Goal: Transaction & Acquisition: Purchase product/service

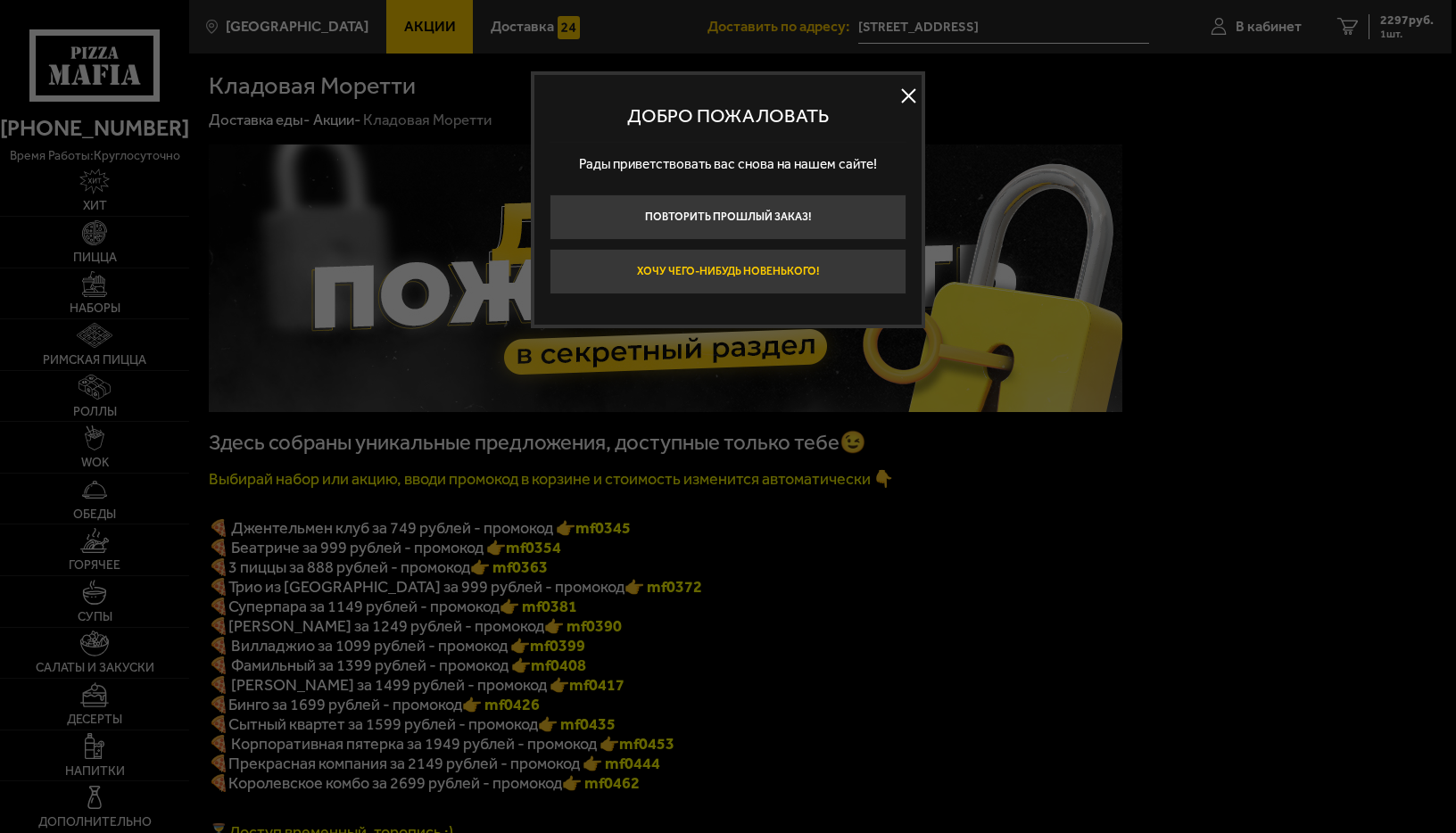
click at [699, 266] on button "Хочу чего-нибудь новенького!" at bounding box center [728, 271] width 356 height 45
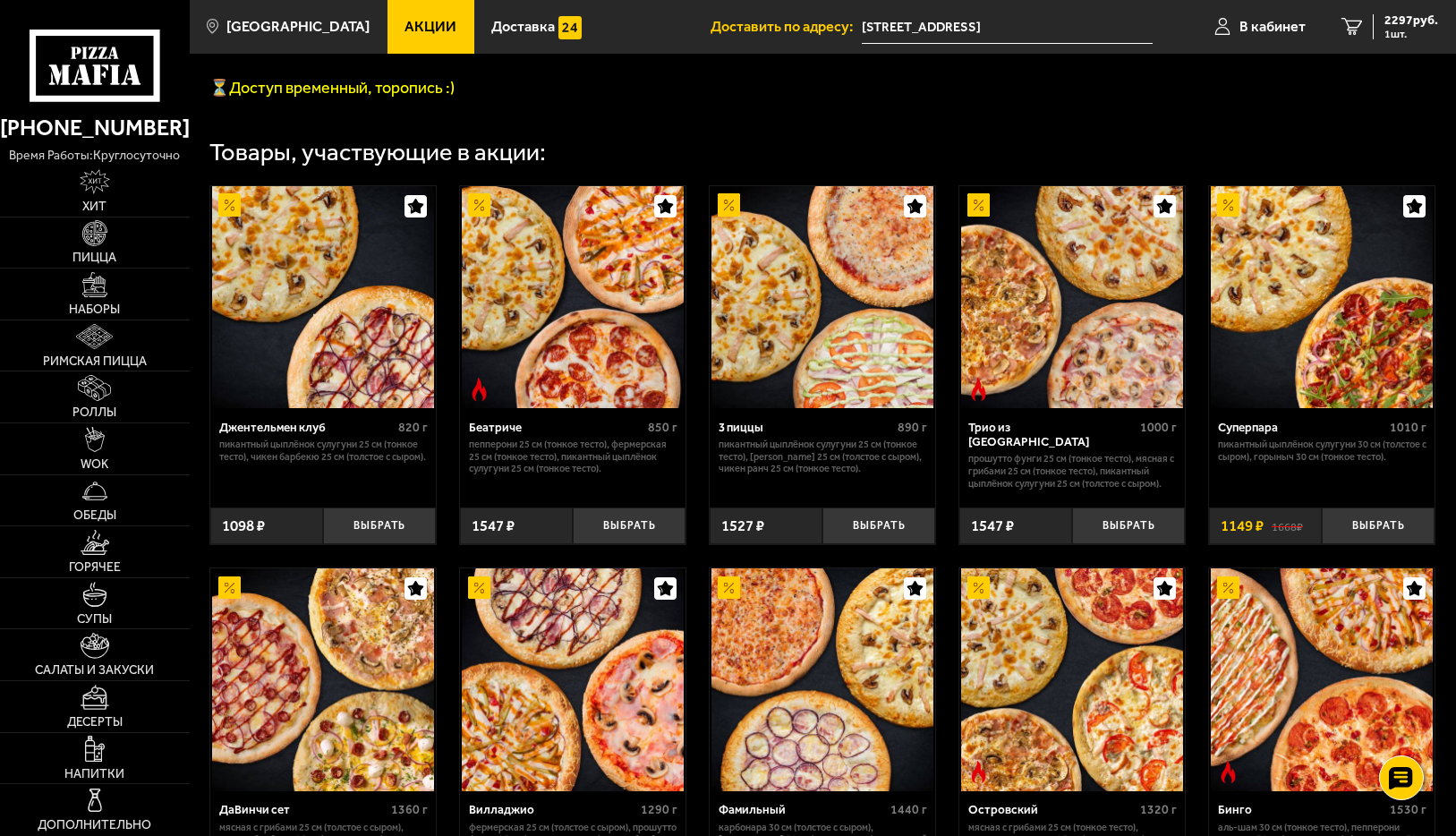
scroll to position [805, 0]
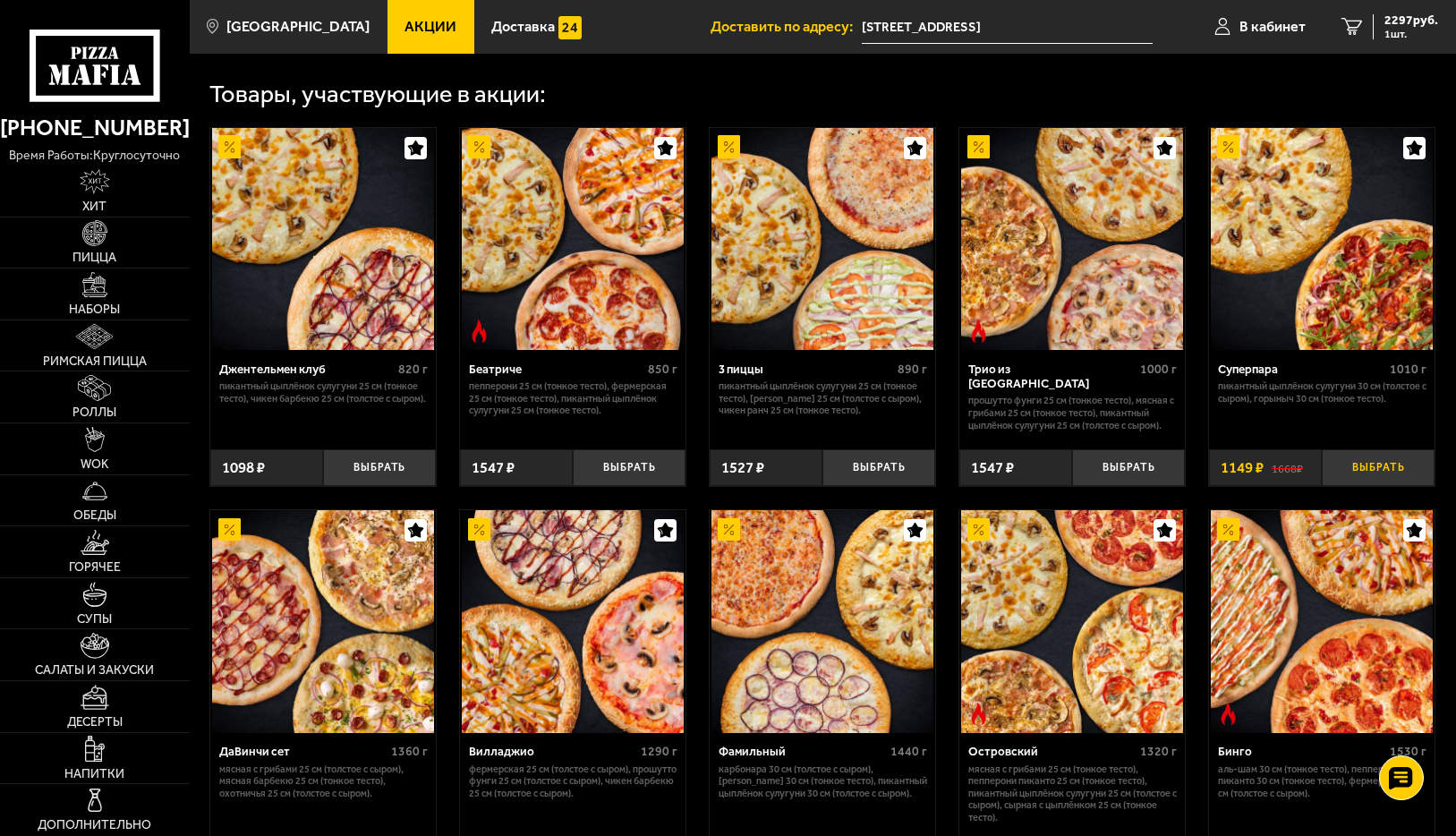
click at [1366, 483] on button "Выбрать" at bounding box center [1377, 468] width 112 height 37
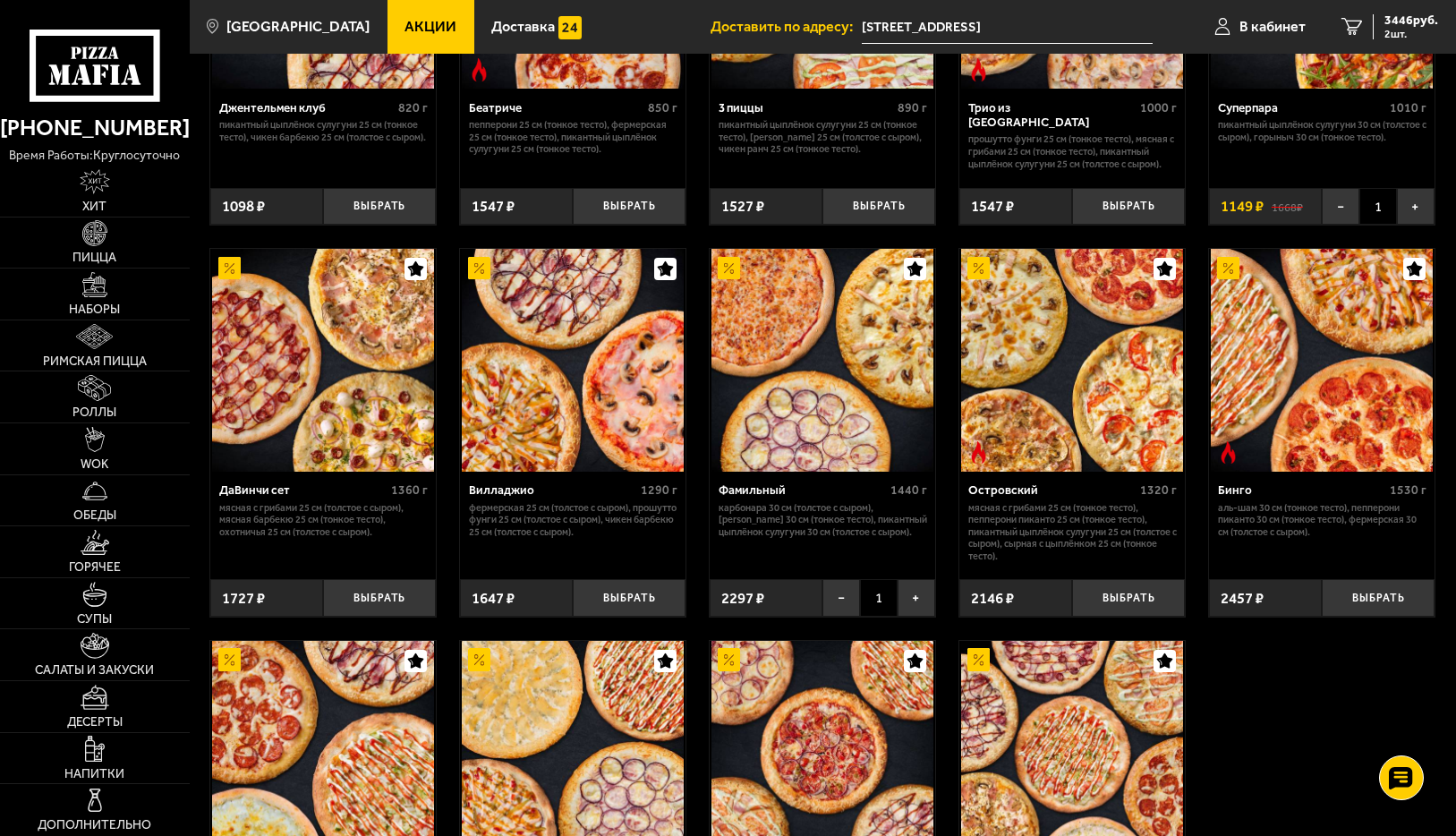
scroll to position [1074, 0]
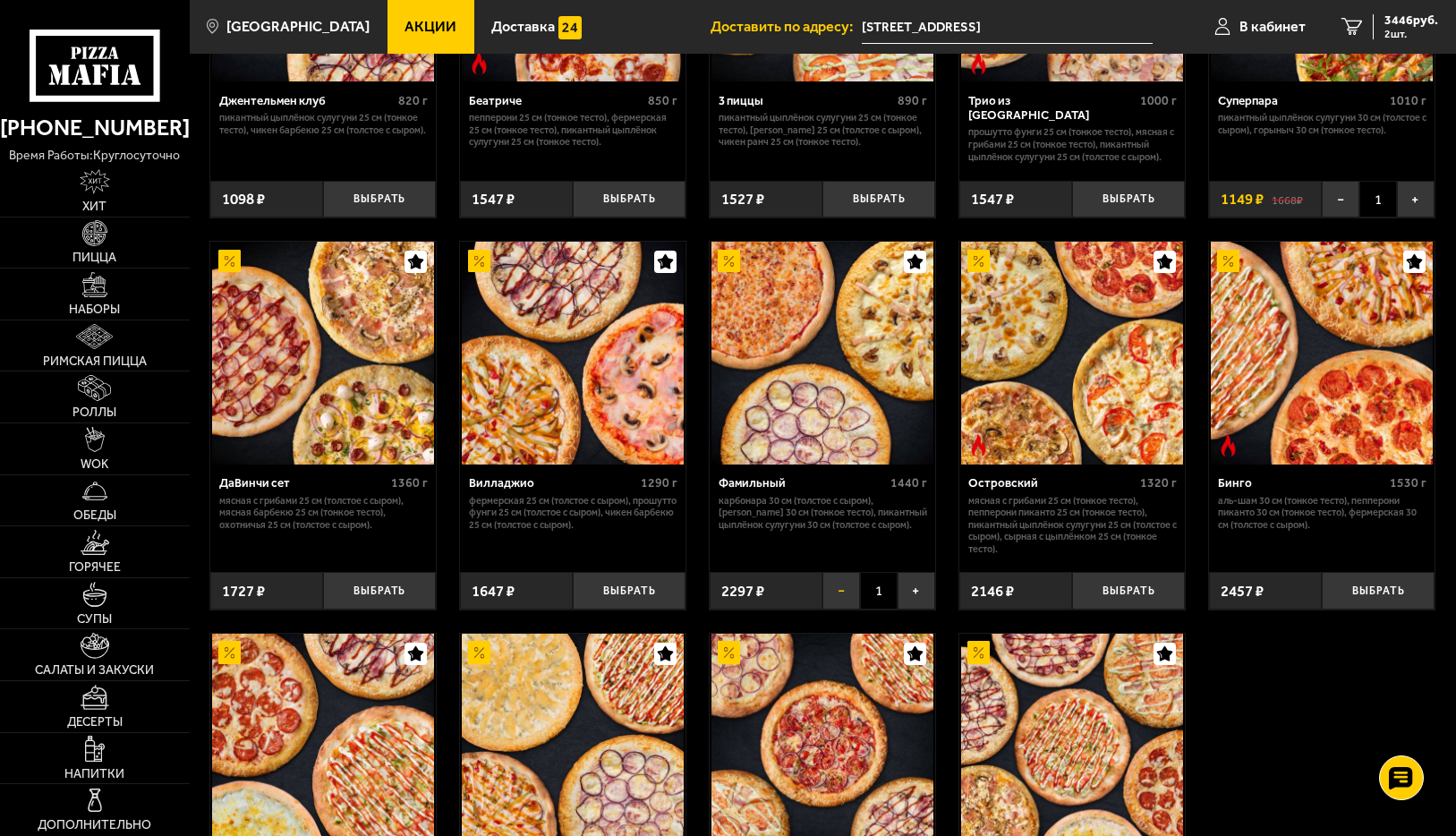
click at [846, 609] on button "−" at bounding box center [841, 591] width 37 height 37
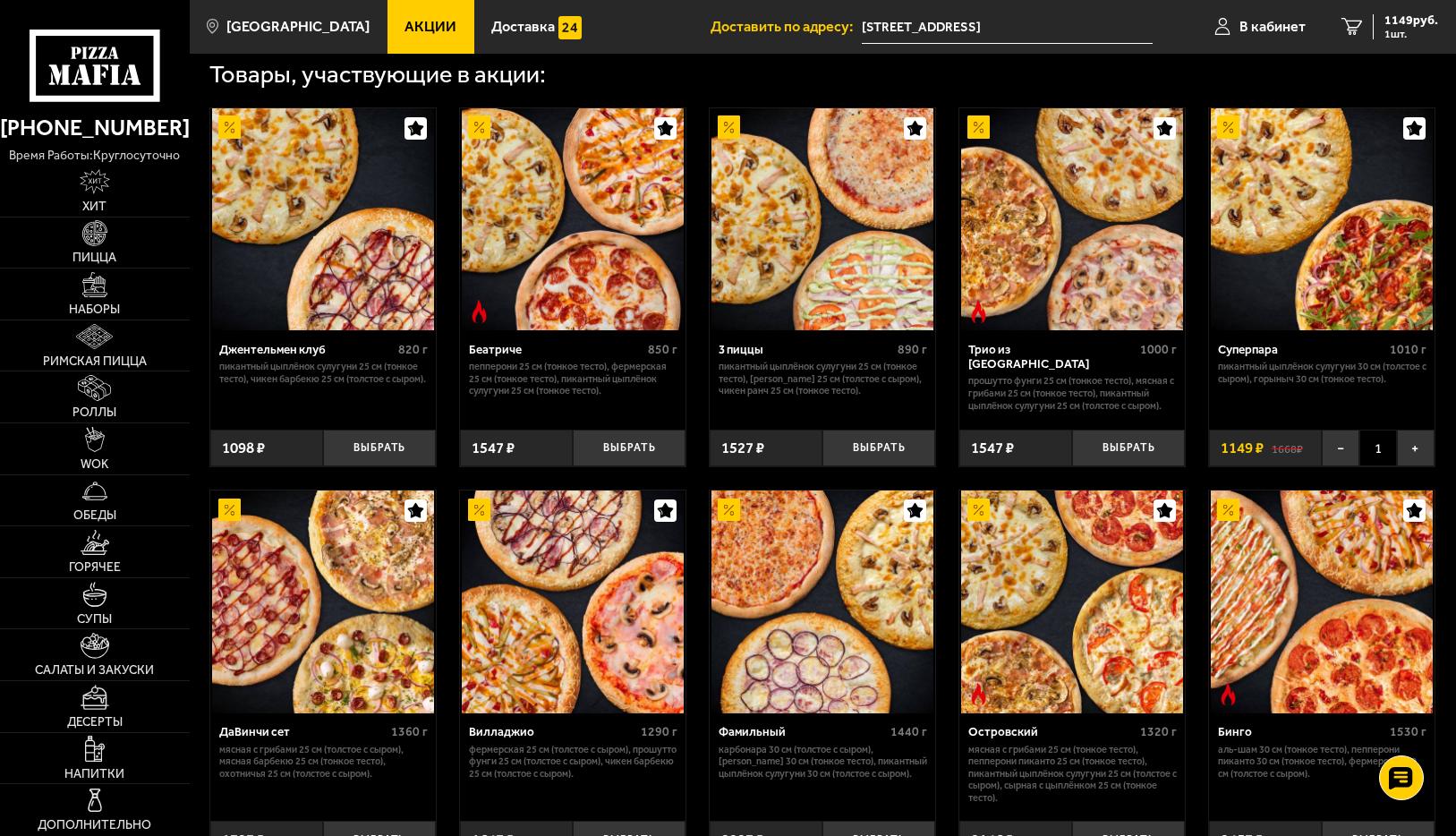
scroll to position [805, 0]
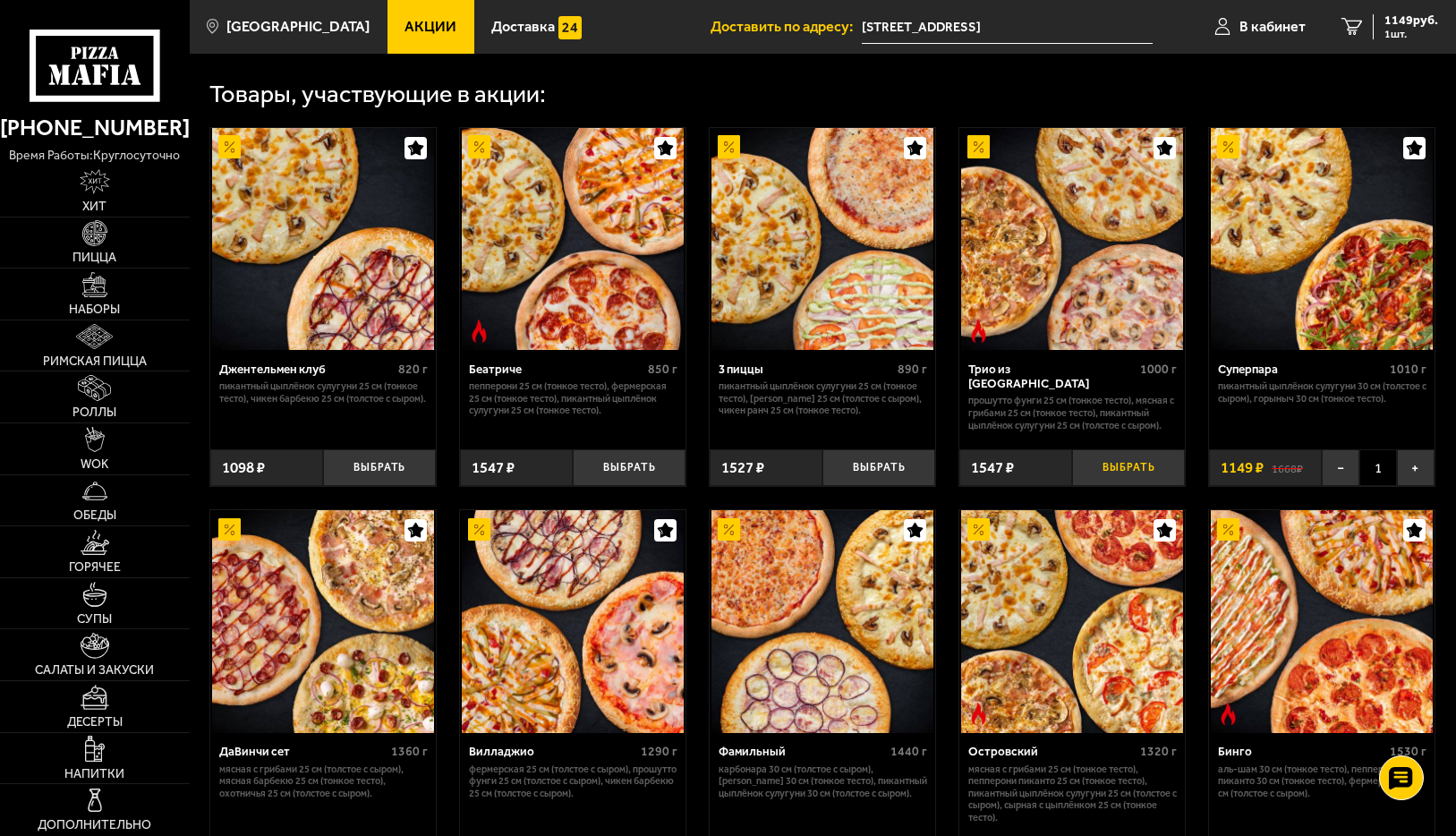
click at [1112, 487] on button "Выбрать" at bounding box center [1128, 468] width 112 height 37
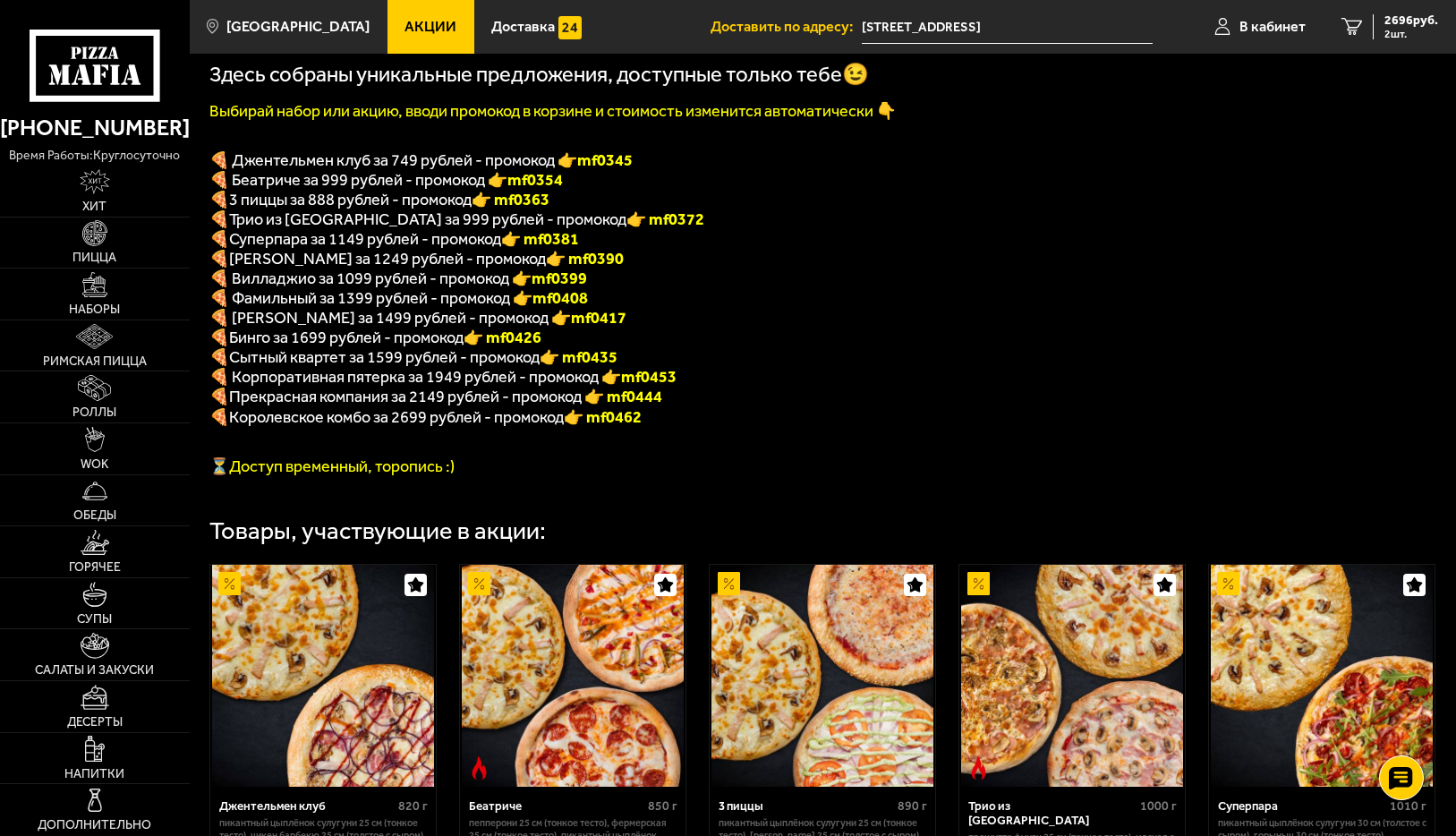
scroll to position [268, 0]
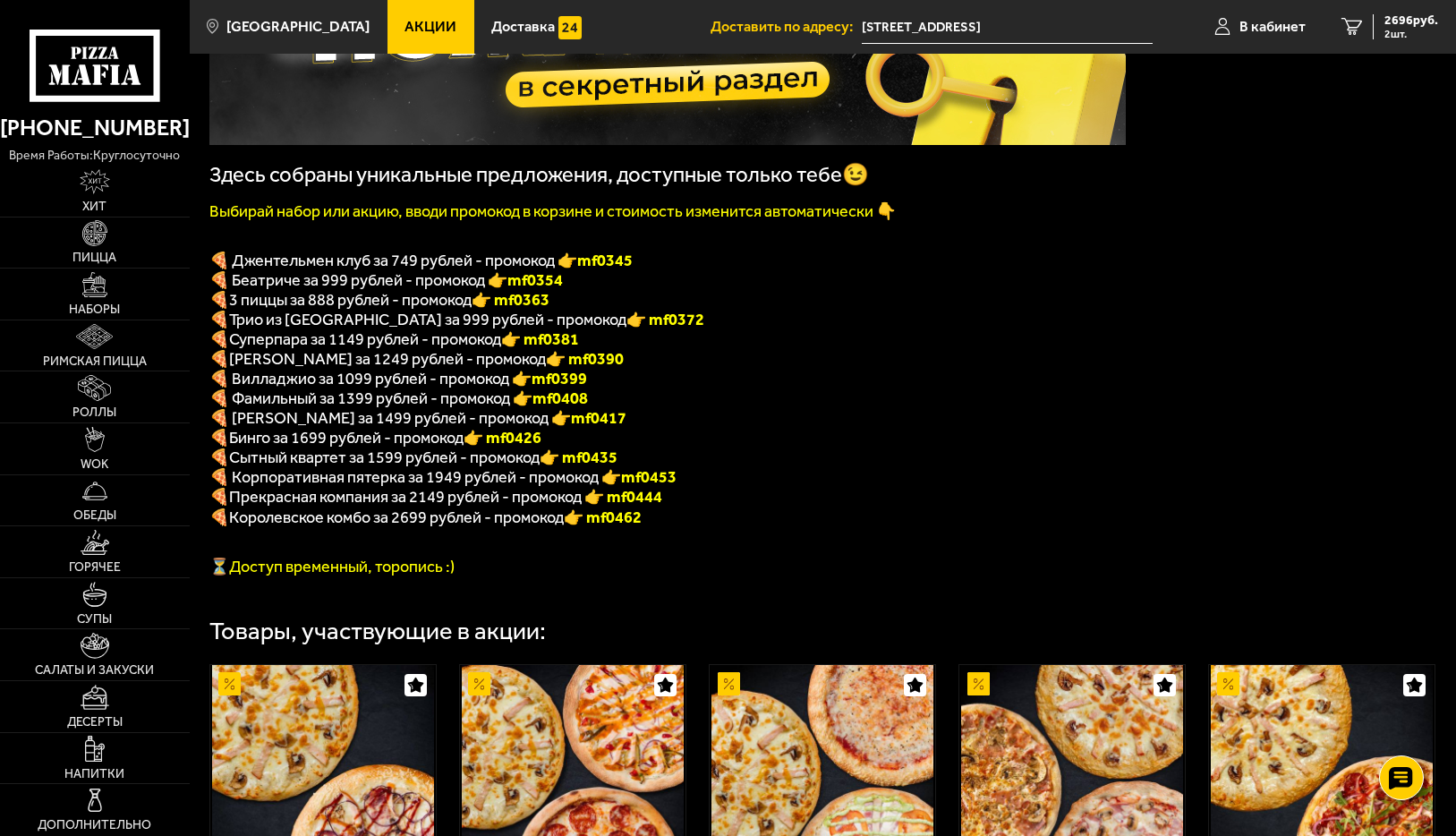
drag, startPoint x: 521, startPoint y: 332, endPoint x: 587, endPoint y: 332, distance: 66.0
click at [587, 330] on p "🍕 Трио из Рио за 999 рублей - промокод 👉 mf0372" at bounding box center [668, 319] width 916 height 20
copy font "f0372"
click at [1410, 26] on span "2696 руб." at bounding box center [1411, 20] width 54 height 12
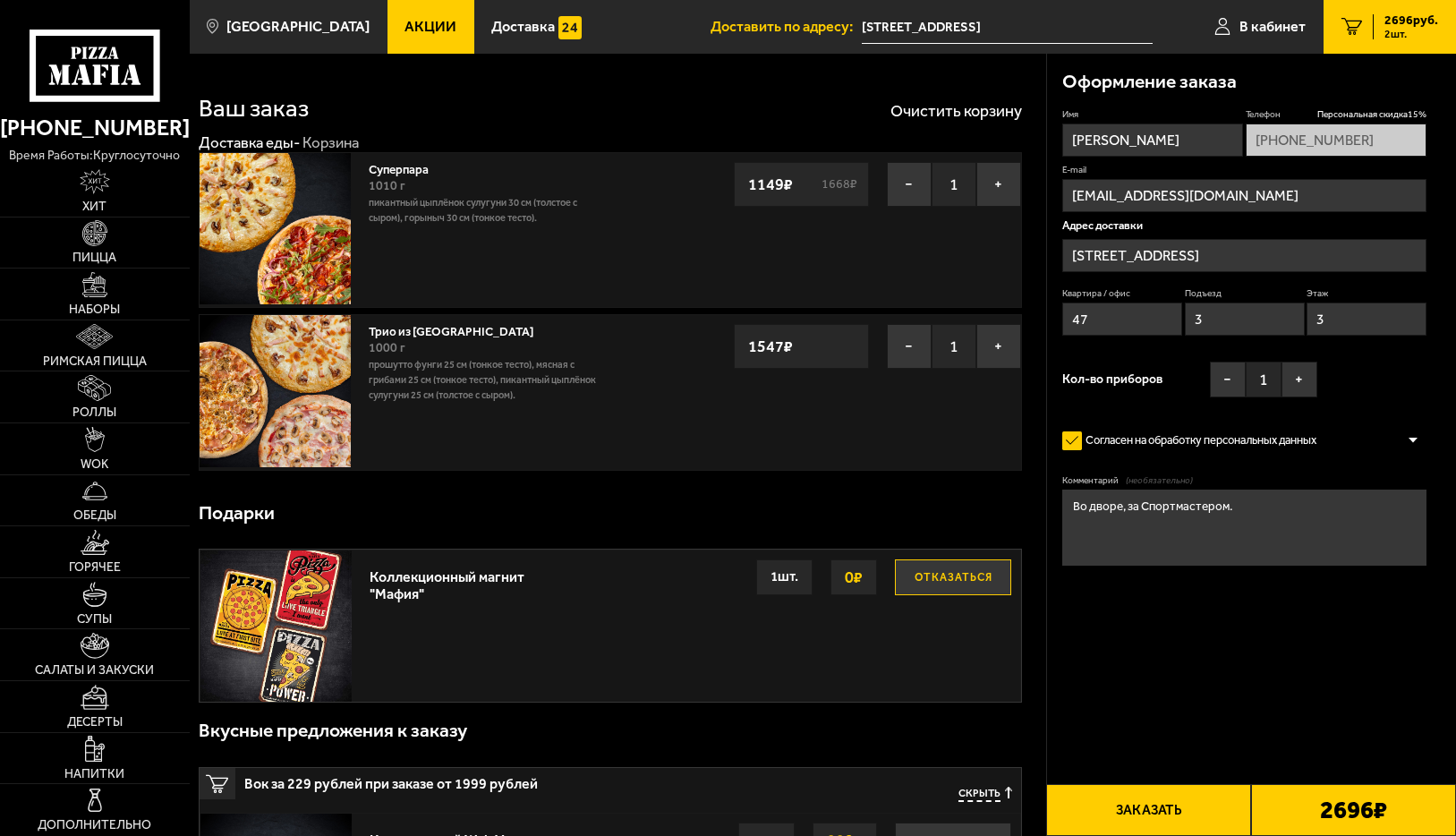
type input "Ивановская улица, 6Е"
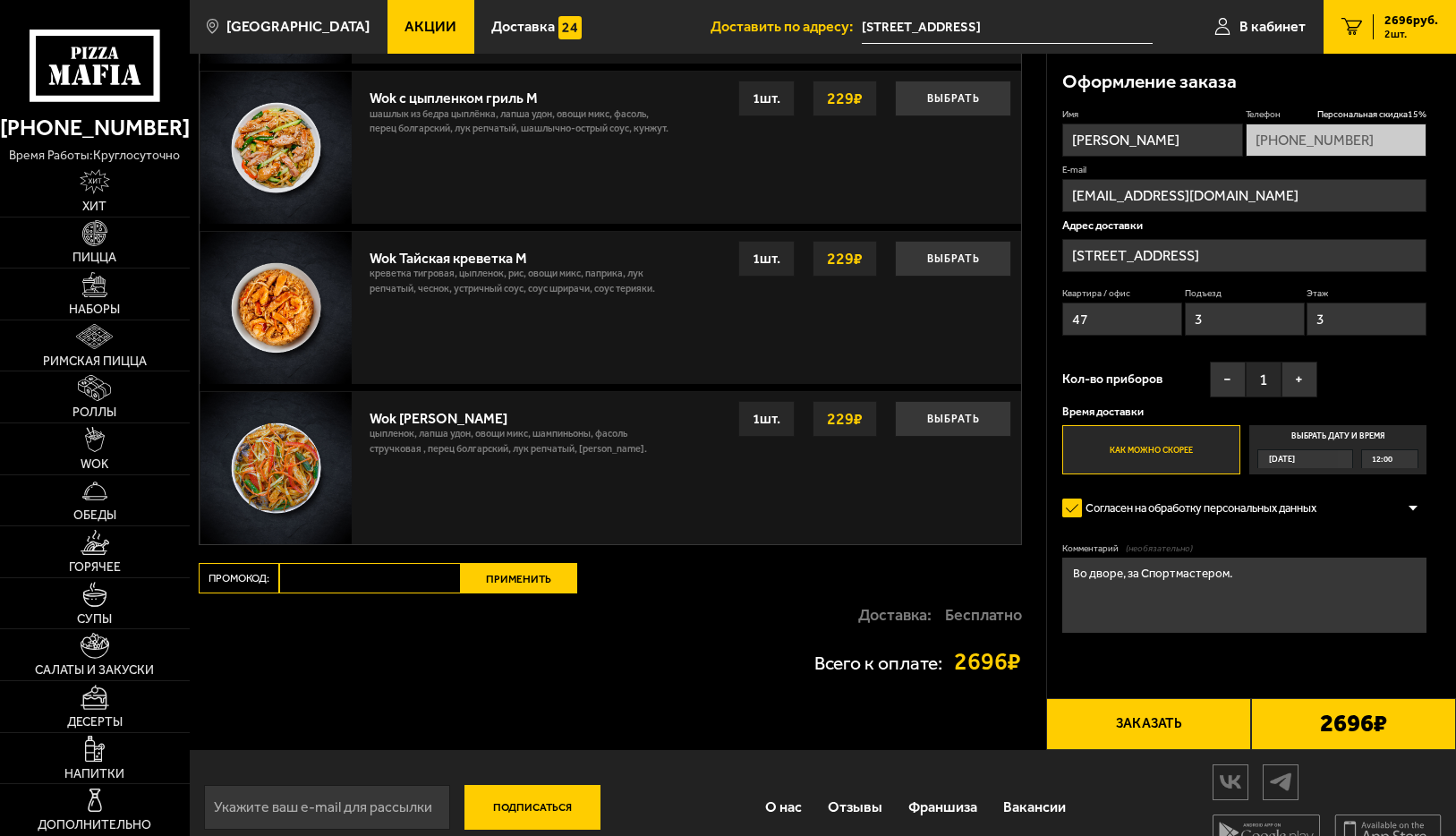
scroll to position [1256, 0]
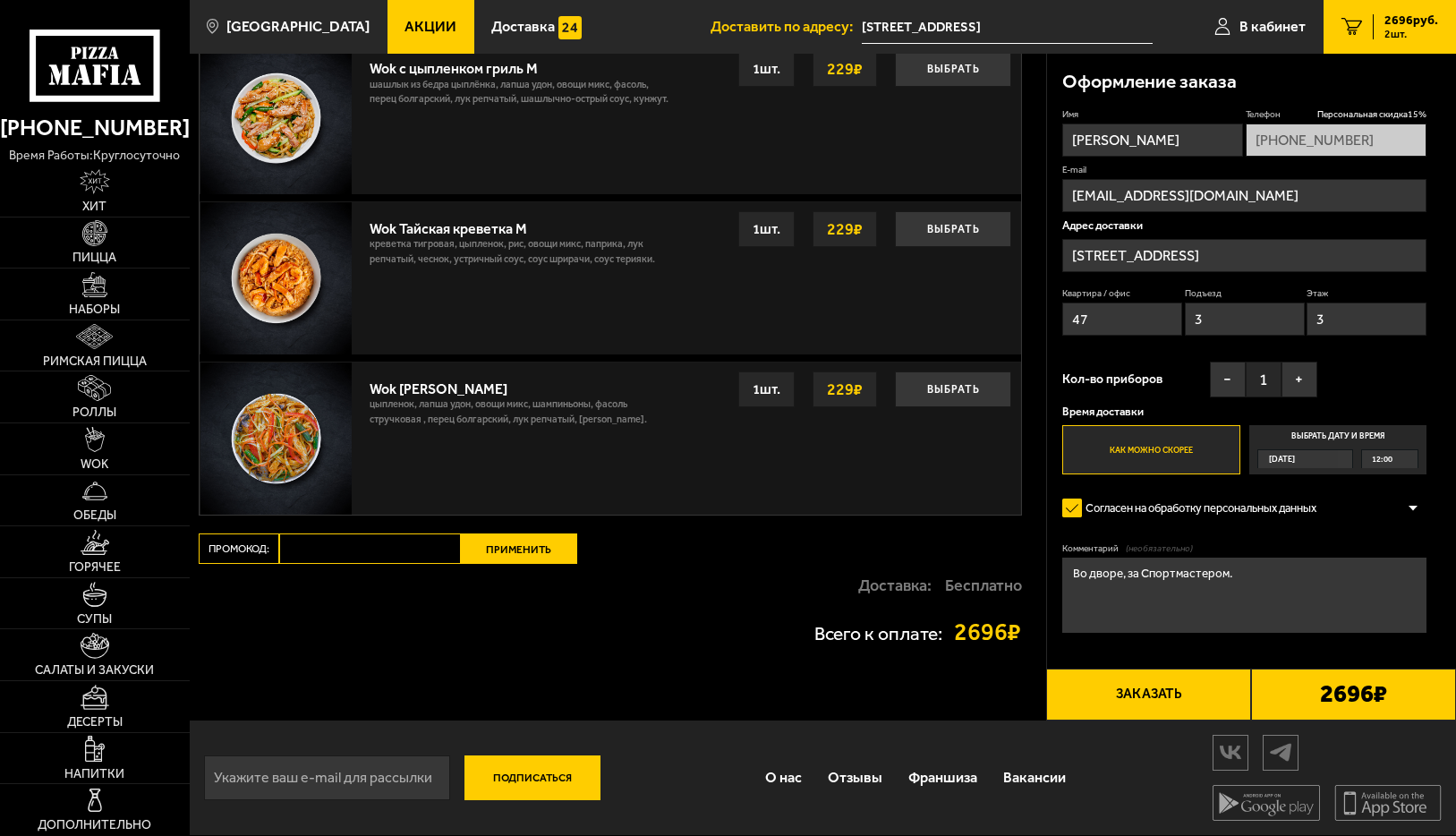
click at [310, 551] on input "Промокод:" at bounding box center [370, 548] width 182 height 31
paste input "mf0372"
type input "mf0372"
click at [503, 547] on button "Применить" at bounding box center [518, 548] width 116 height 31
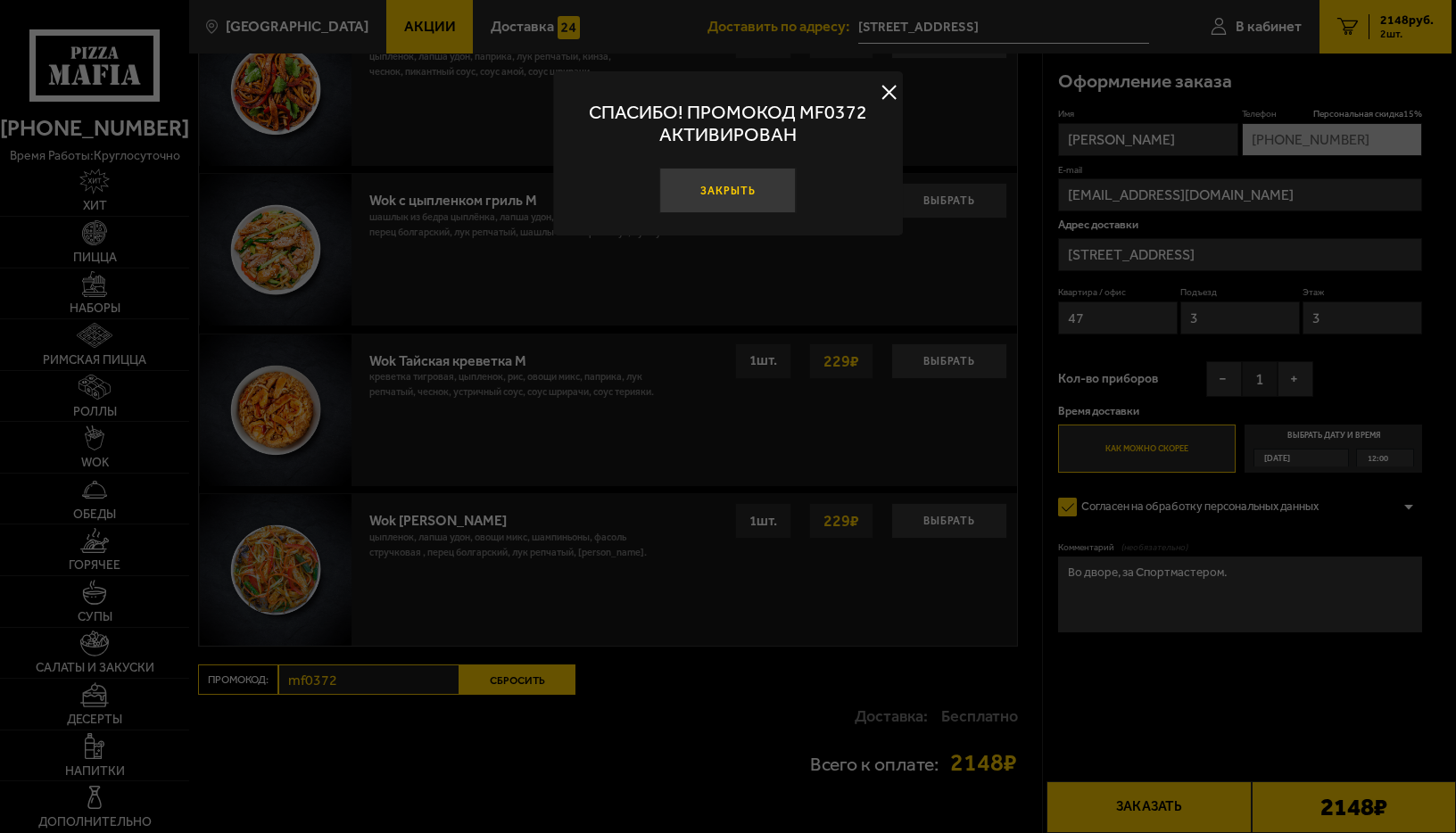
click at [720, 194] on button "Закрыть" at bounding box center [727, 190] width 136 height 45
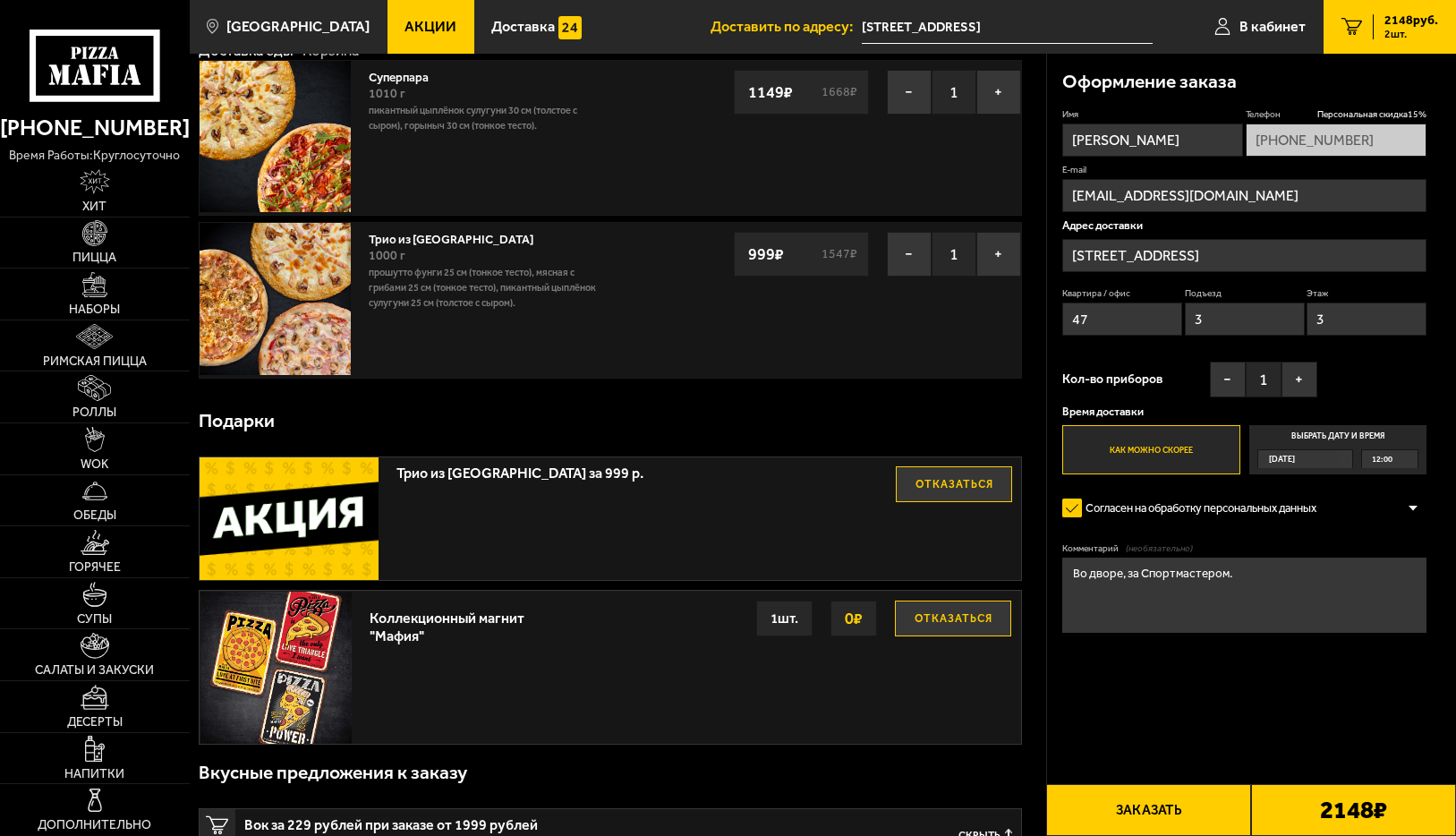
scroll to position [0, 0]
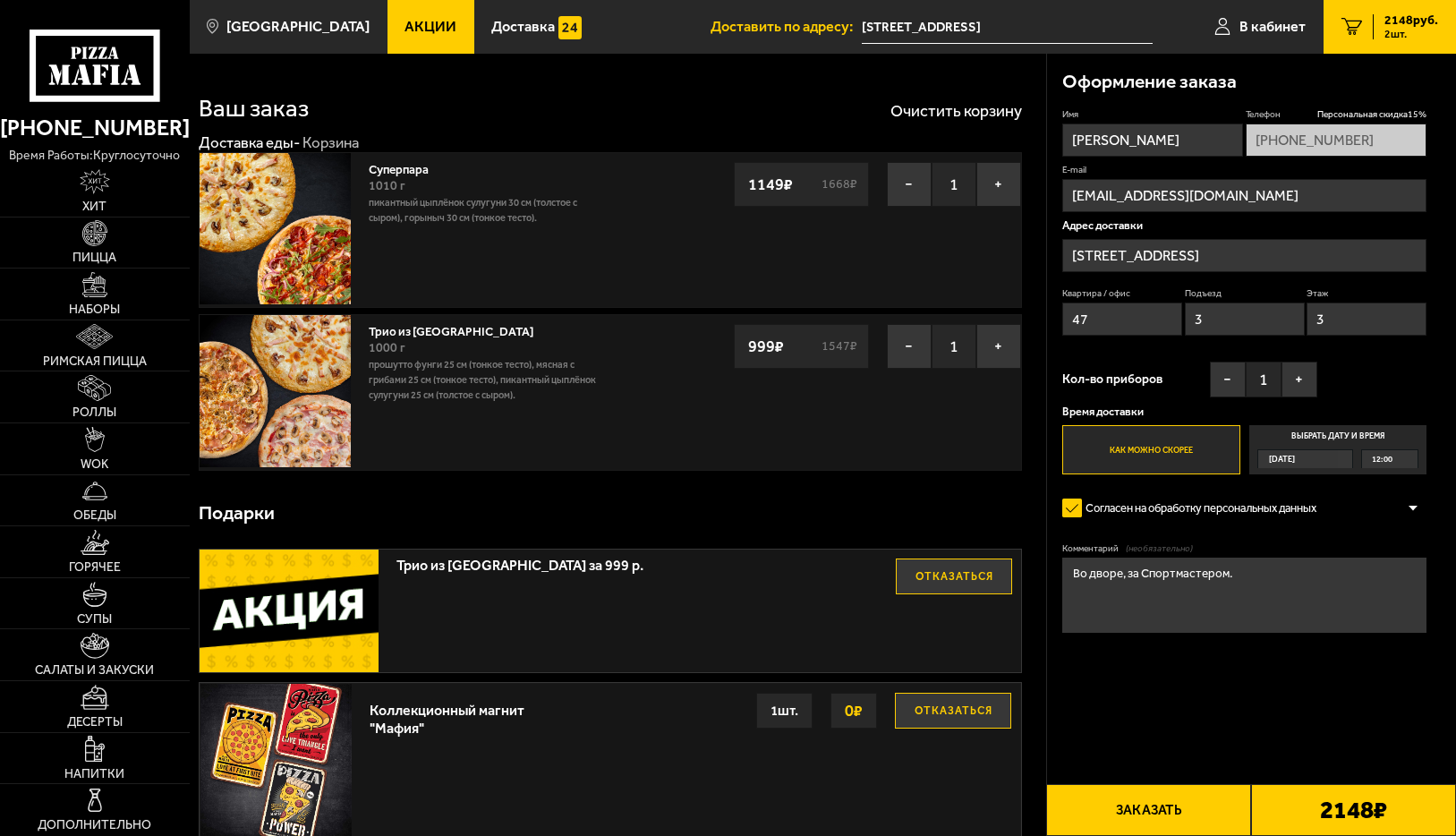
click at [1226, 255] on input "Ивановская улица, 6Е" at bounding box center [1244, 255] width 364 height 33
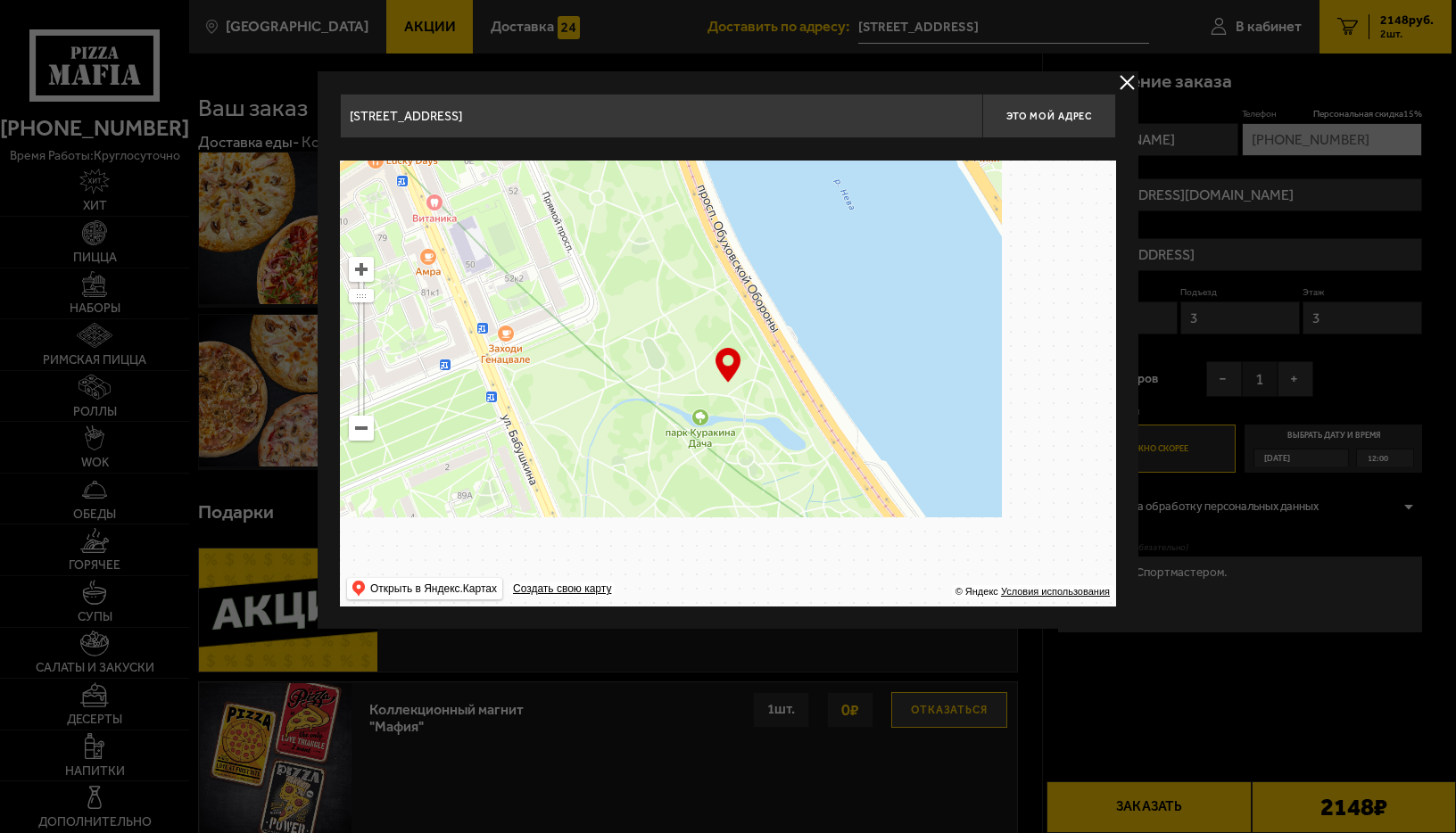
drag, startPoint x: 785, startPoint y: 487, endPoint x: 510, endPoint y: 245, distance: 366.3
click at [510, 245] on ymaps at bounding box center [728, 383] width 776 height 446
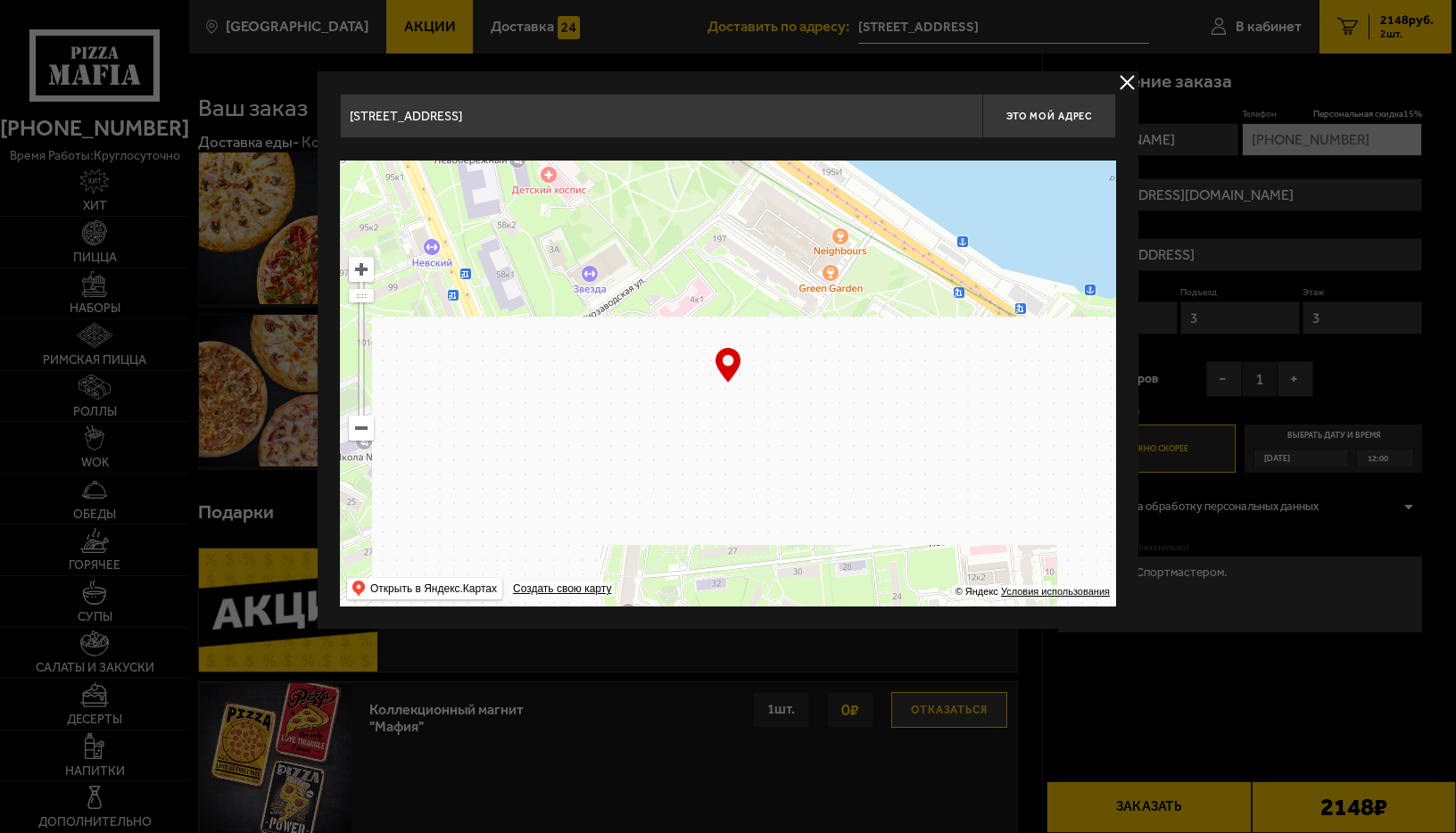
drag, startPoint x: 796, startPoint y: 336, endPoint x: 671, endPoint y: 127, distance: 243.5
click at [671, 127] on div "Ивановская улица, 6Е Это мой адрес Найдите адрес перетащив карту … © Яндекс Усл…" at bounding box center [728, 350] width 776 height 513
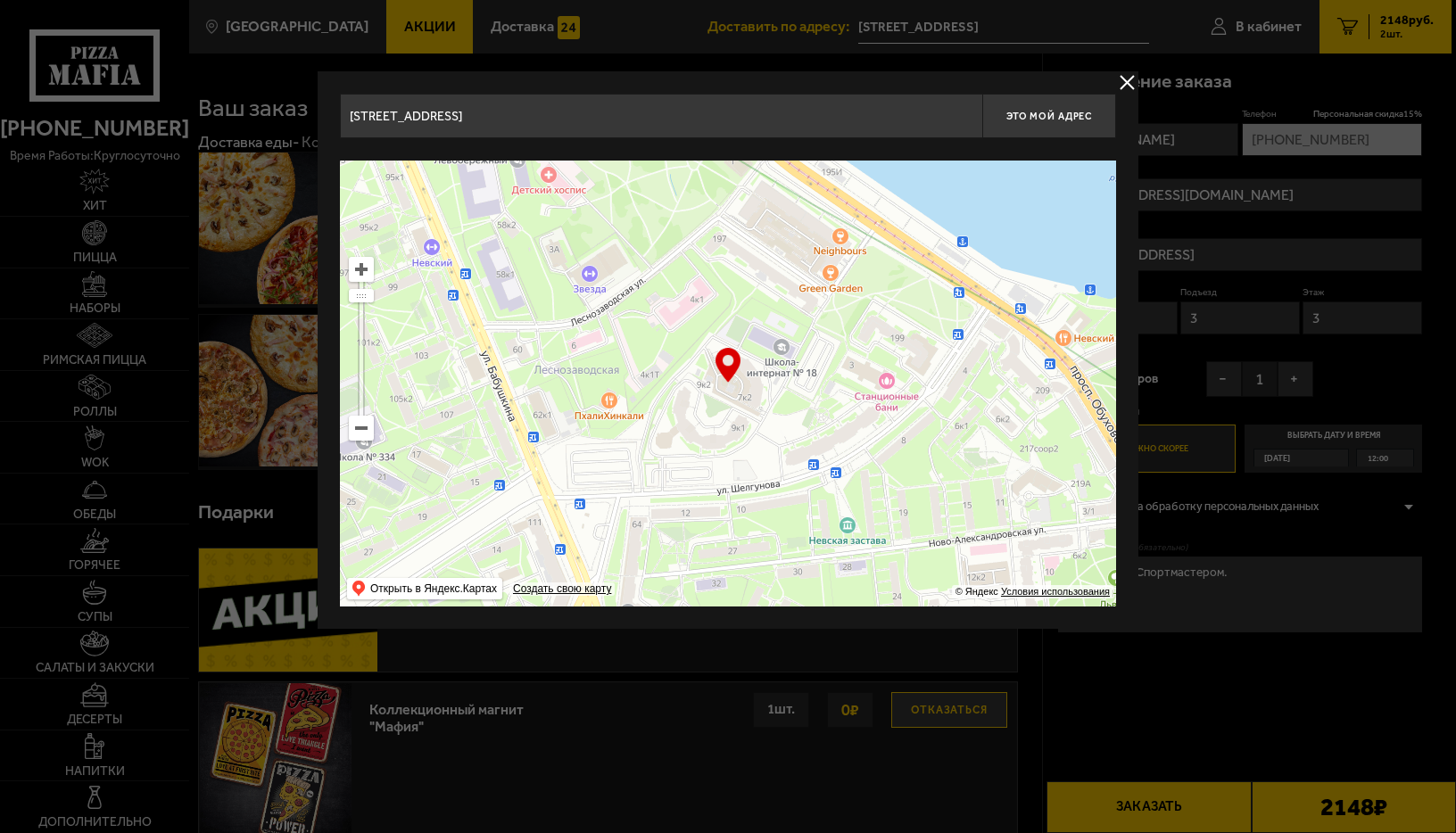
type input "улица Шелгунова, 7к2"
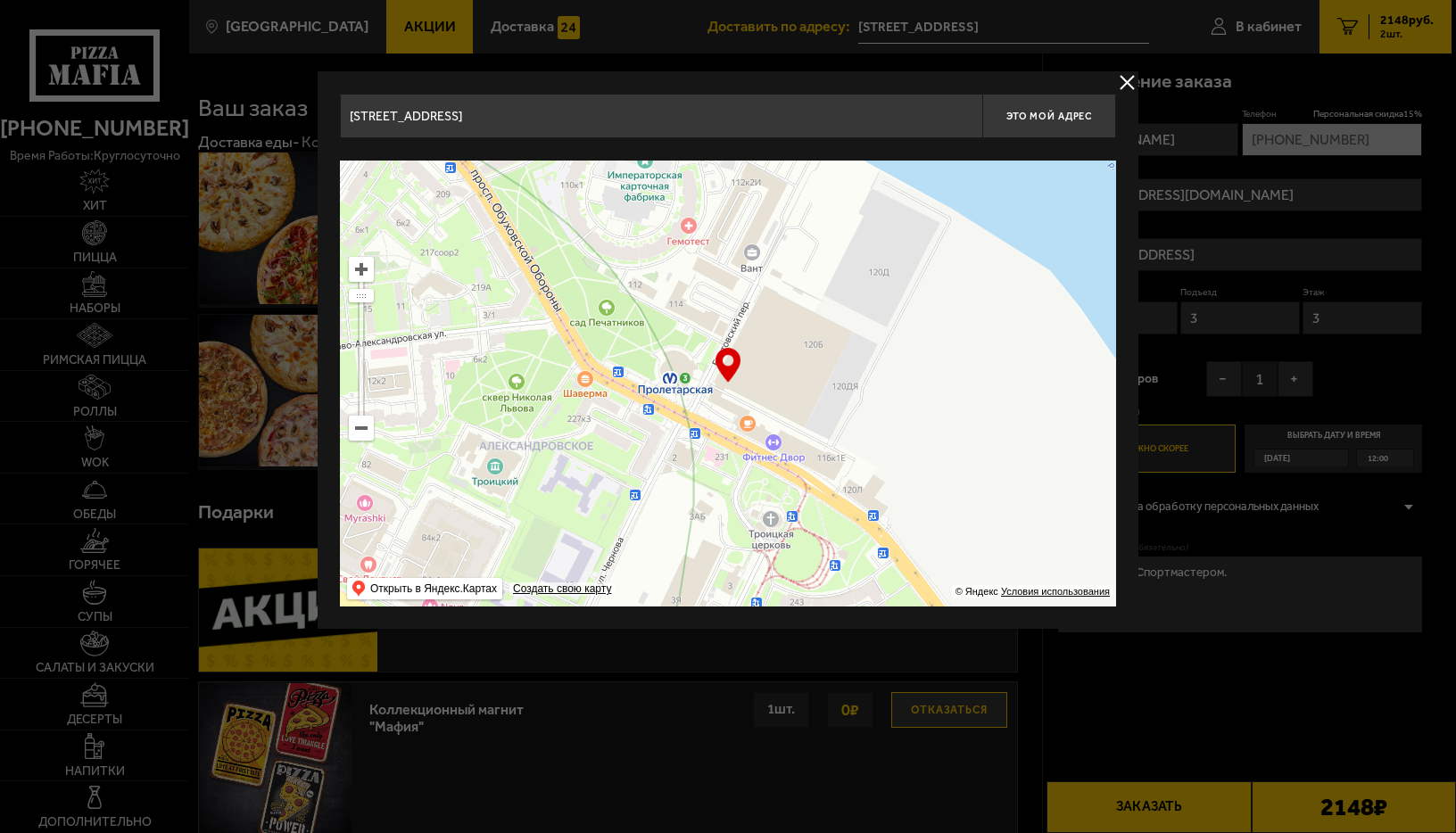
drag, startPoint x: 941, startPoint y: 452, endPoint x: 342, endPoint y: 255, distance: 630.6
click at [342, 255] on ymaps at bounding box center [728, 383] width 776 height 446
type input "проспект Обуховской Обороны, 120Б"
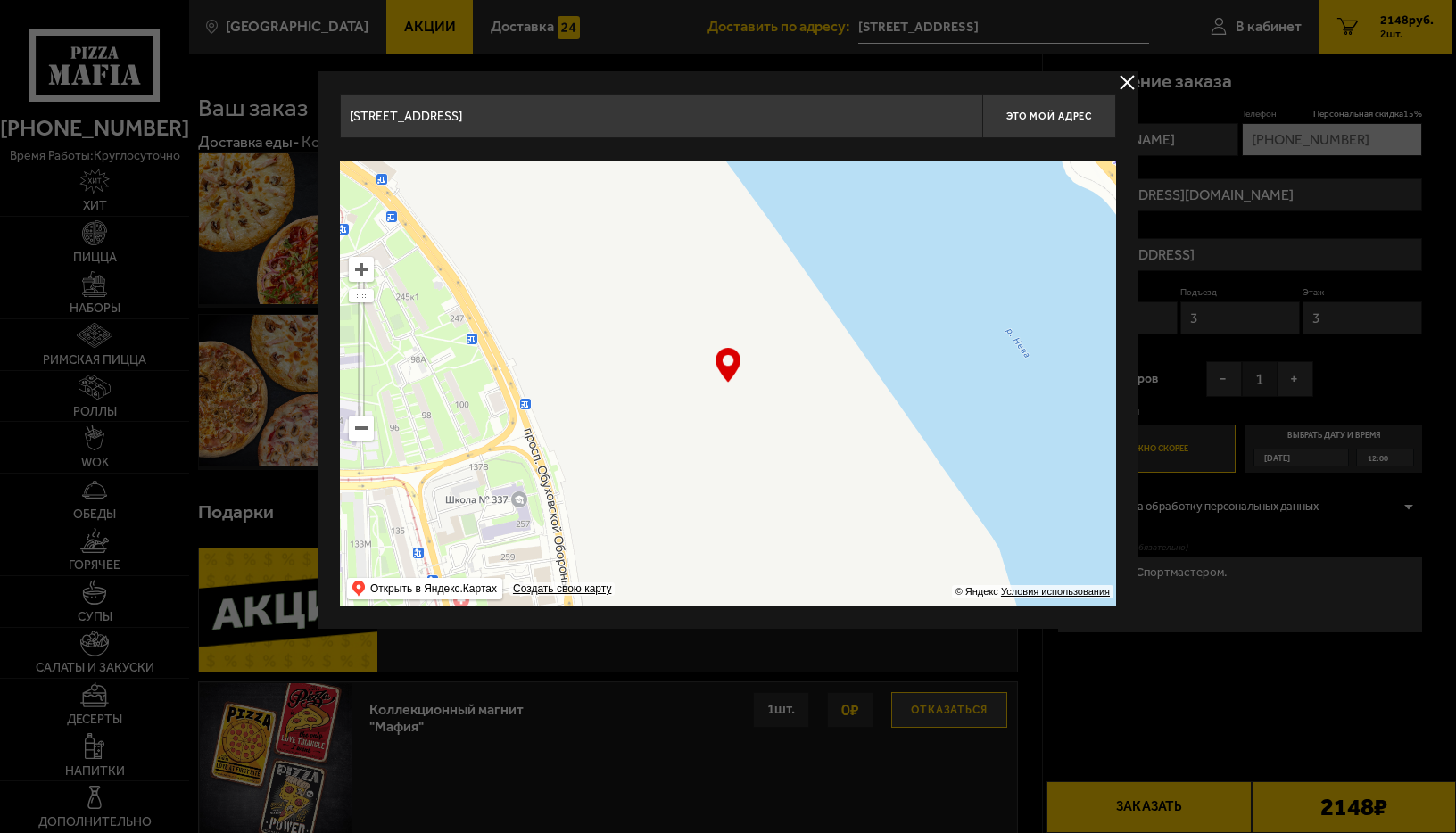
drag, startPoint x: 785, startPoint y: 504, endPoint x: 293, endPoint y: 168, distance: 595.8
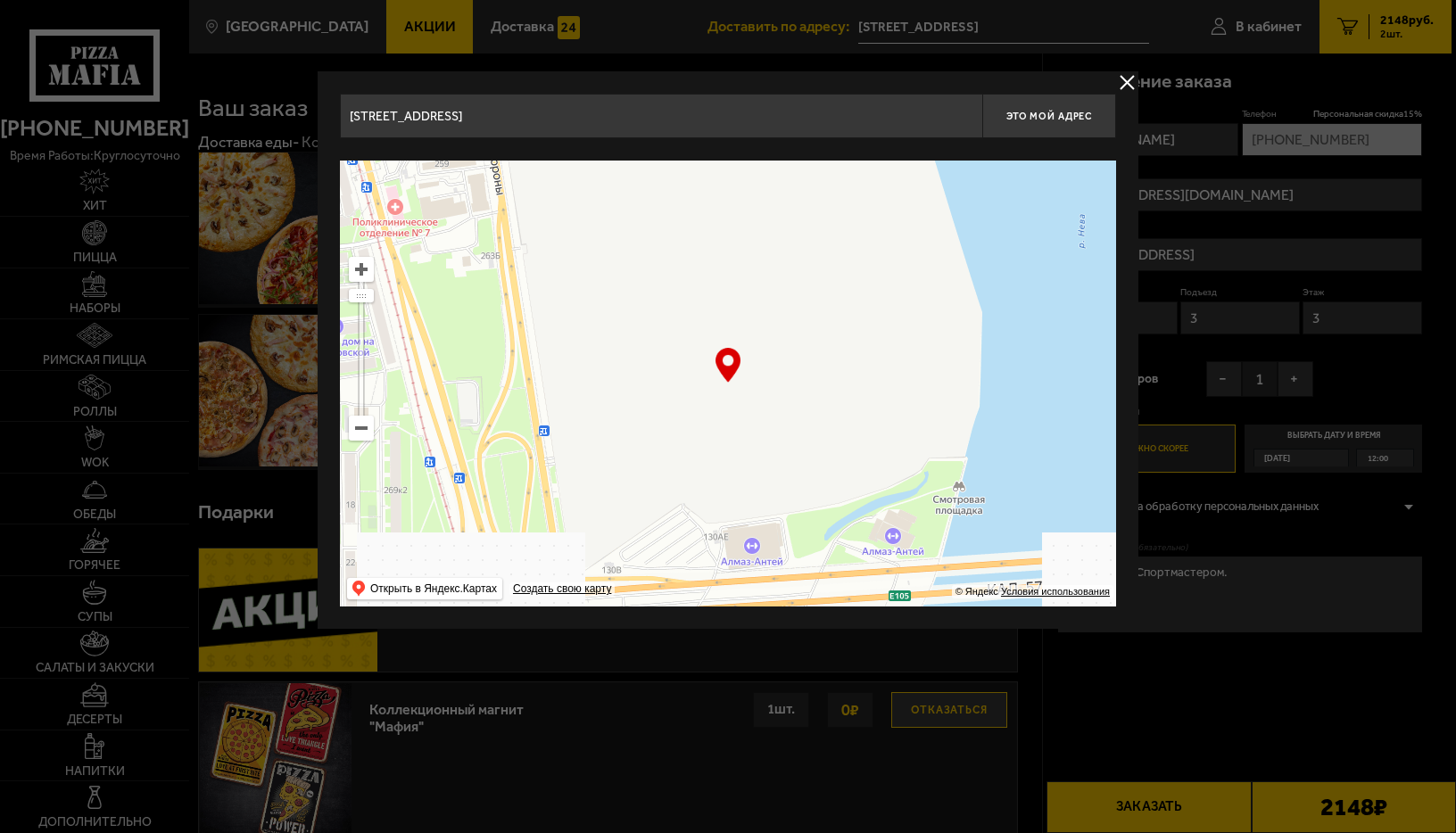
drag, startPoint x: 658, startPoint y: 431, endPoint x: 590, endPoint y: 44, distance: 392.9
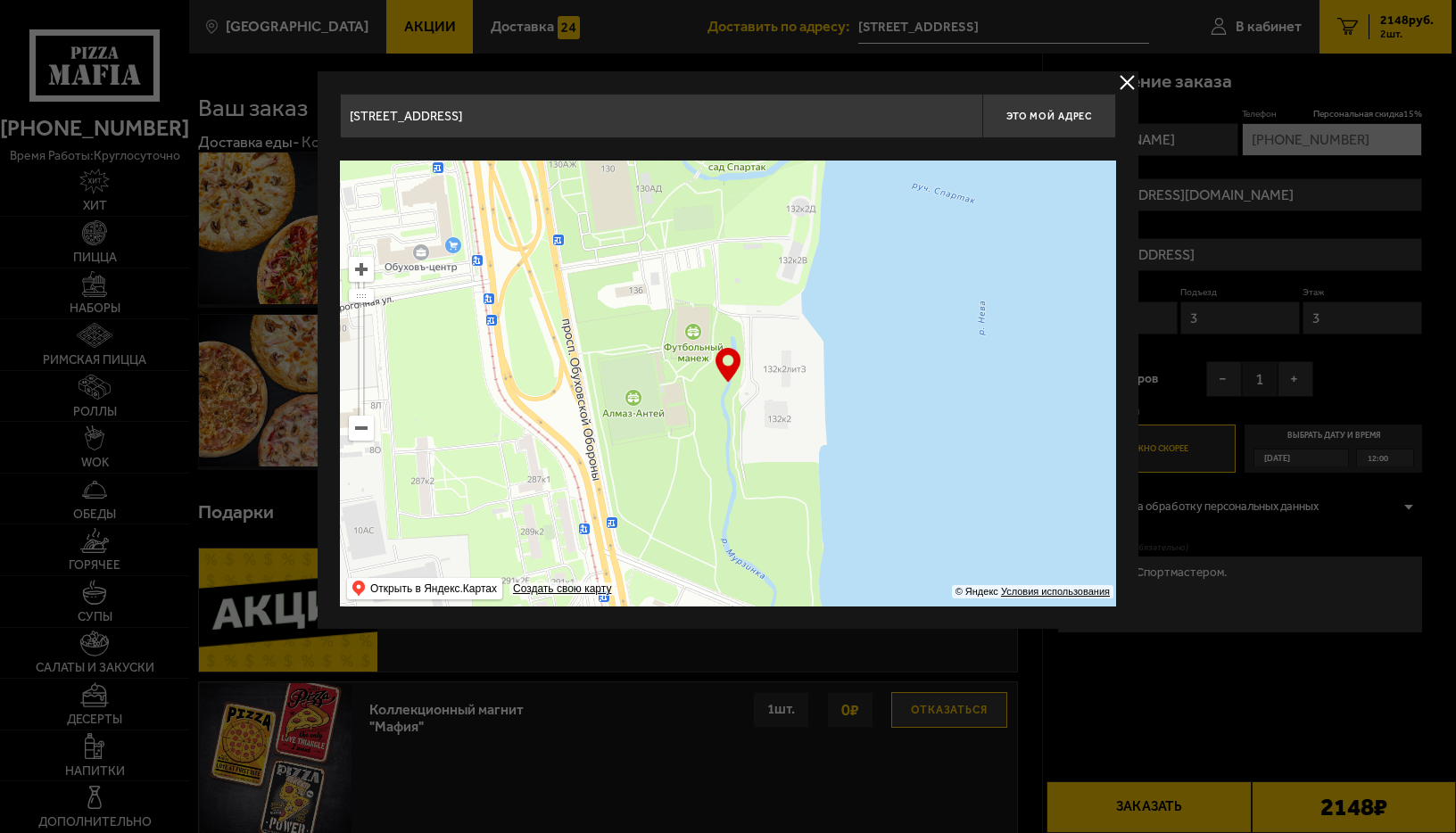
drag, startPoint x: 597, startPoint y: 215, endPoint x: 688, endPoint y: -68, distance: 297.3
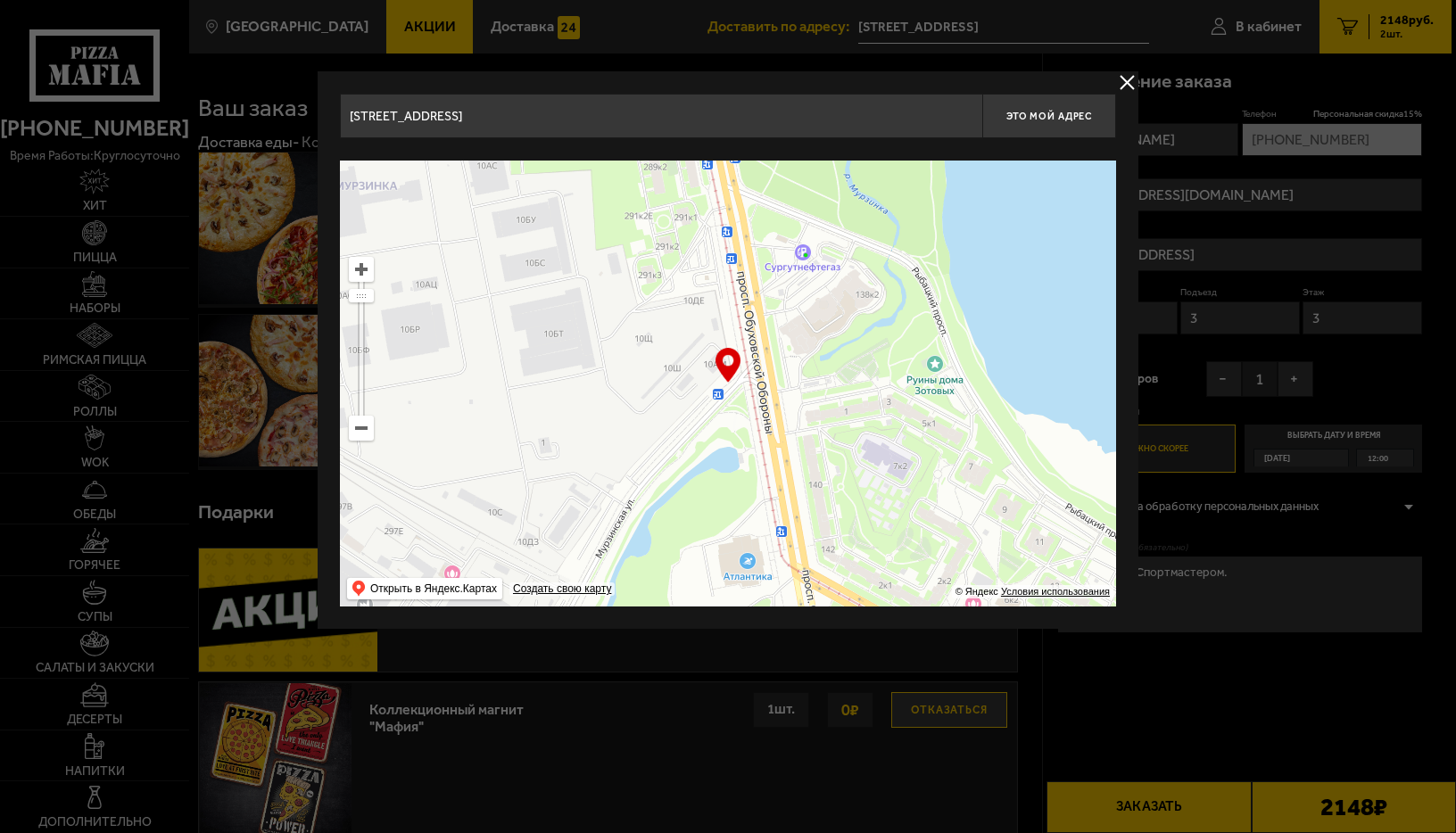
drag, startPoint x: 429, startPoint y: 361, endPoint x: 553, endPoint y: -4, distance: 385.5
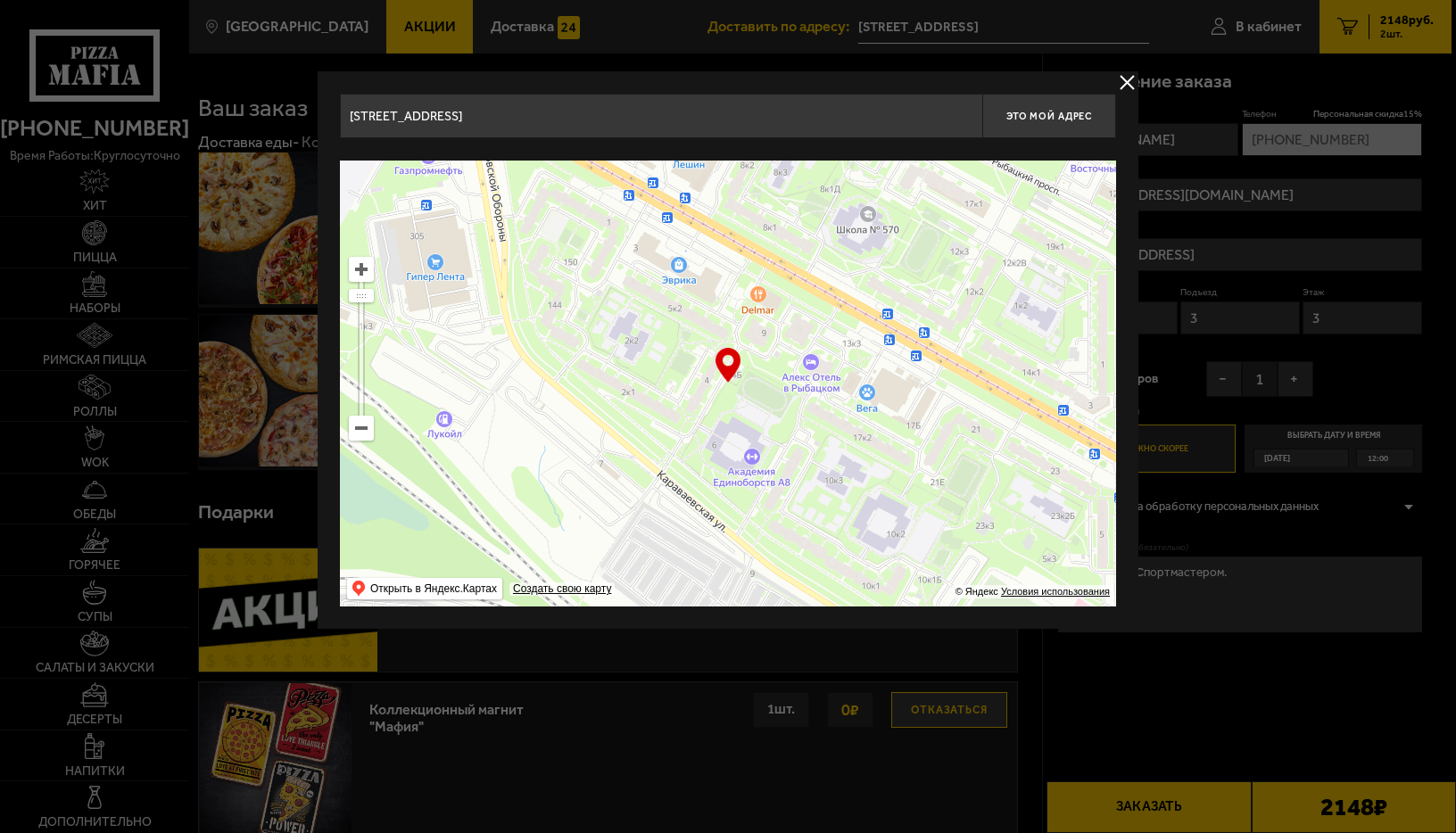
drag, startPoint x: 705, startPoint y: 270, endPoint x: 544, endPoint y: 41, distance: 279.9
type input "Караваевская улица, 4Б"
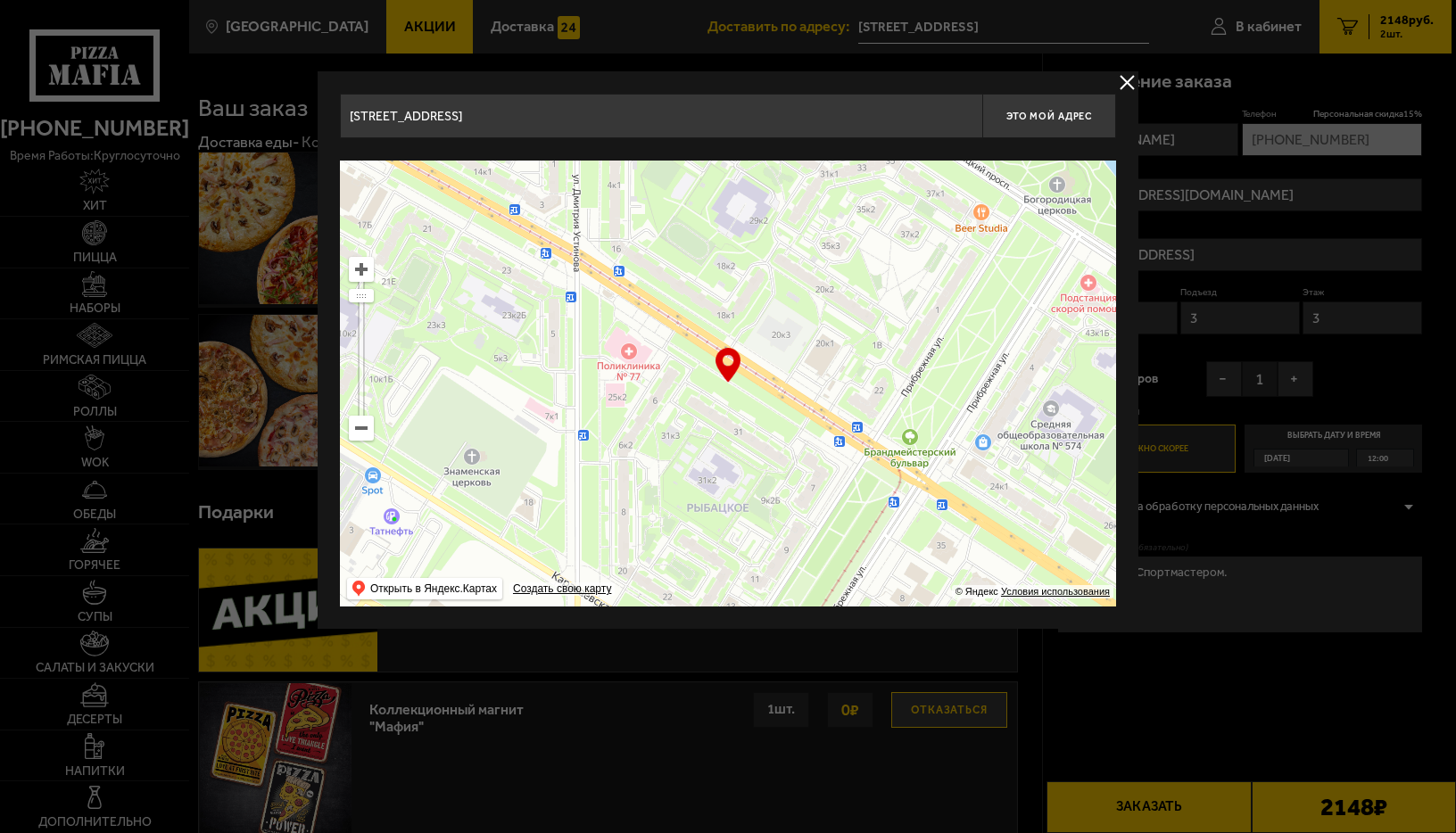
drag, startPoint x: 783, startPoint y: 387, endPoint x: 313, endPoint y: 203, distance: 504.7
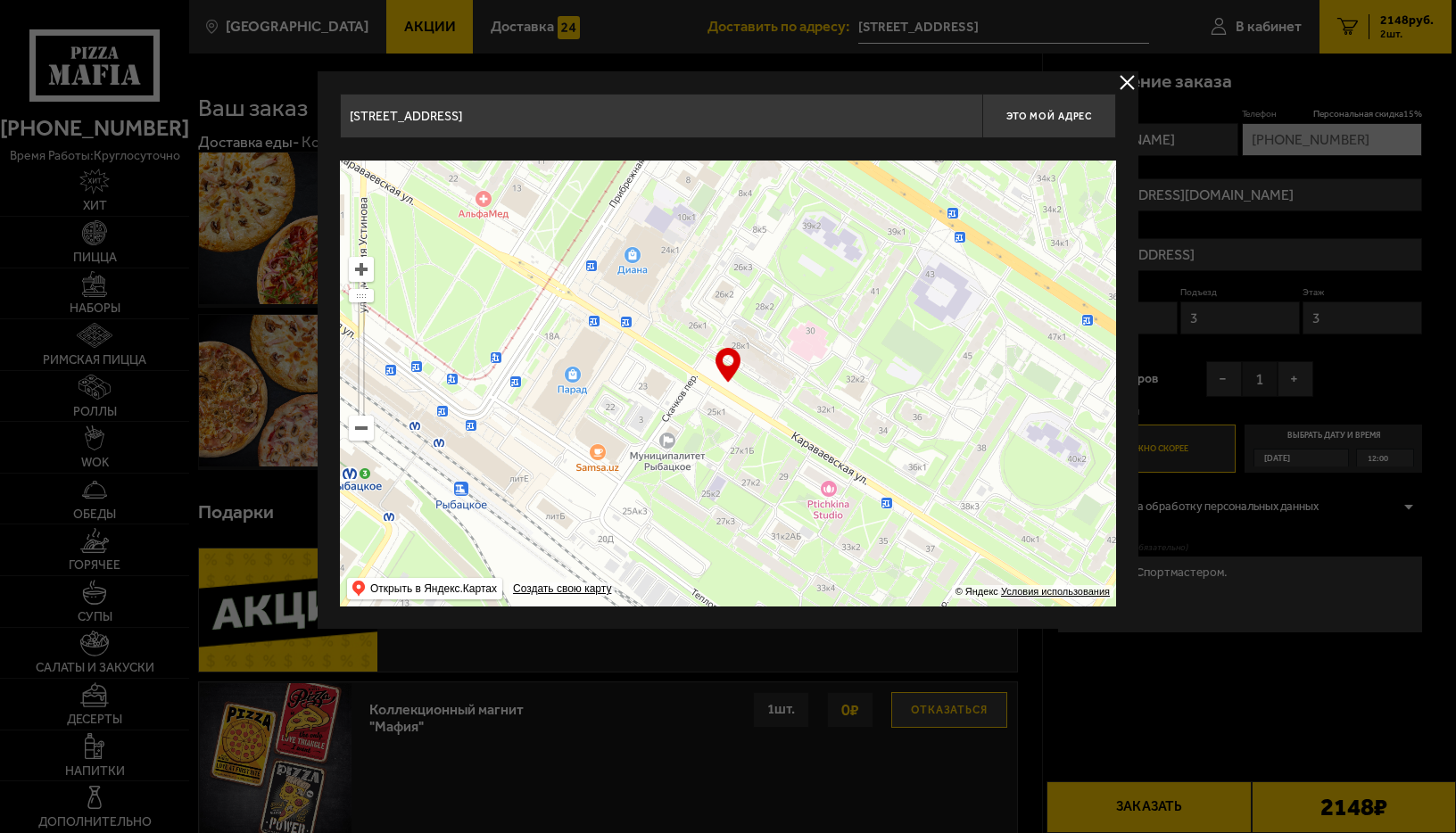
drag, startPoint x: 840, startPoint y: 504, endPoint x: 626, endPoint y: 86, distance: 469.6
click at [626, 86] on div "Караваевская улица, 4Б Это мой адрес Найдите адрес перетащив карту … © Яндекс У…" at bounding box center [728, 350] width 821 height 557
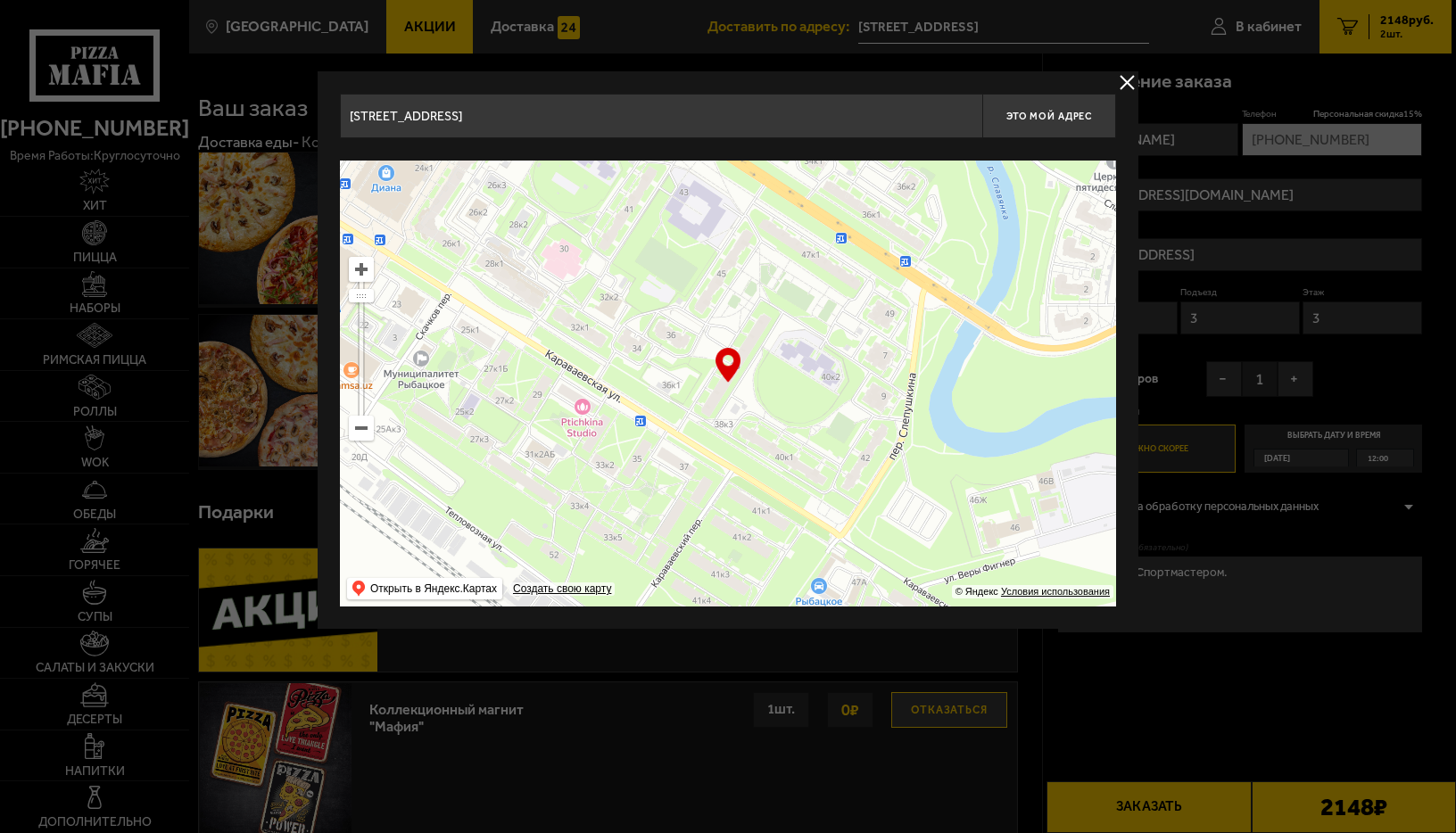
type input "Караваевская улица, 38"
drag, startPoint x: 889, startPoint y: 422, endPoint x: 642, endPoint y: 340, distance: 260.3
click at [642, 340] on ymaps at bounding box center [728, 383] width 776 height 446
click at [1006, 116] on span "Это мой адрес" at bounding box center [1049, 117] width 86 height 12
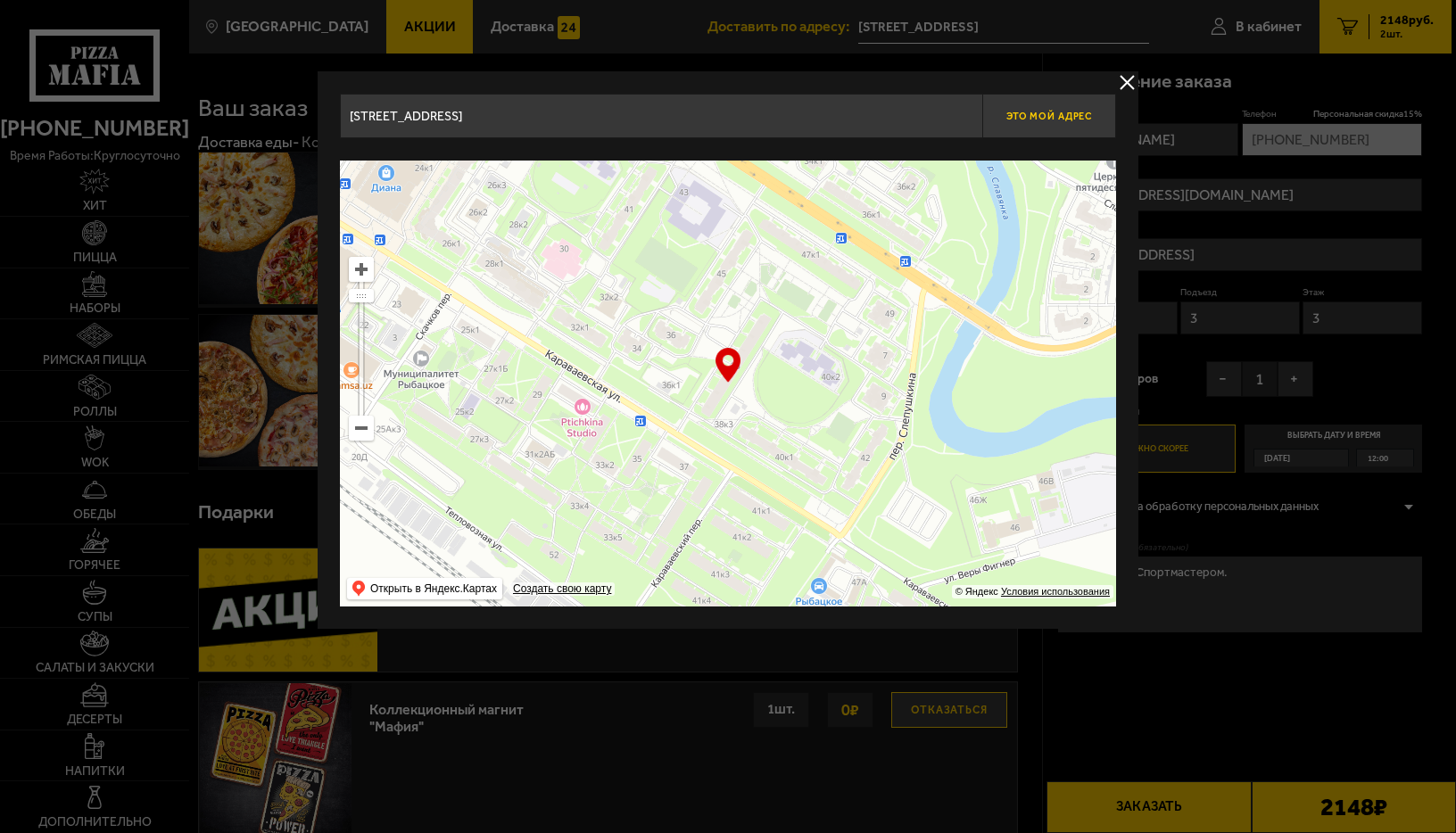
type input "Караваевская улица, 38"
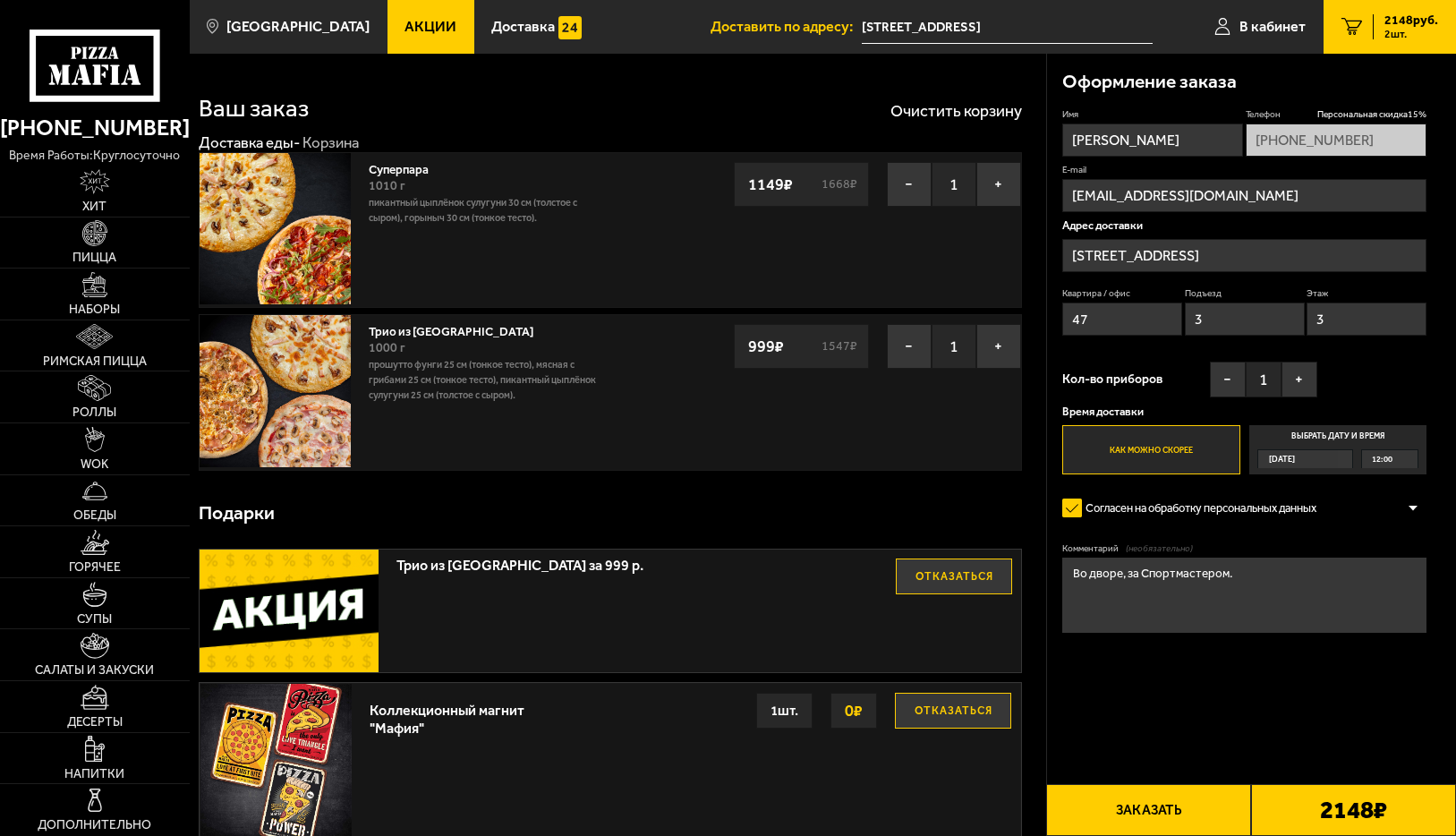
drag, startPoint x: 1103, startPoint y: 324, endPoint x: 1051, endPoint y: 320, distance: 52.2
click at [1051, 320] on div "Оформление заказа Имя Александр Телефон Персональная скидка 15 % +7 (911) 910-4…" at bounding box center [1252, 388] width 410 height 670
type input "154"
drag, startPoint x: 1215, startPoint y: 320, endPoint x: 1184, endPoint y: 319, distance: 31.0
click at [1185, 319] on input "3" at bounding box center [1244, 320] width 120 height 33
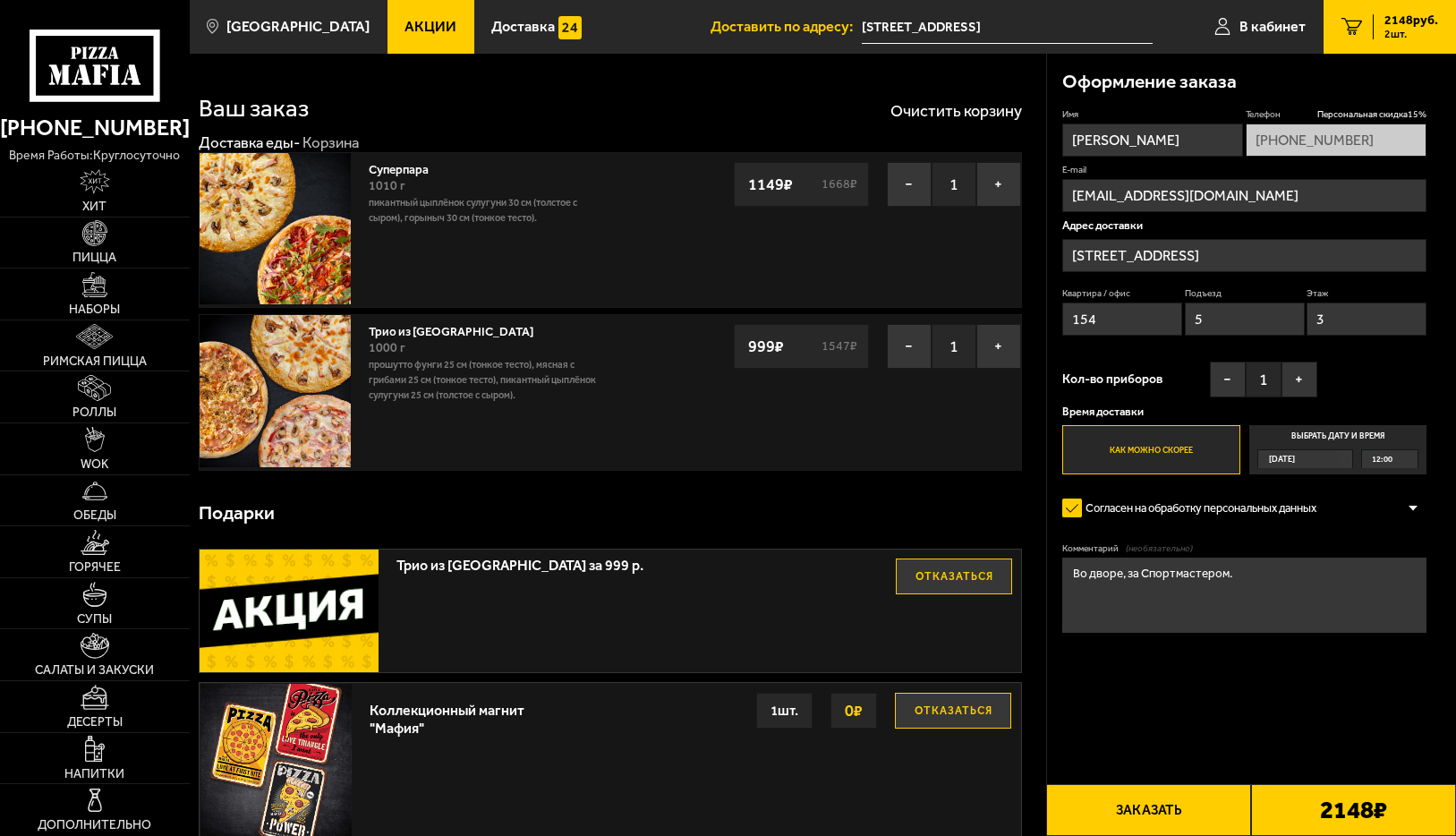
type input "5"
click at [1313, 322] on input "3" at bounding box center [1366, 320] width 120 height 33
type input "4"
click at [1297, 373] on button "+" at bounding box center [1299, 379] width 36 height 36
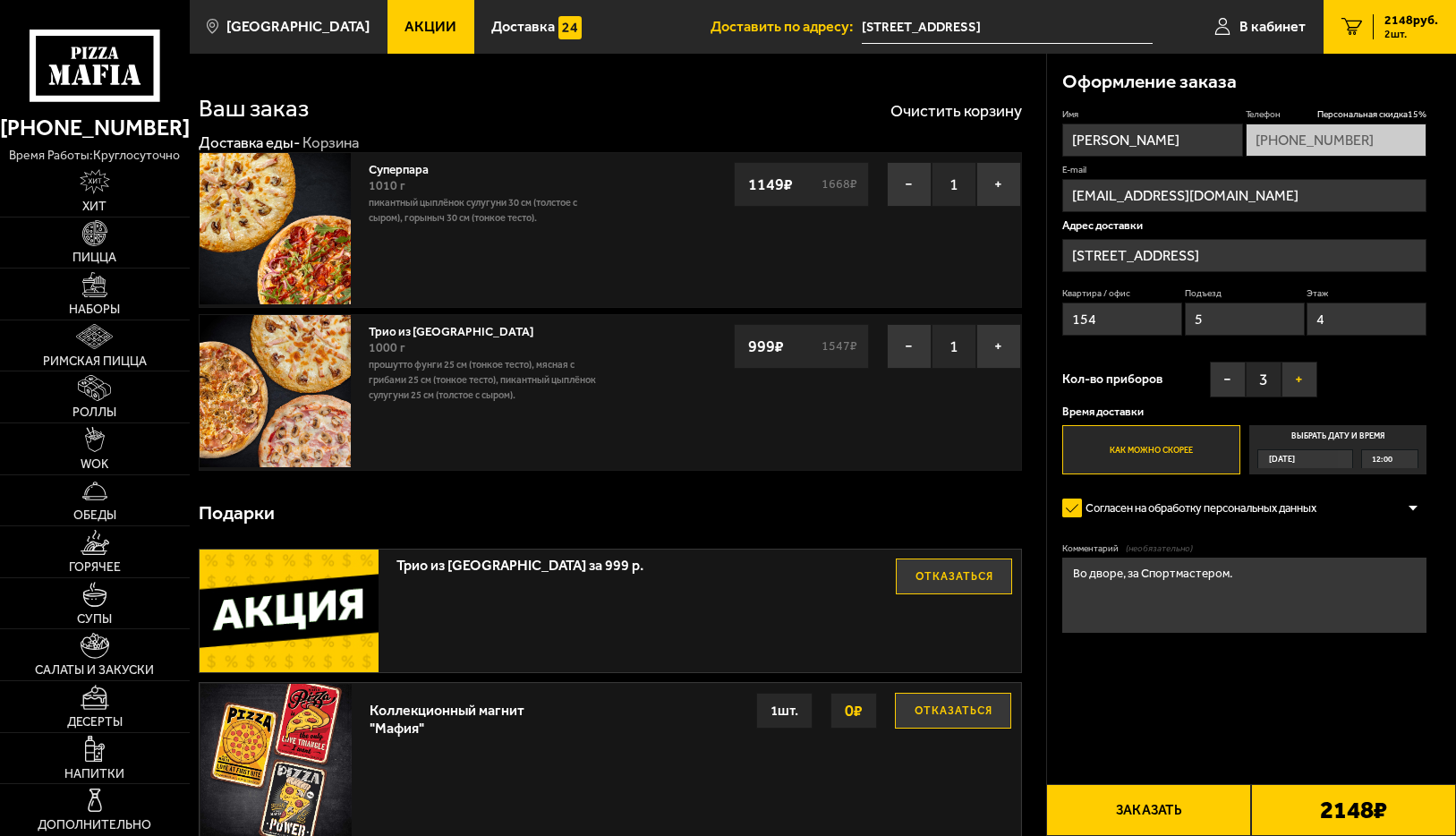
click at [1297, 373] on button "+" at bounding box center [1299, 379] width 36 height 36
click at [1303, 430] on label "Выбрать дату и время Сегодня 12:00" at bounding box center [1337, 450] width 177 height 48
click at [0, 0] on input "Выбрать дату и время Сегодня 12:00" at bounding box center [0, 0] width 0 height 0
click at [1408, 455] on div "12:00" at bounding box center [1390, 459] width 56 height 17
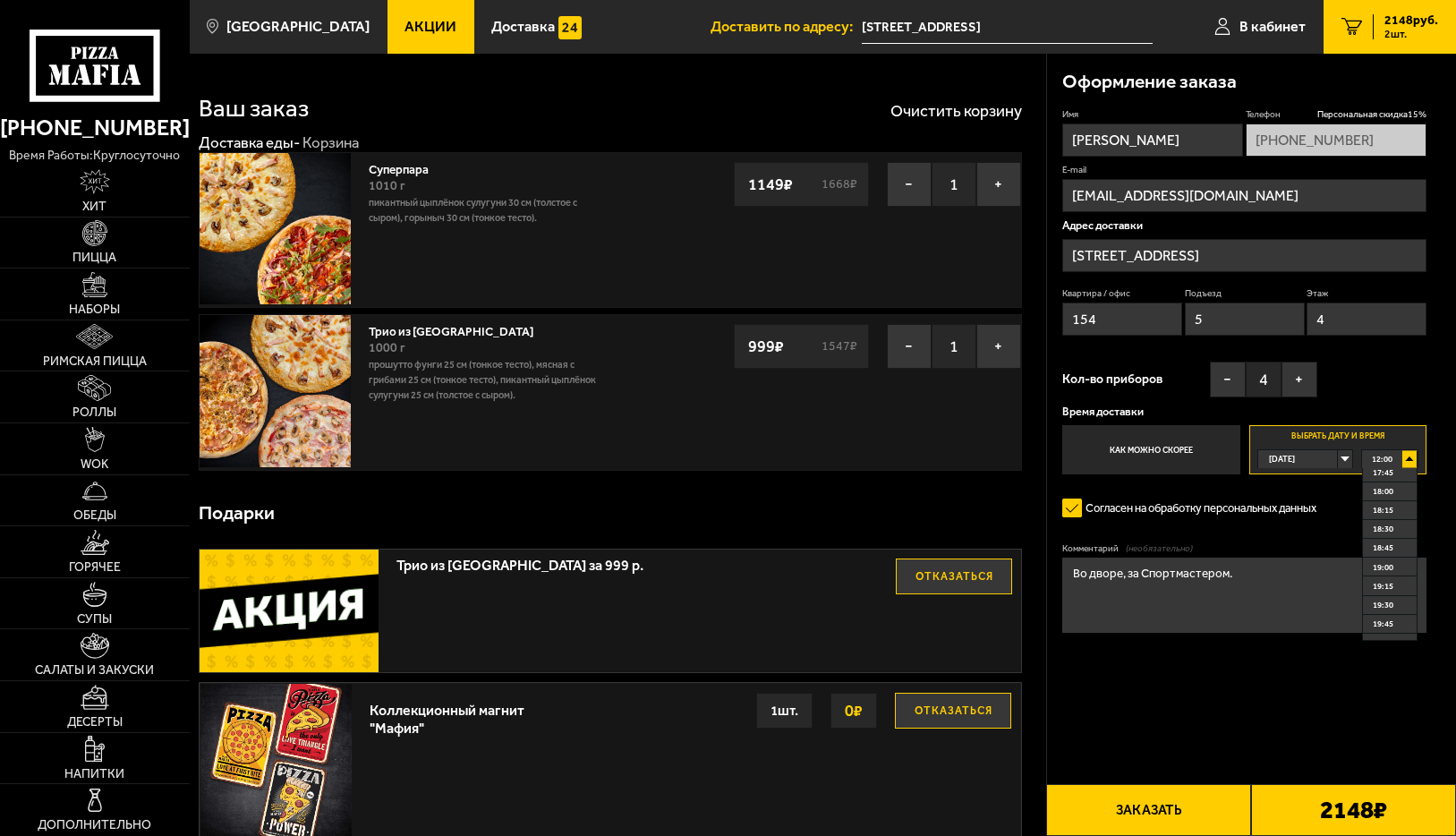
scroll to position [448, 0]
click at [1392, 484] on span "18:00" at bounding box center [1383, 484] width 20 height 18
drag, startPoint x: 1245, startPoint y: 577, endPoint x: 1069, endPoint y: 576, distance: 176.0
click at [1069, 576] on textarea "Во дворе, за Спортмастером." at bounding box center [1244, 595] width 364 height 76
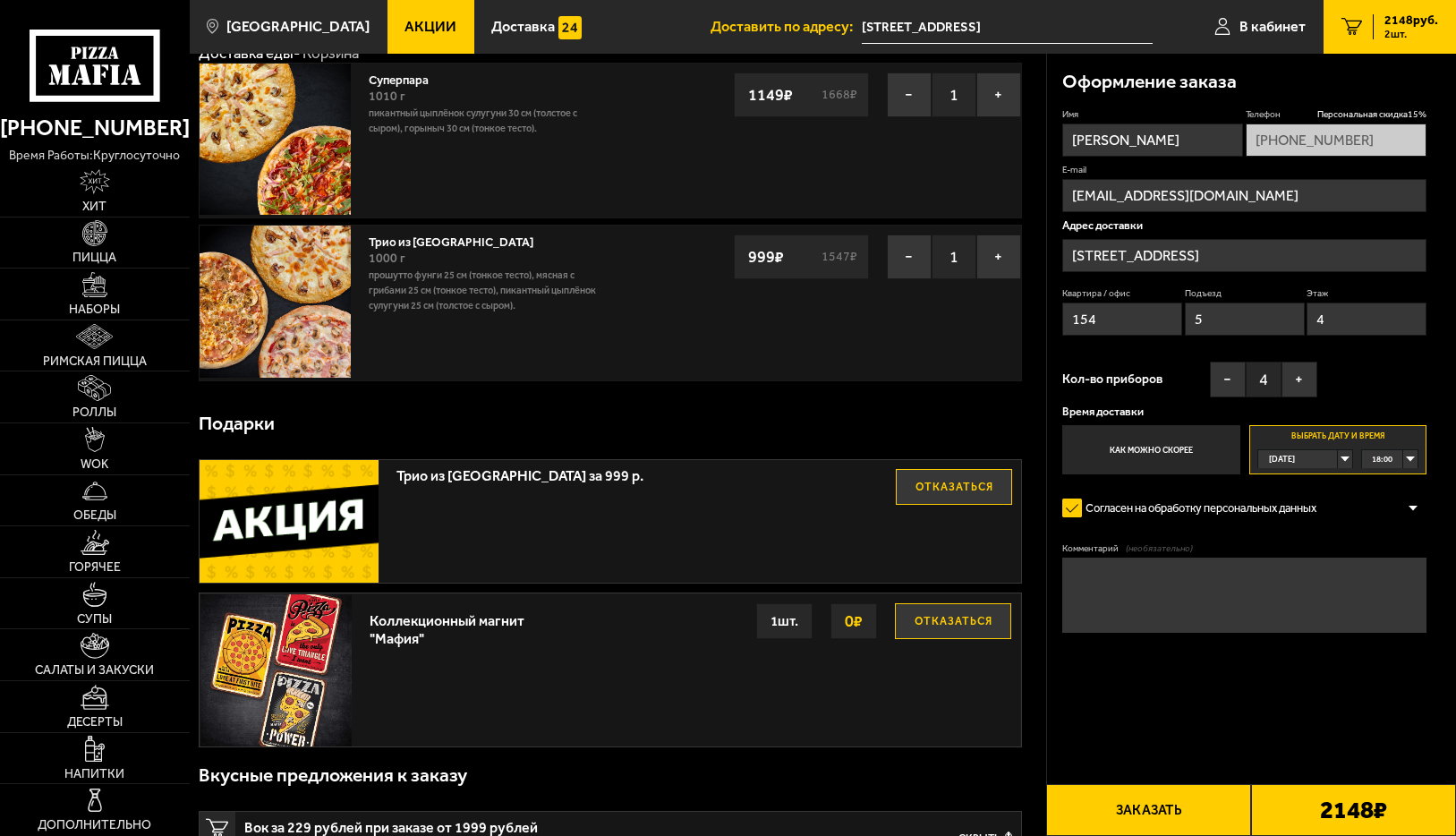
scroll to position [0, 0]
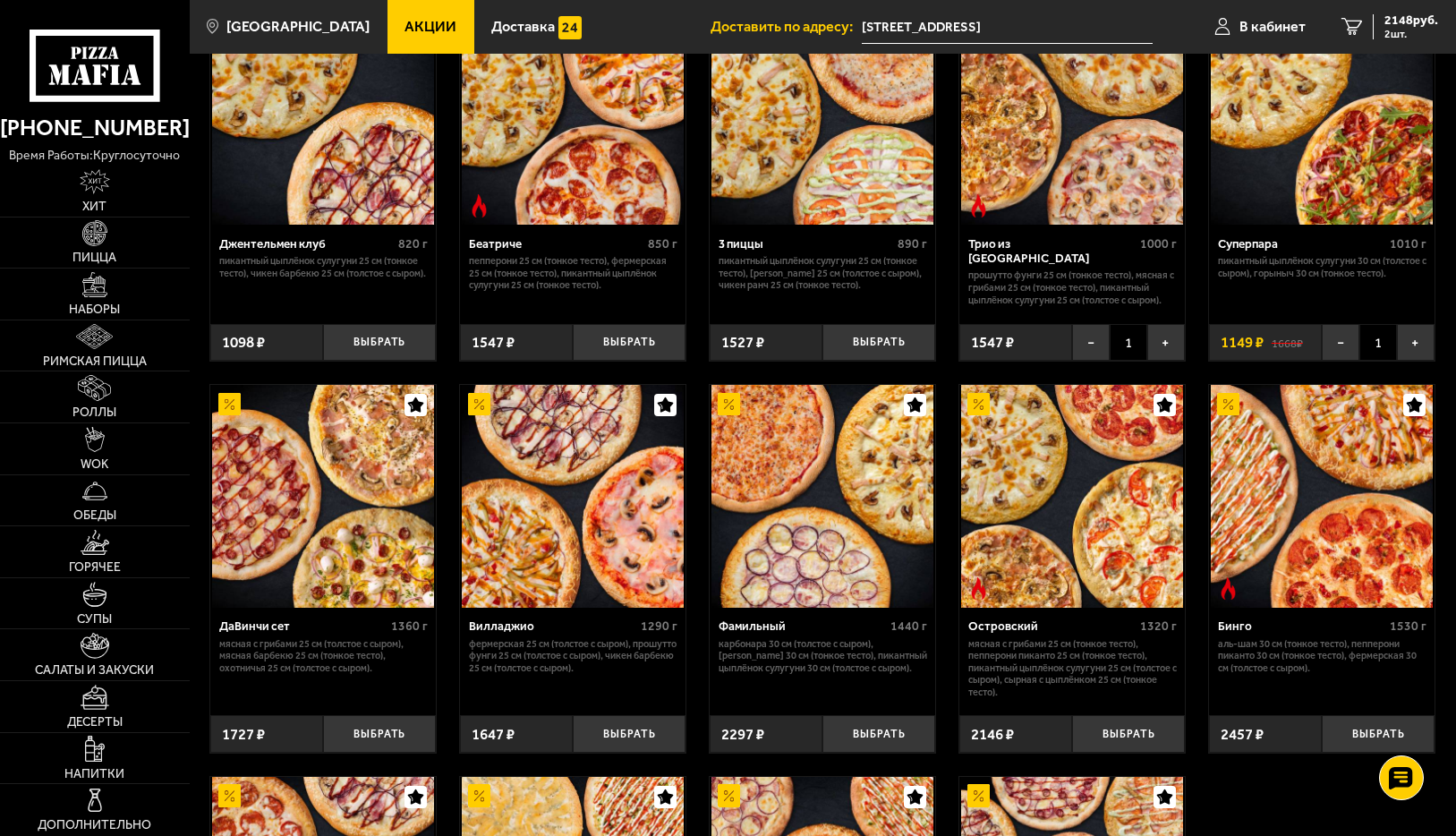
scroll to position [986, 0]
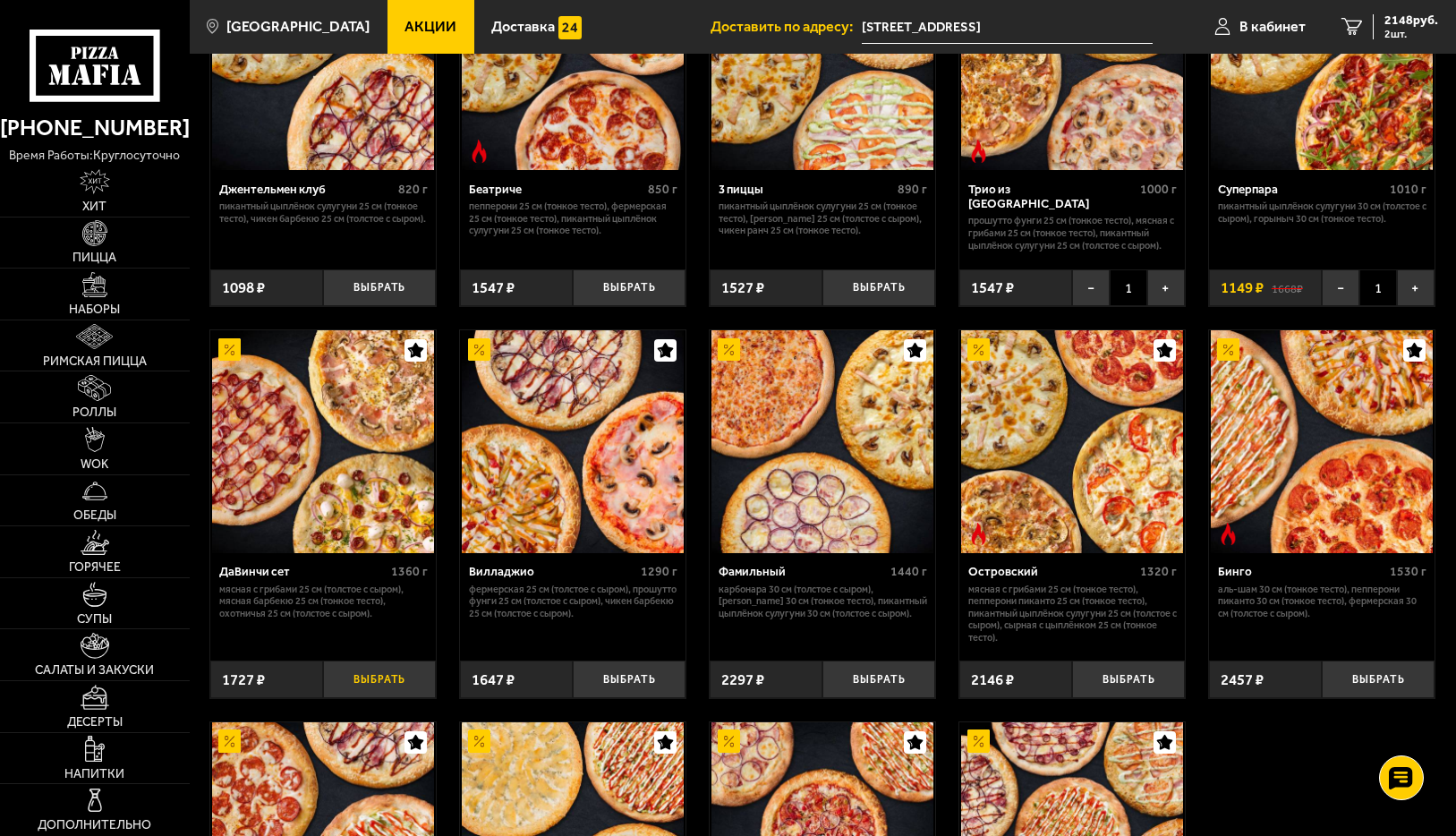
click at [358, 699] on button "Выбрать" at bounding box center [379, 679] width 112 height 37
click at [610, 699] on button "Выбрать" at bounding box center [629, 679] width 112 height 37
click at [334, 697] on button "−" at bounding box center [342, 679] width 37 height 37
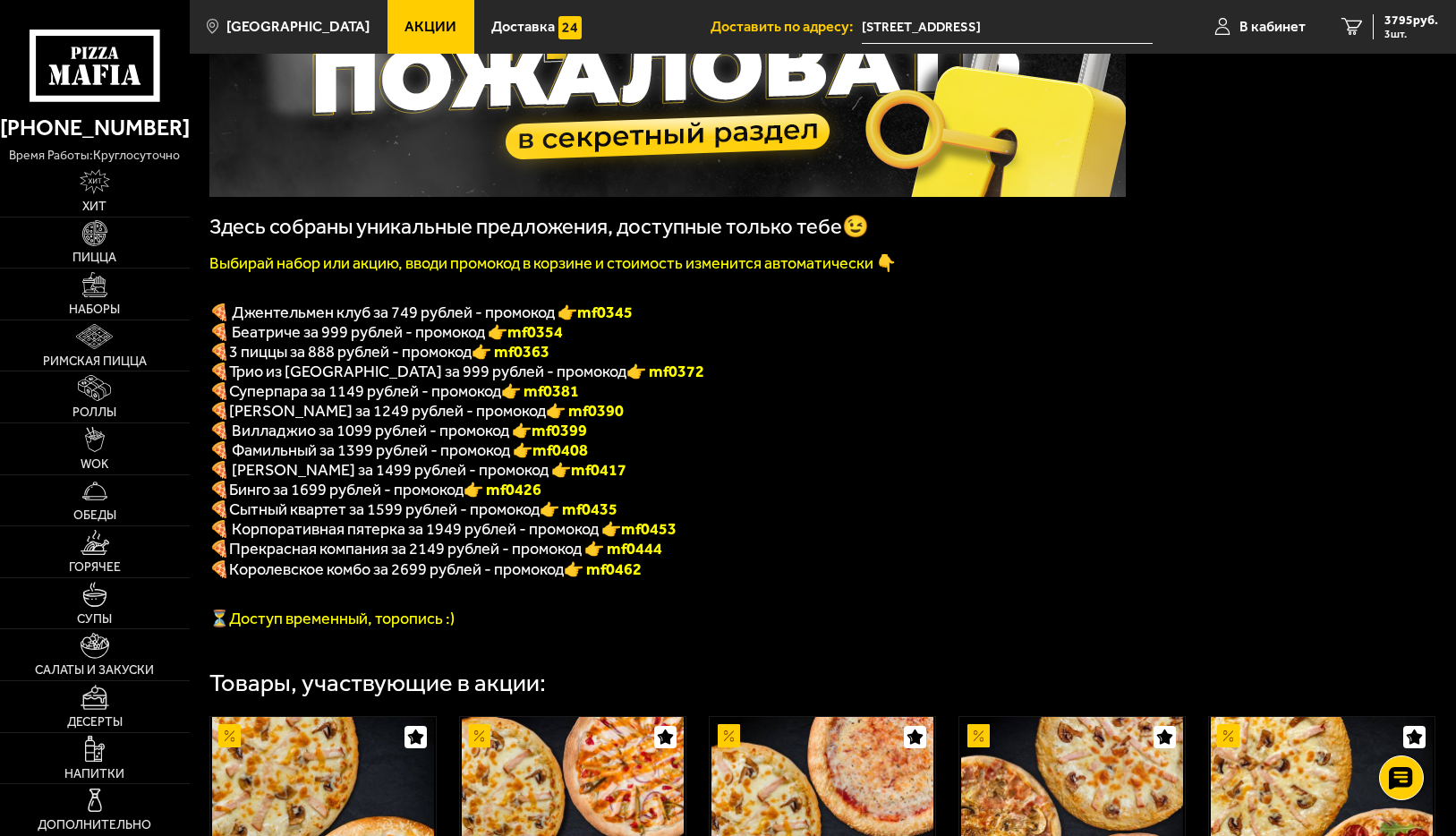
scroll to position [180, 0]
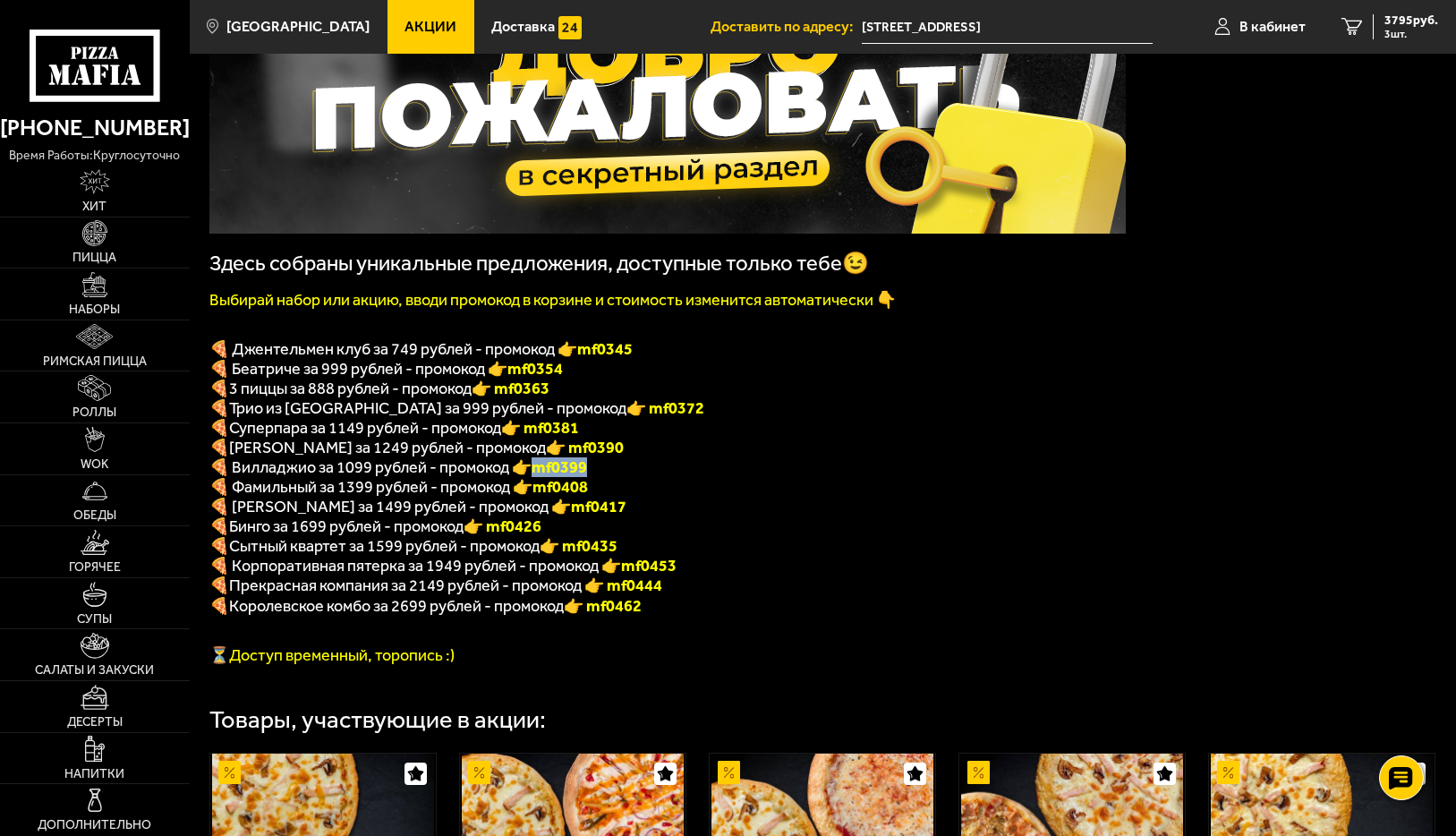
drag, startPoint x: 529, startPoint y: 482, endPoint x: 595, endPoint y: 486, distance: 66.1
click at [595, 477] on p "🍕 Вилладжио за 1099 рублей - промокод 👉 mf0399" at bounding box center [668, 466] width 916 height 20
copy span "🍕 Вилладжио за 1099 рублей - промокод 👉 mf0399"
click at [1400, 27] on span "3795 руб." at bounding box center [1411, 20] width 54 height 12
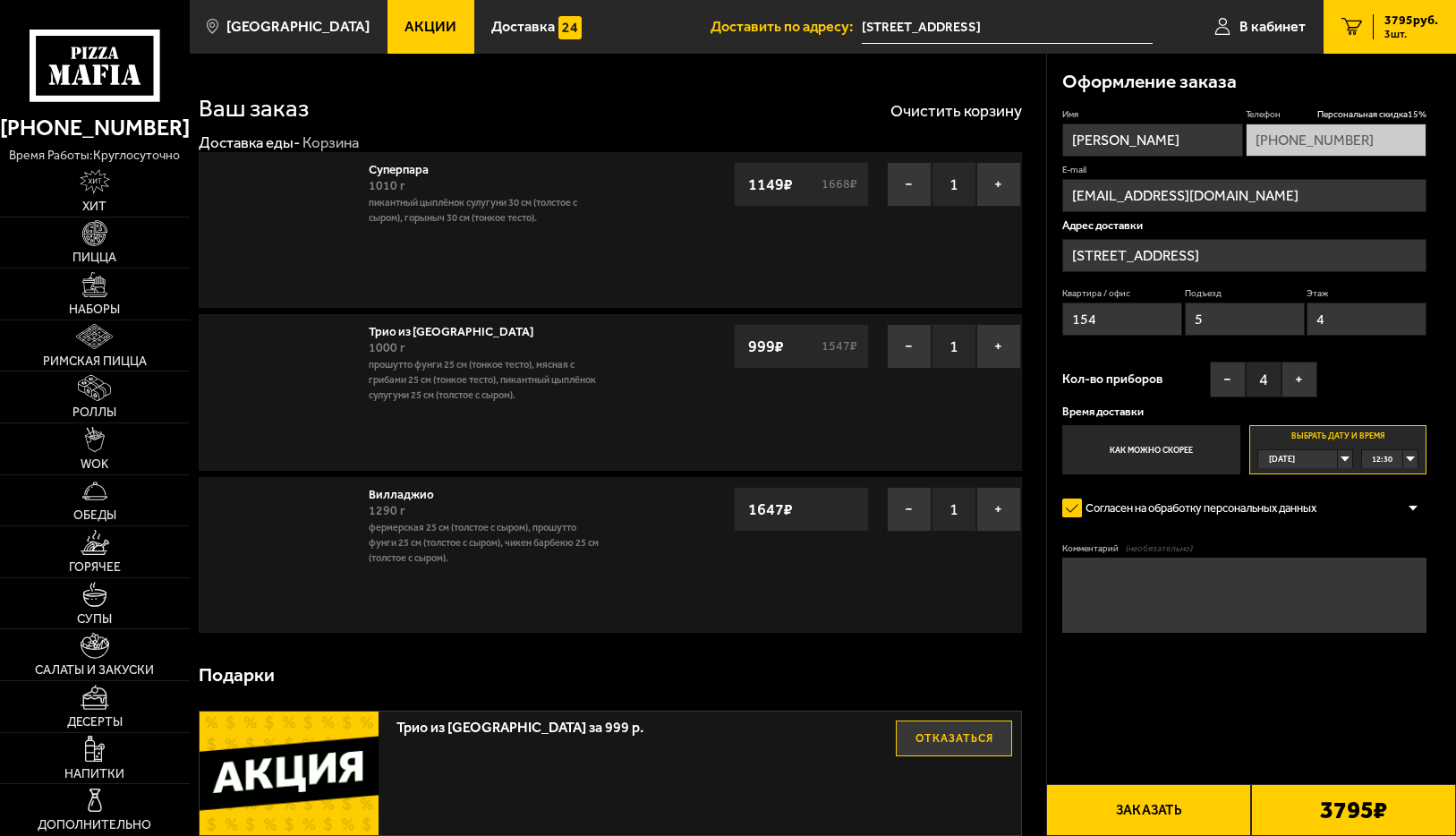
type input "Караваевская улица, 38"
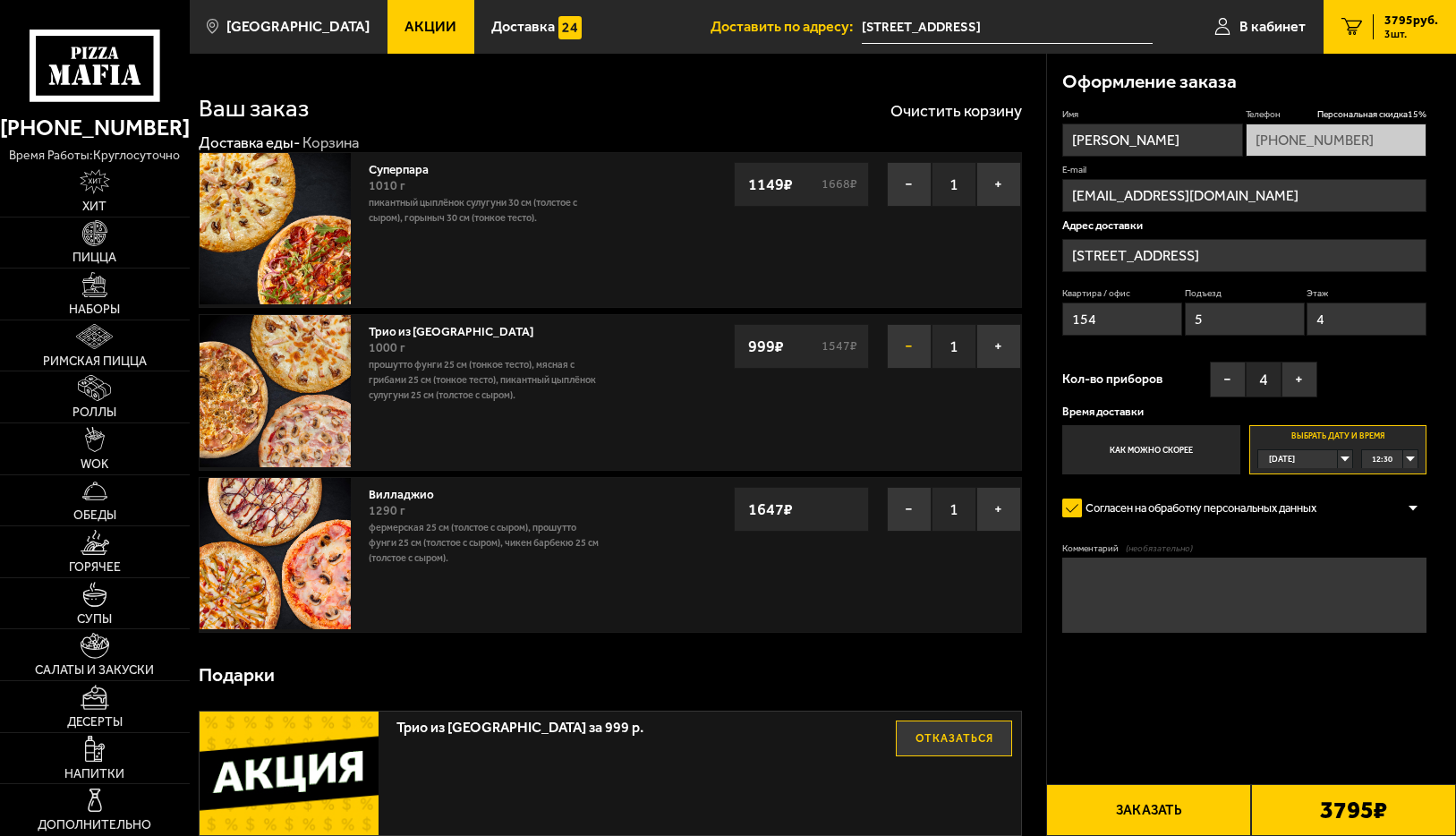
click at [903, 349] on button "−" at bounding box center [909, 346] width 45 height 45
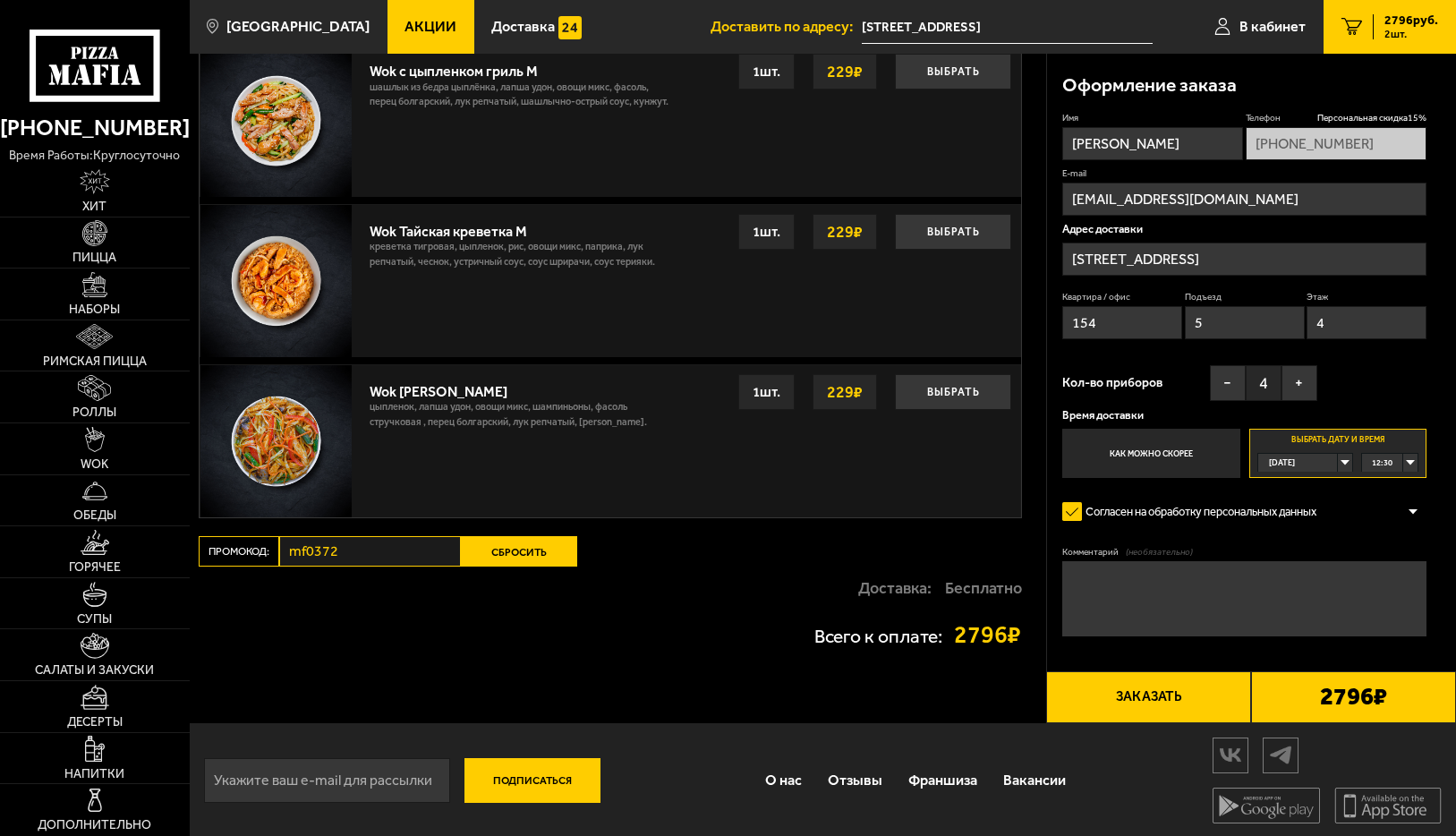
scroll to position [1256, 0]
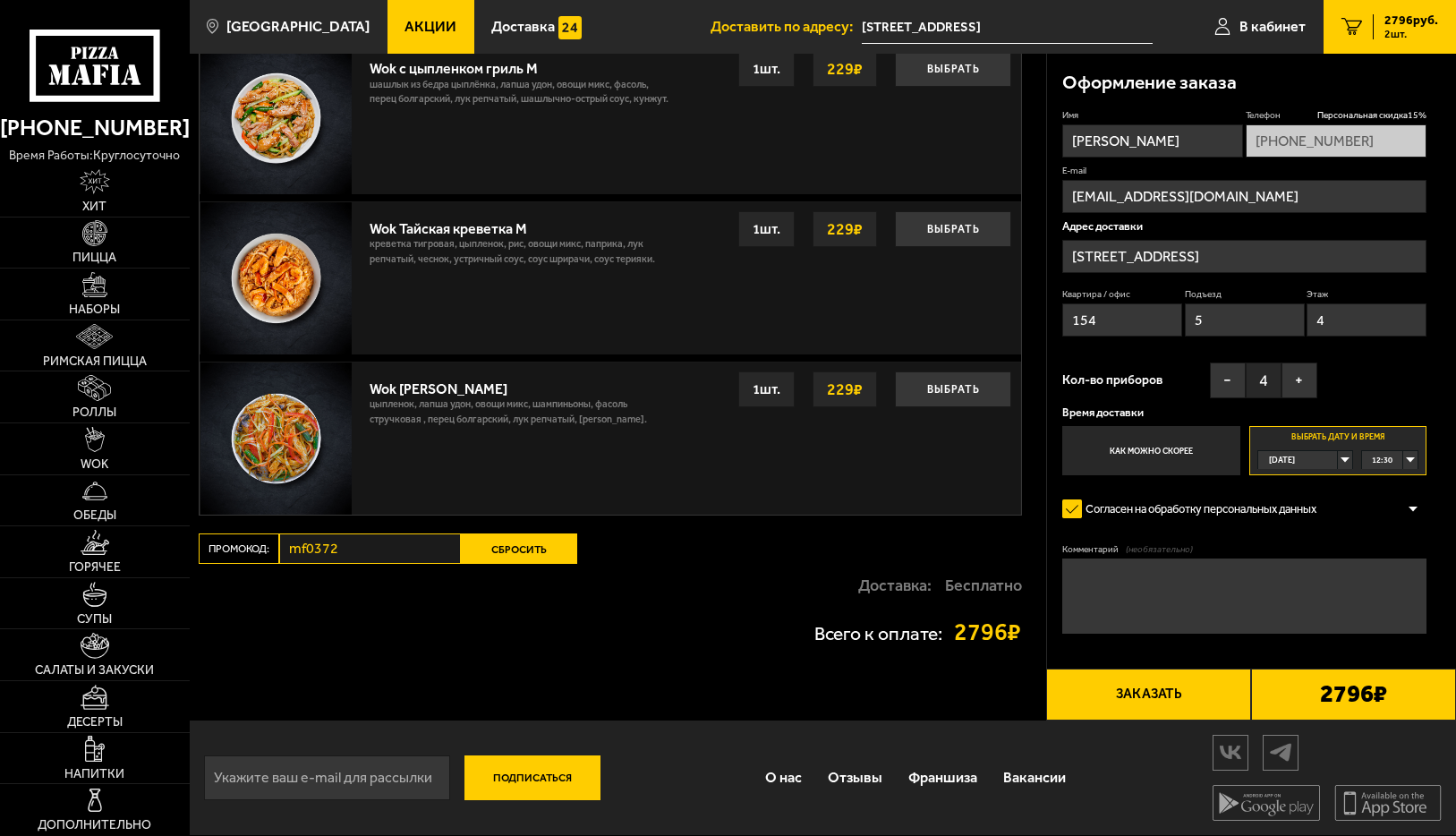
click at [491, 544] on button "Сбросить" at bounding box center [518, 548] width 116 height 31
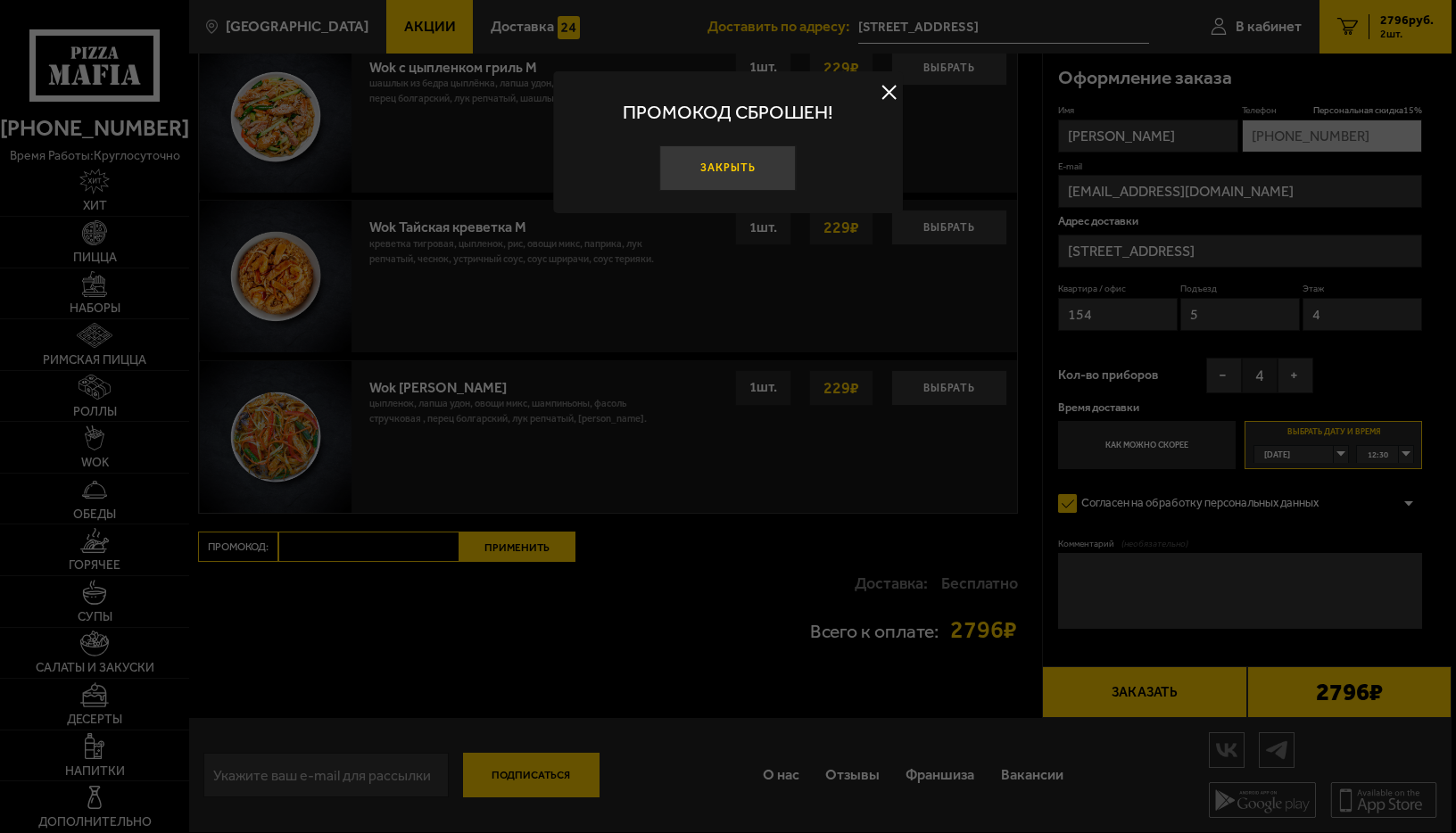
click at [707, 160] on button "Закрыть" at bounding box center [727, 168] width 136 height 45
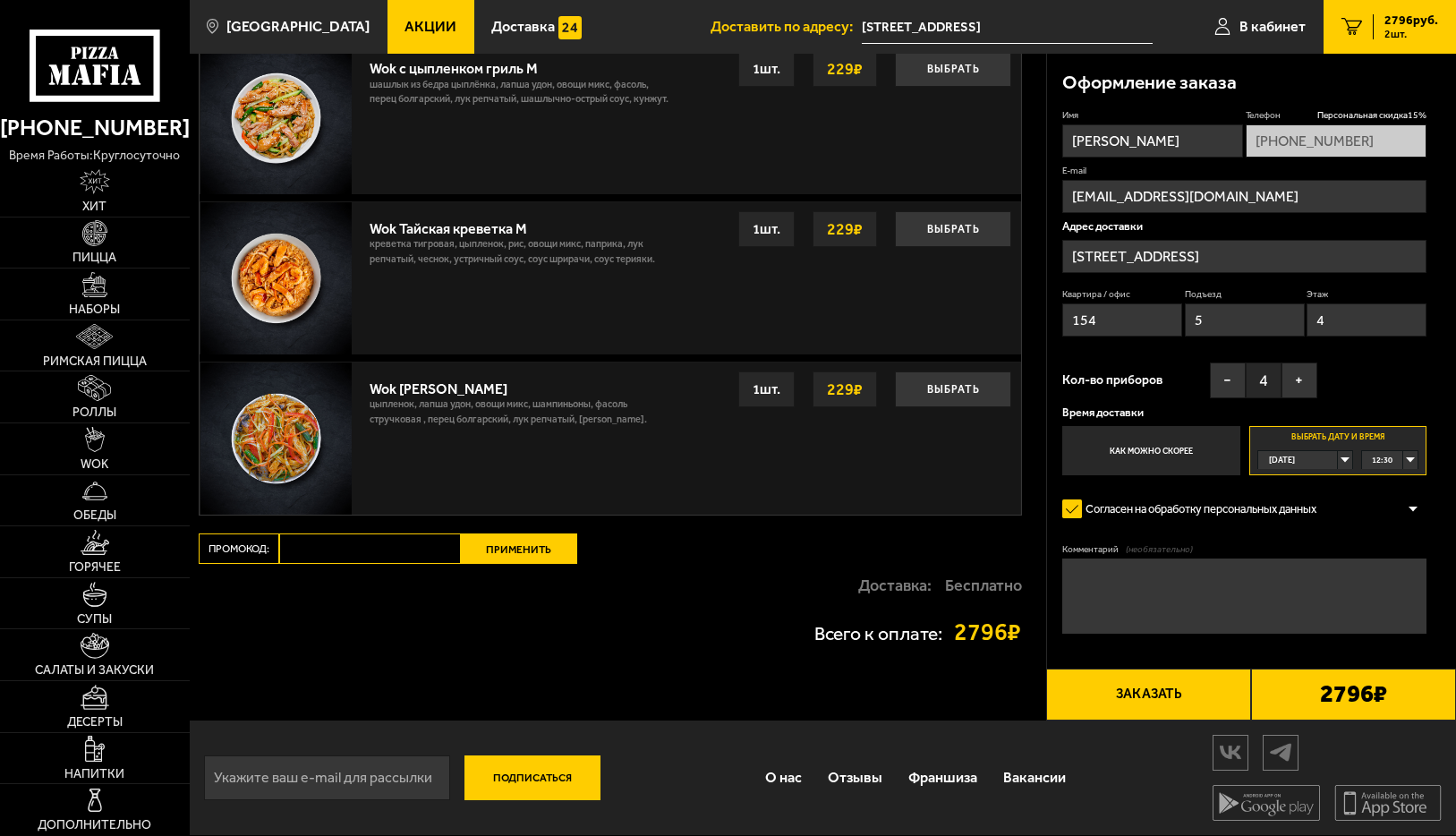
click at [378, 548] on input "Промокод:" at bounding box center [370, 548] width 182 height 31
paste input "mf0399"
type input "mf0399"
click at [498, 542] on button "Применить" at bounding box center [518, 548] width 116 height 31
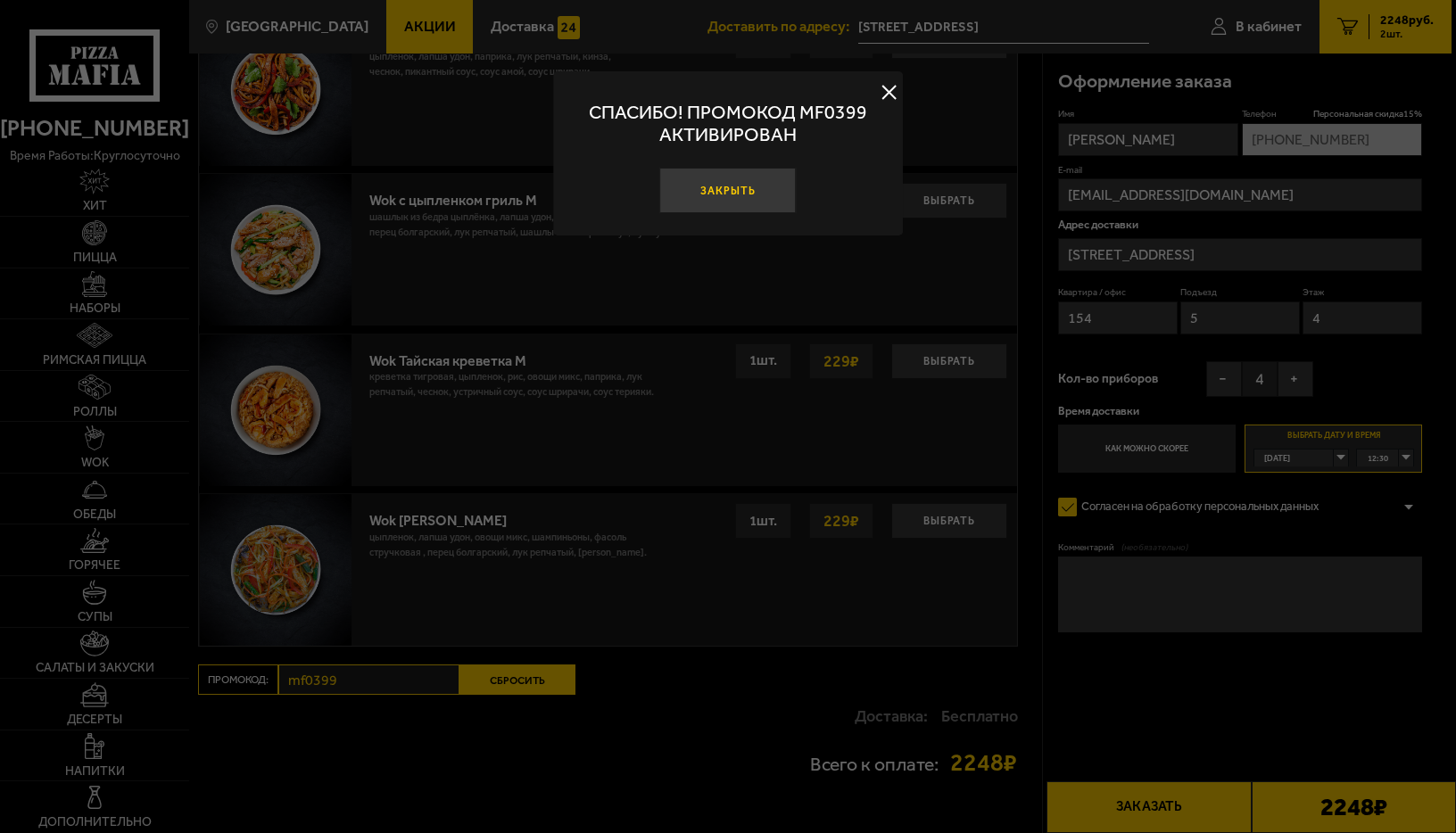
click at [706, 195] on button "Закрыть" at bounding box center [727, 190] width 136 height 45
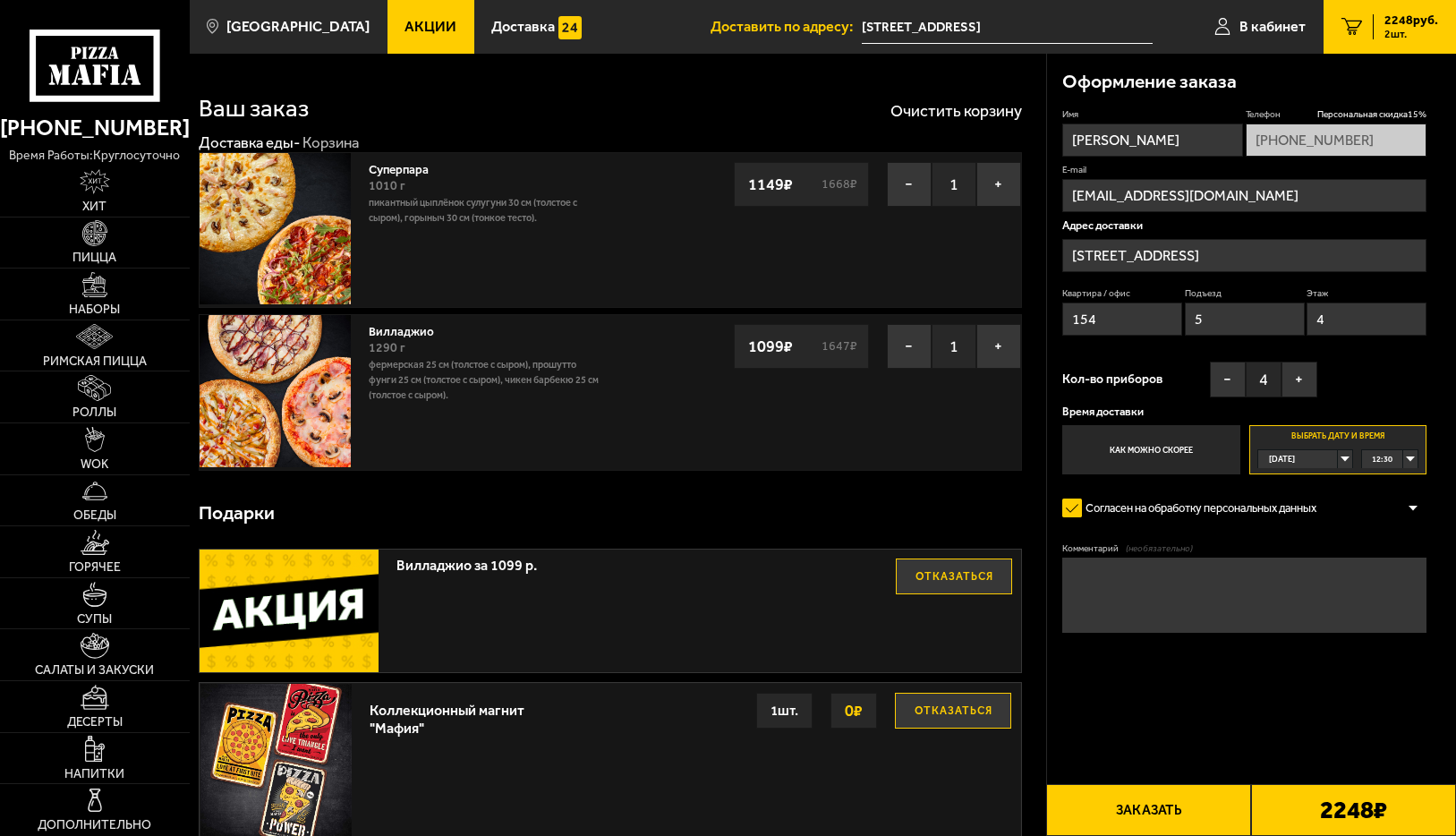
scroll to position [89, 0]
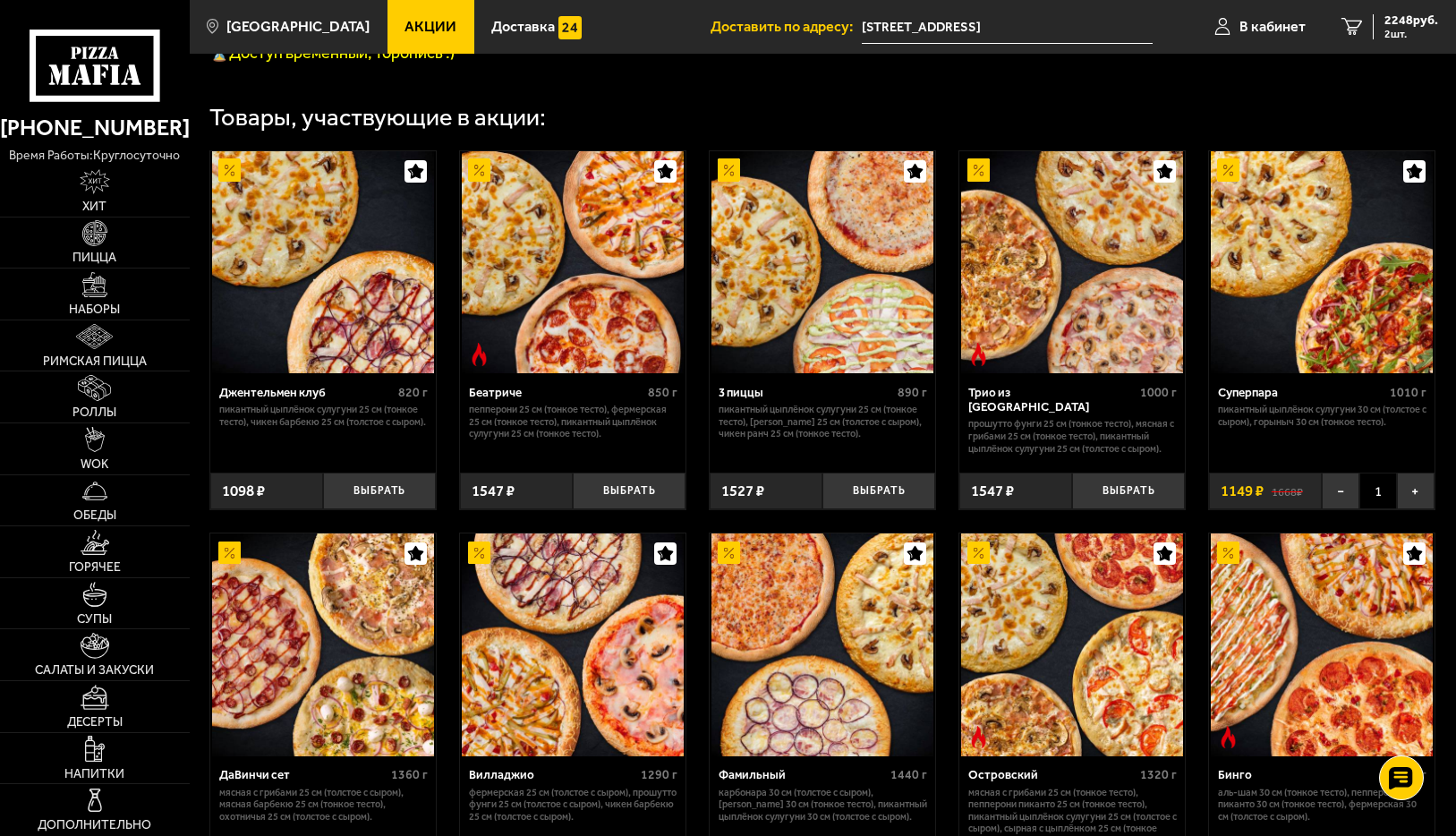
scroll to position [806, 0]
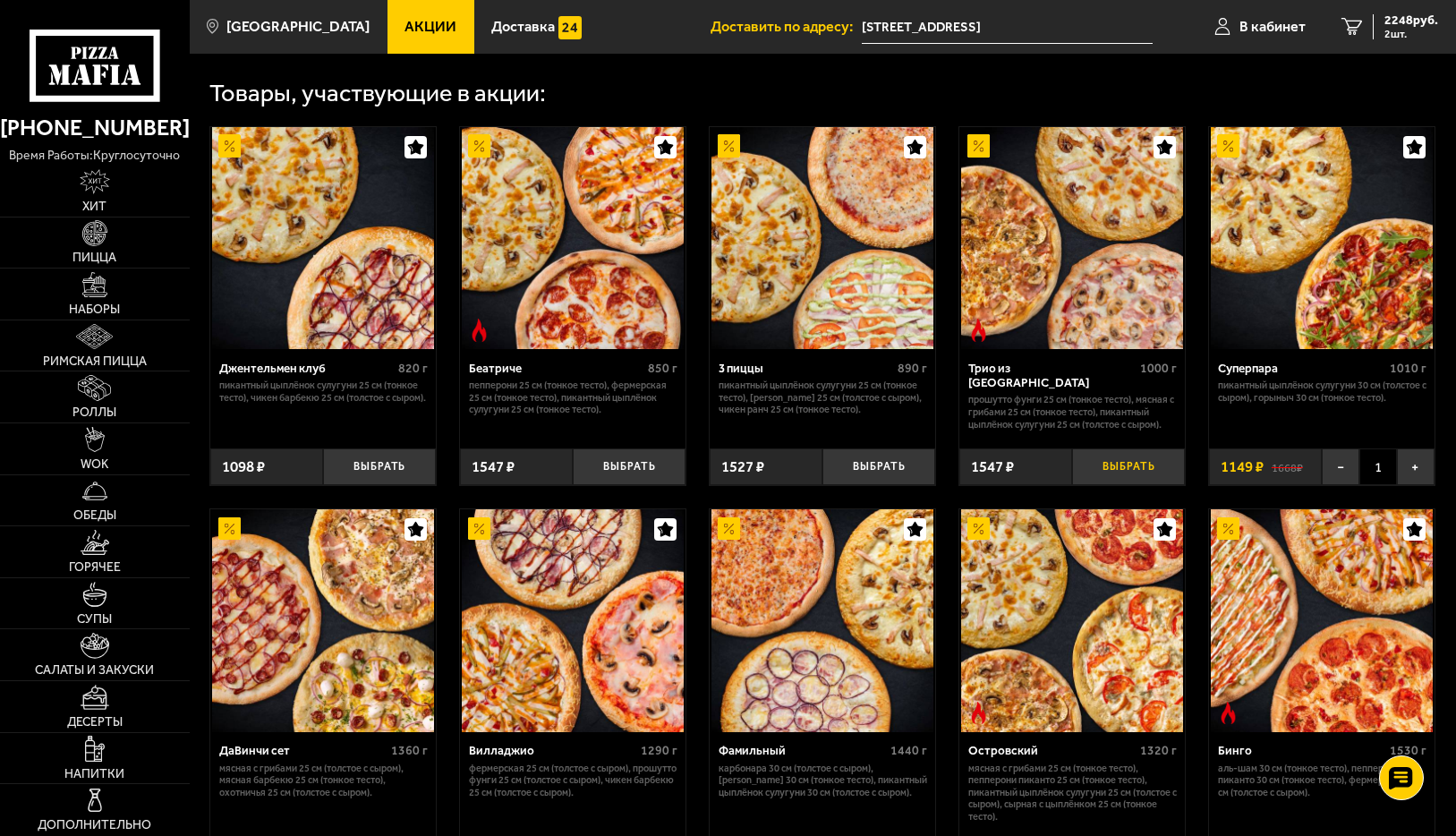
click at [1123, 486] on button "Выбрать" at bounding box center [1128, 467] width 112 height 37
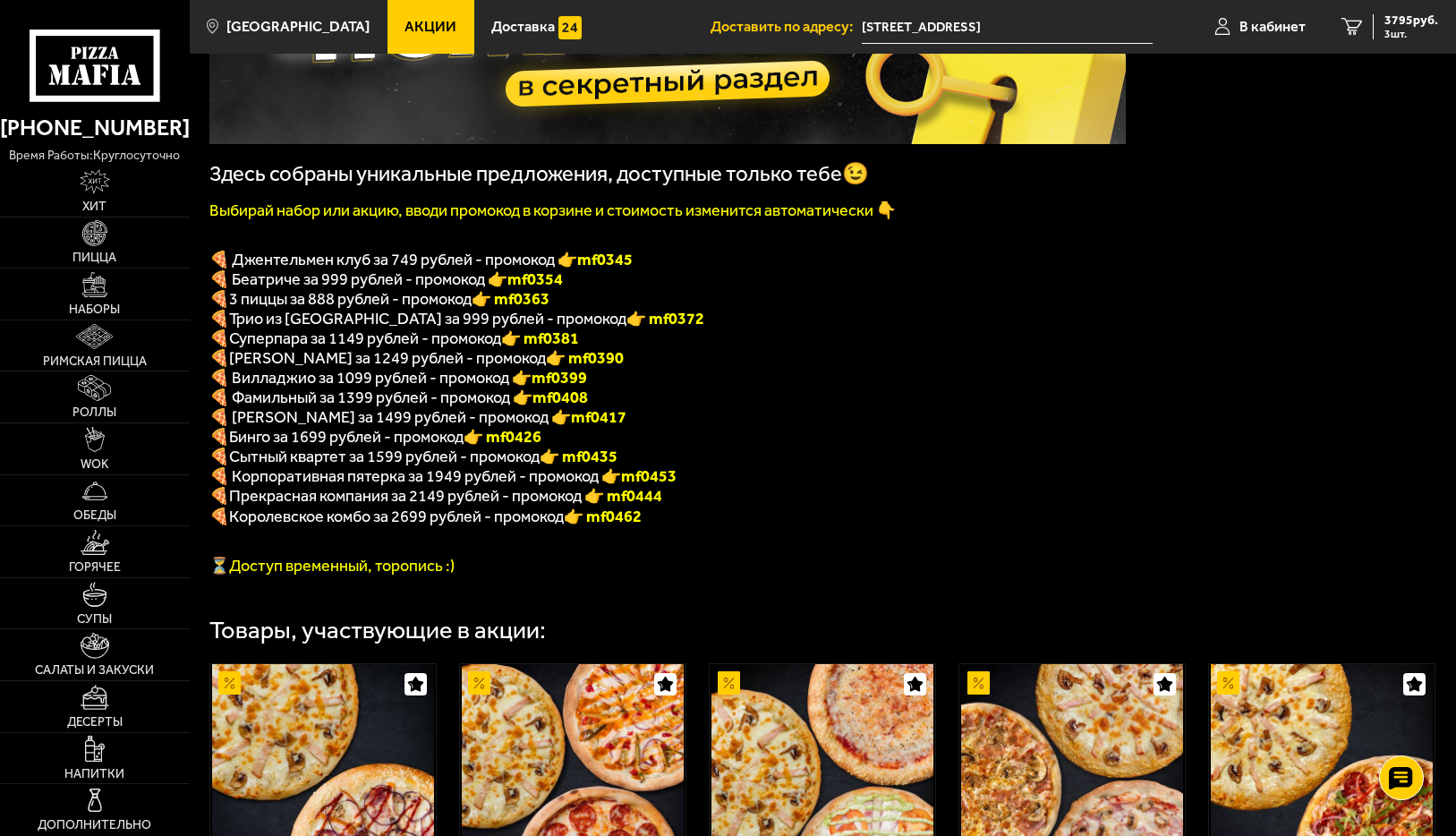
scroll to position [180, 0]
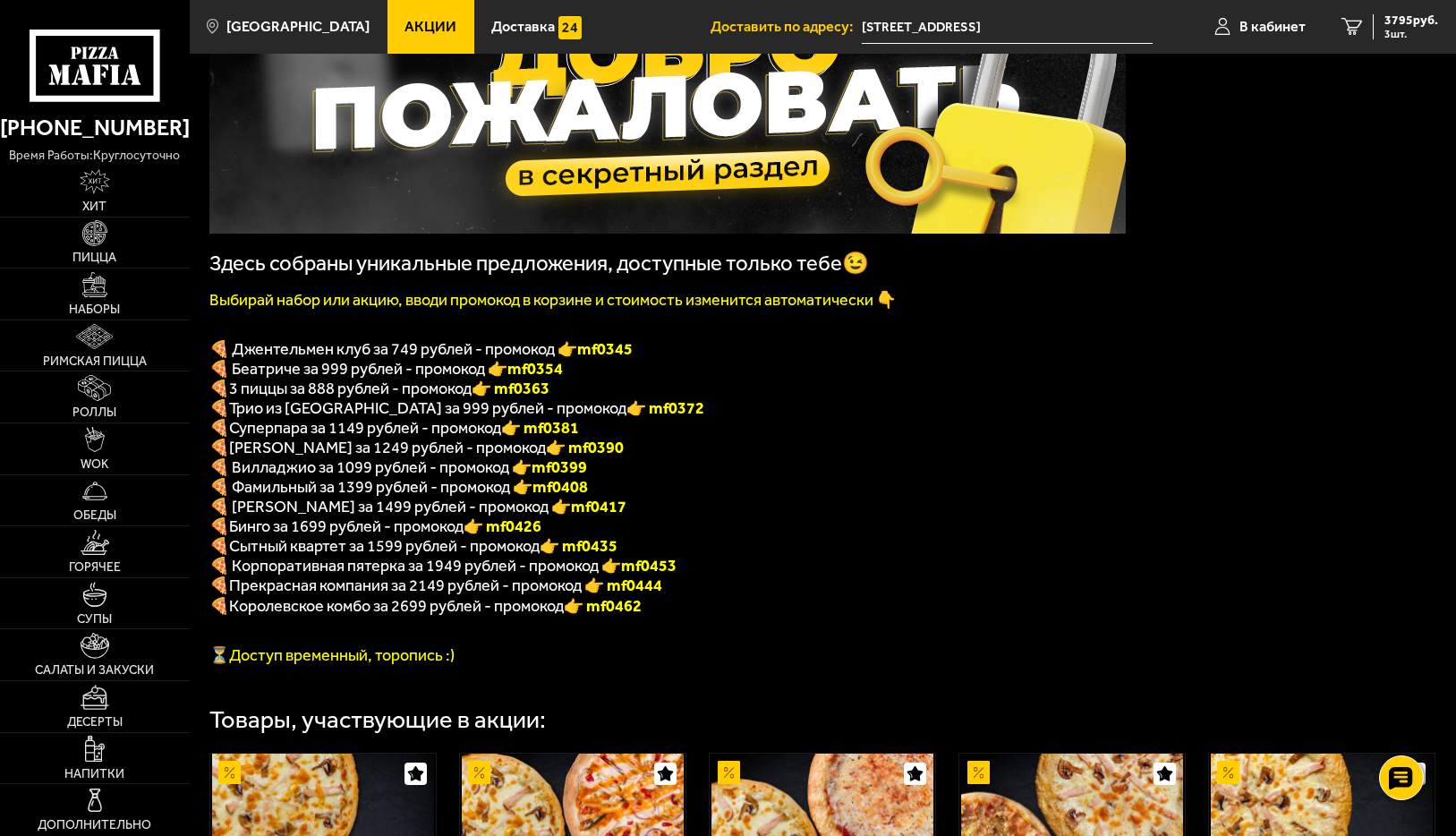
drag, startPoint x: 523, startPoint y: 419, endPoint x: 583, endPoint y: 418, distance: 60.0
click at [583, 418] on p "🍕 Трио из Рио за 999 рублей - промокод 👉 mf0372" at bounding box center [668, 408] width 916 height 20
copy font "f0372"
click at [1395, 25] on span "3795 руб." at bounding box center [1411, 20] width 54 height 12
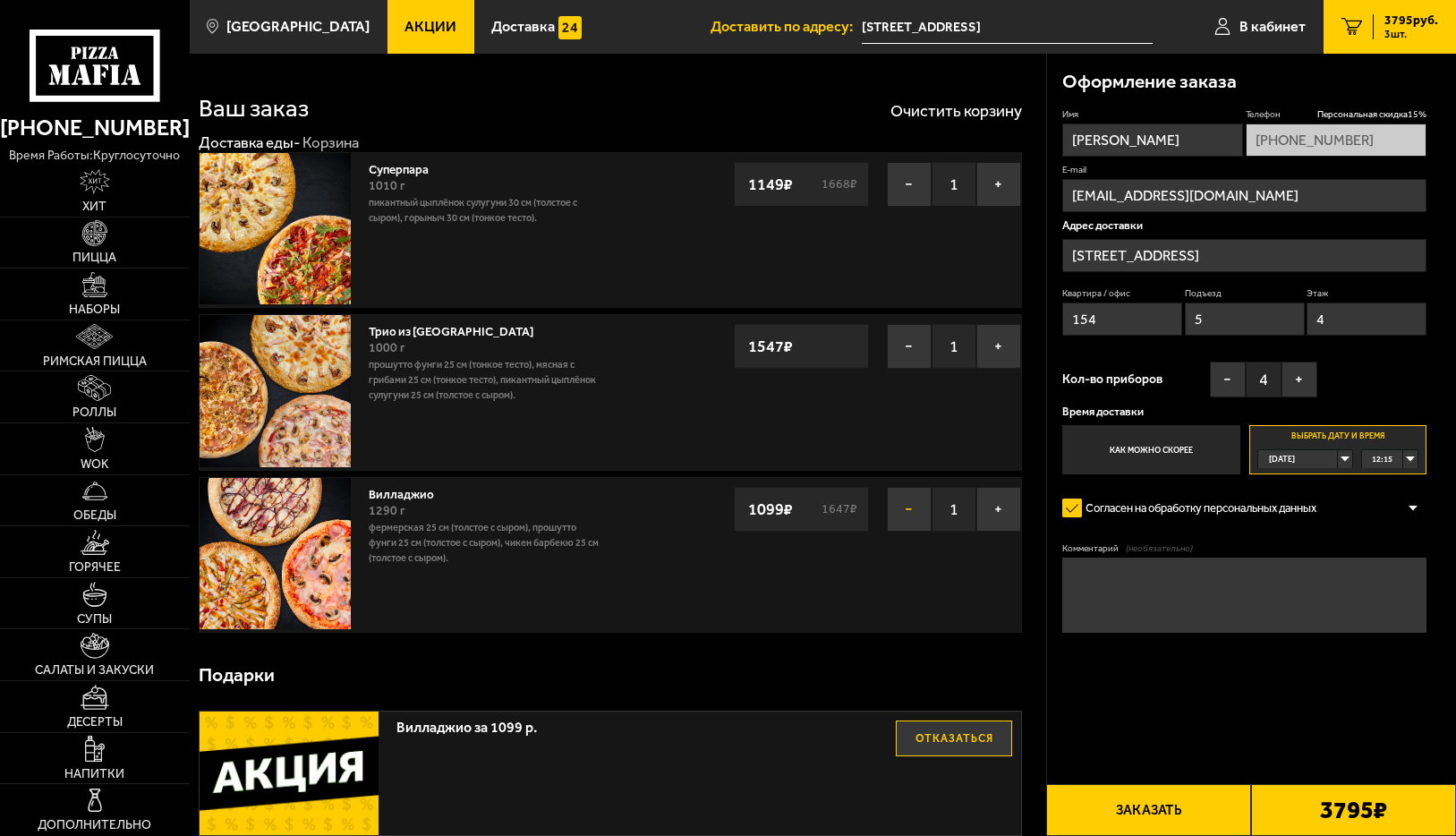
click at [903, 513] on button "−" at bounding box center [909, 509] width 45 height 45
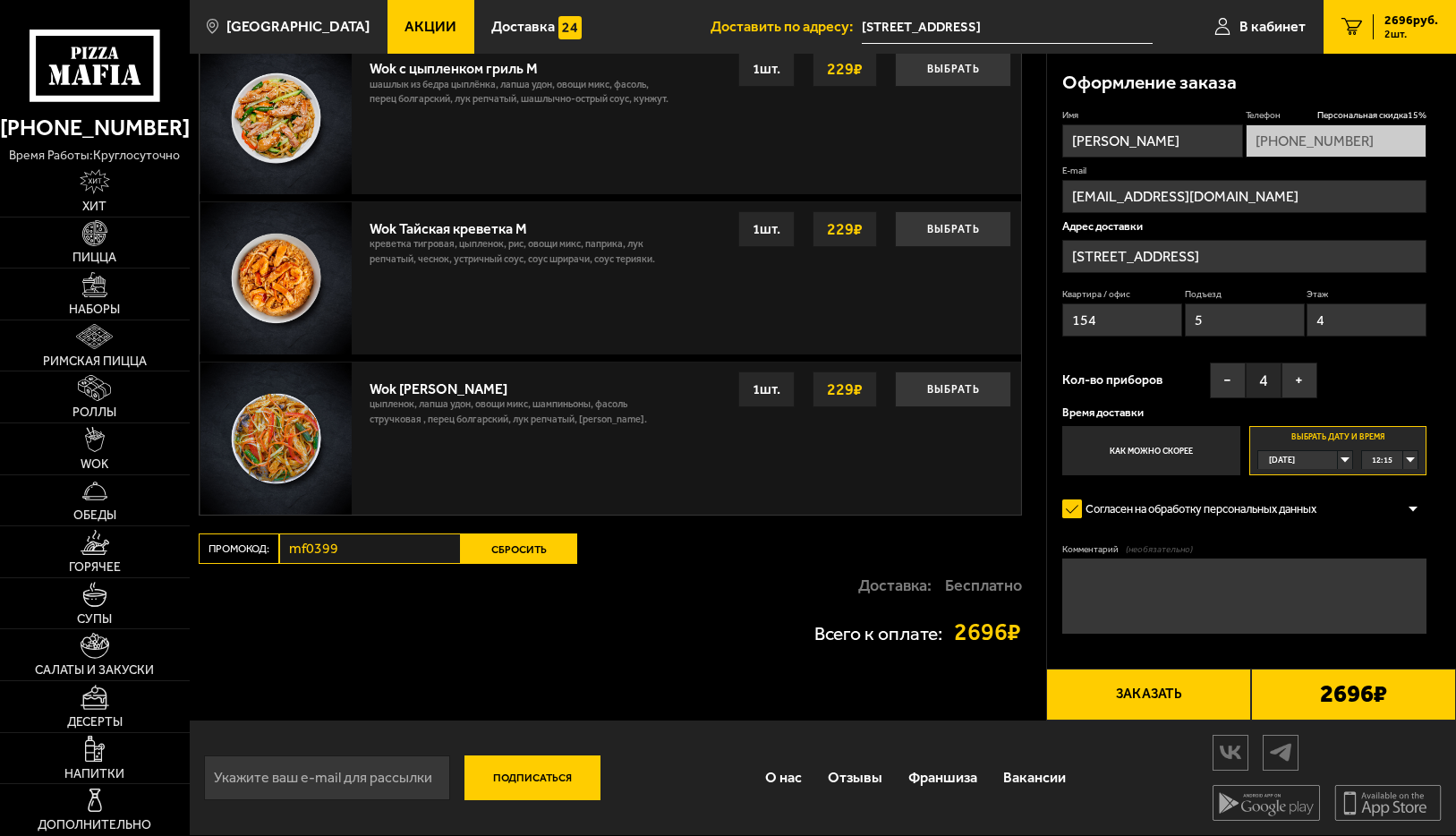
scroll to position [1256, 0]
click at [486, 543] on button "Сбросить" at bounding box center [518, 548] width 116 height 31
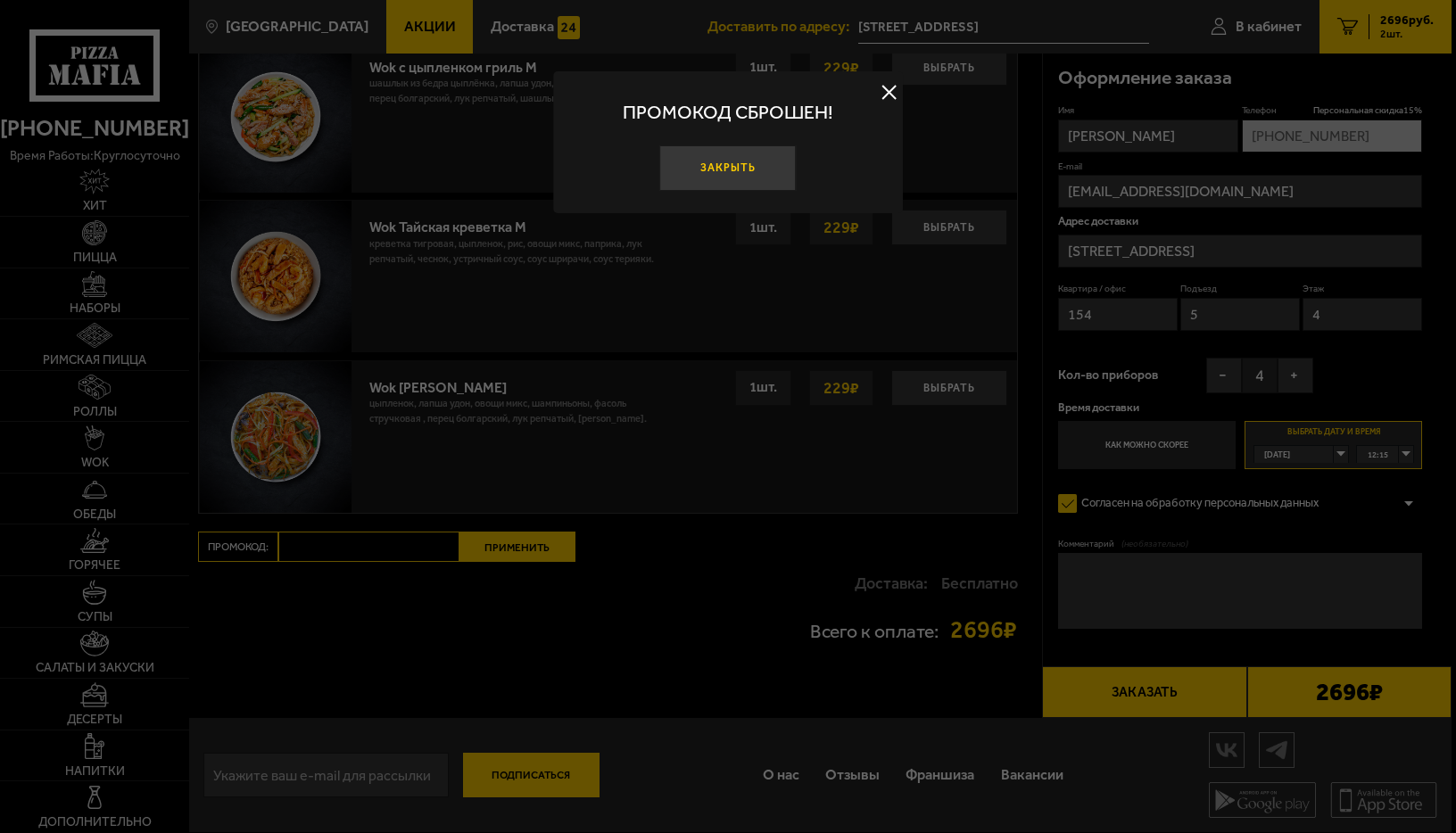
click at [713, 164] on button "Закрыть" at bounding box center [727, 168] width 136 height 45
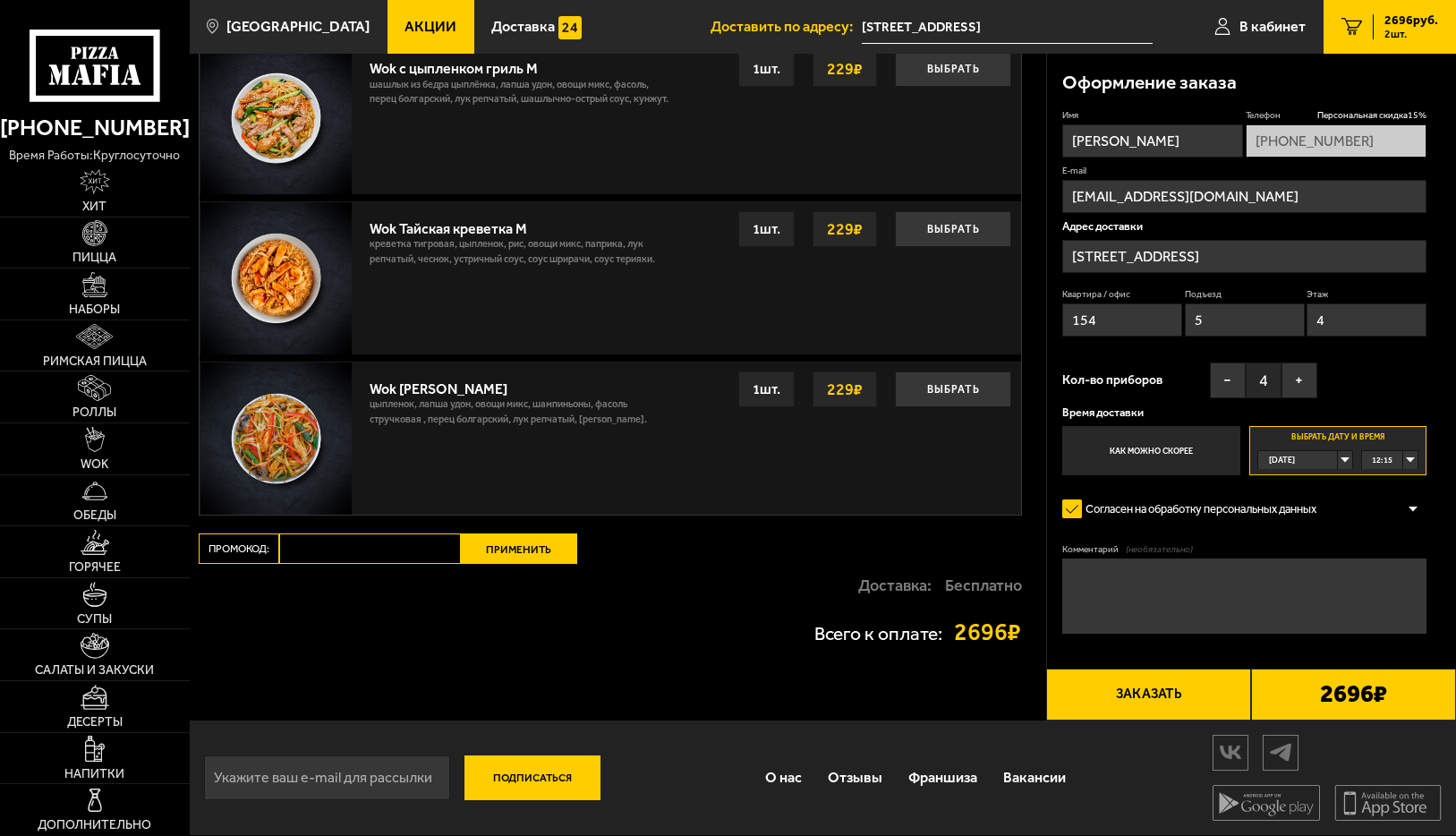
click at [306, 553] on input "Промокод:" at bounding box center [370, 548] width 182 height 31
paste input "mf0372"
type input "mf0372"
click at [508, 551] on button "Применить" at bounding box center [518, 548] width 116 height 31
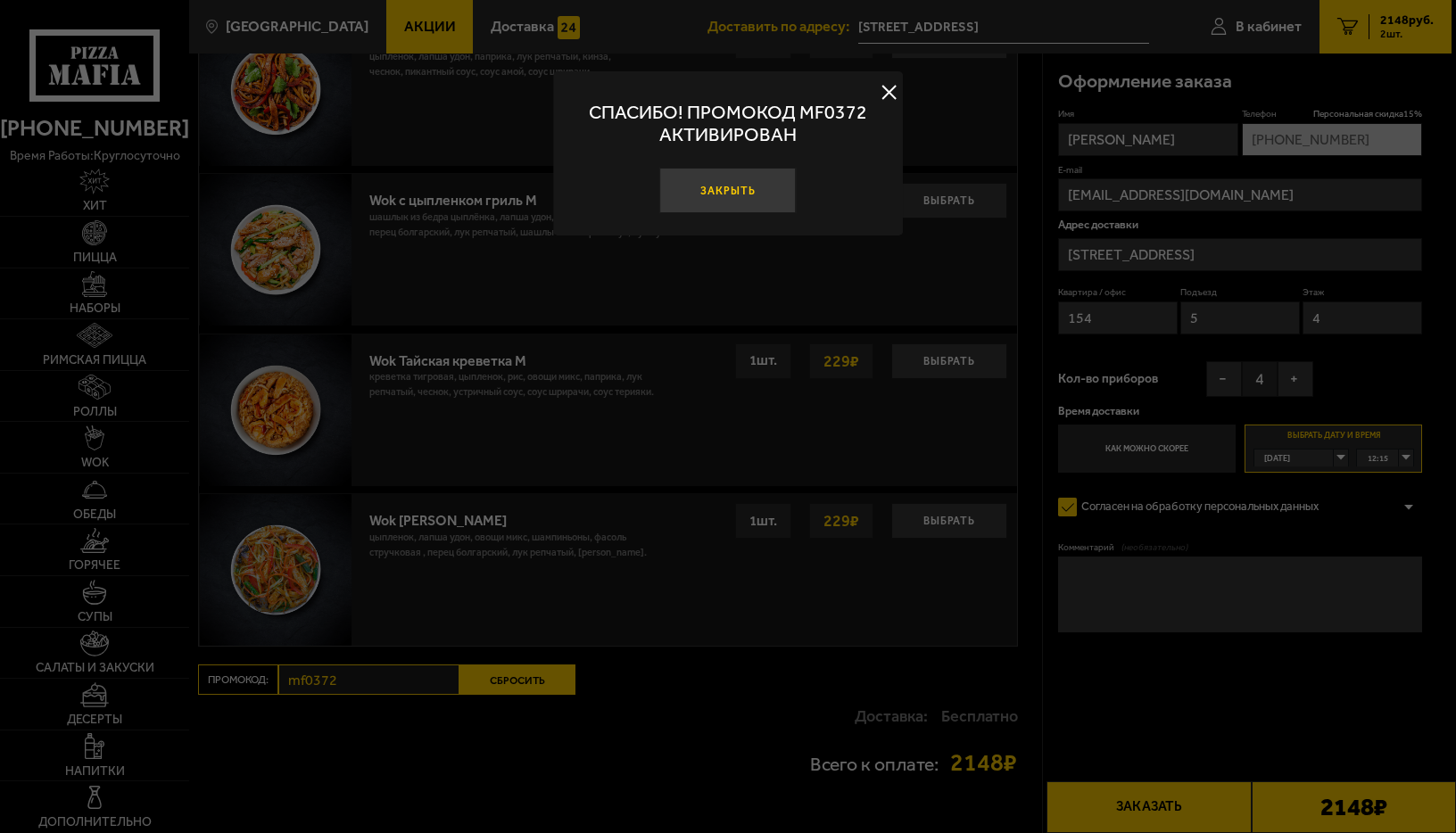
click at [726, 192] on button "Закрыть" at bounding box center [727, 190] width 136 height 45
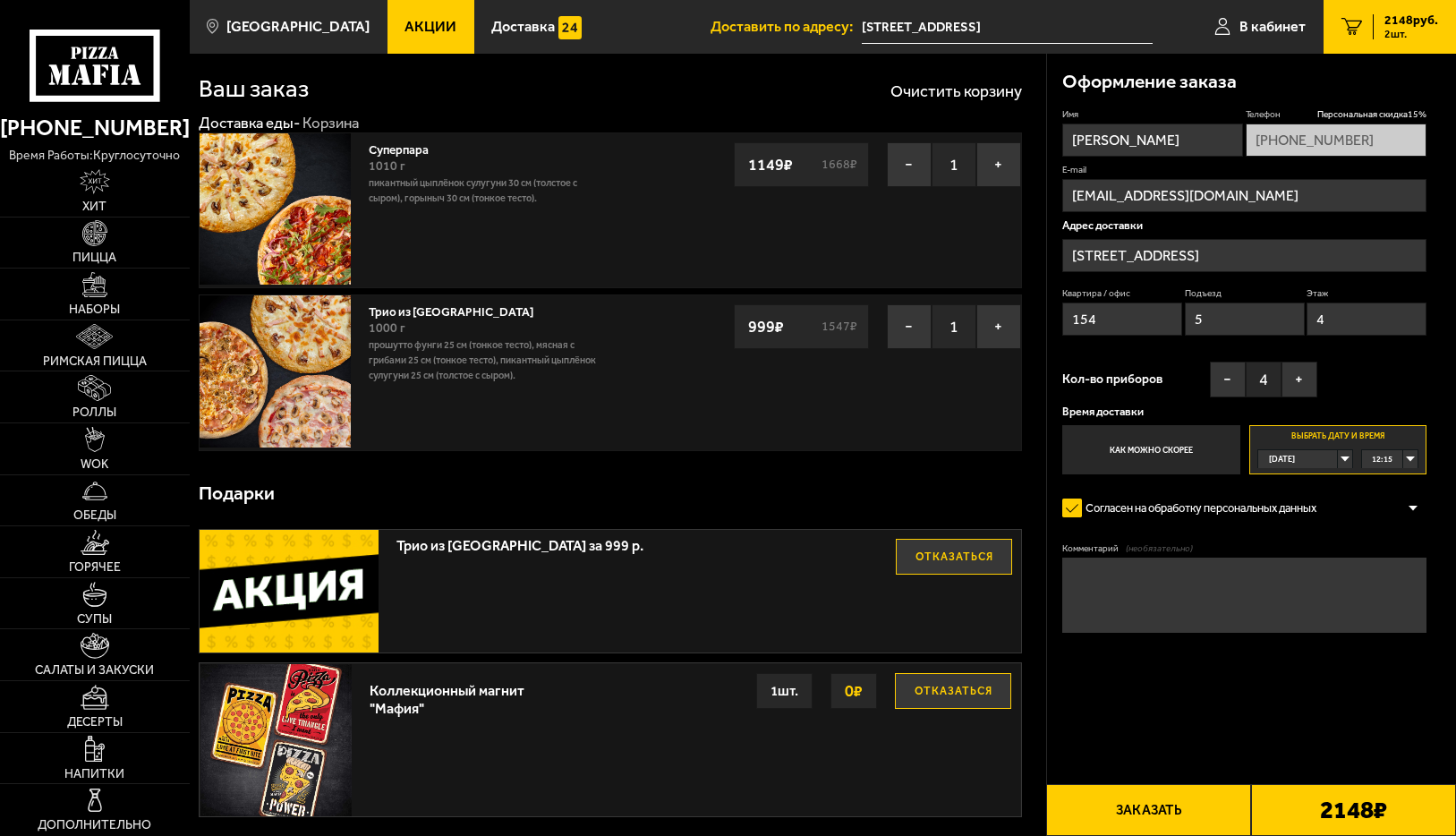
scroll to position [0, 0]
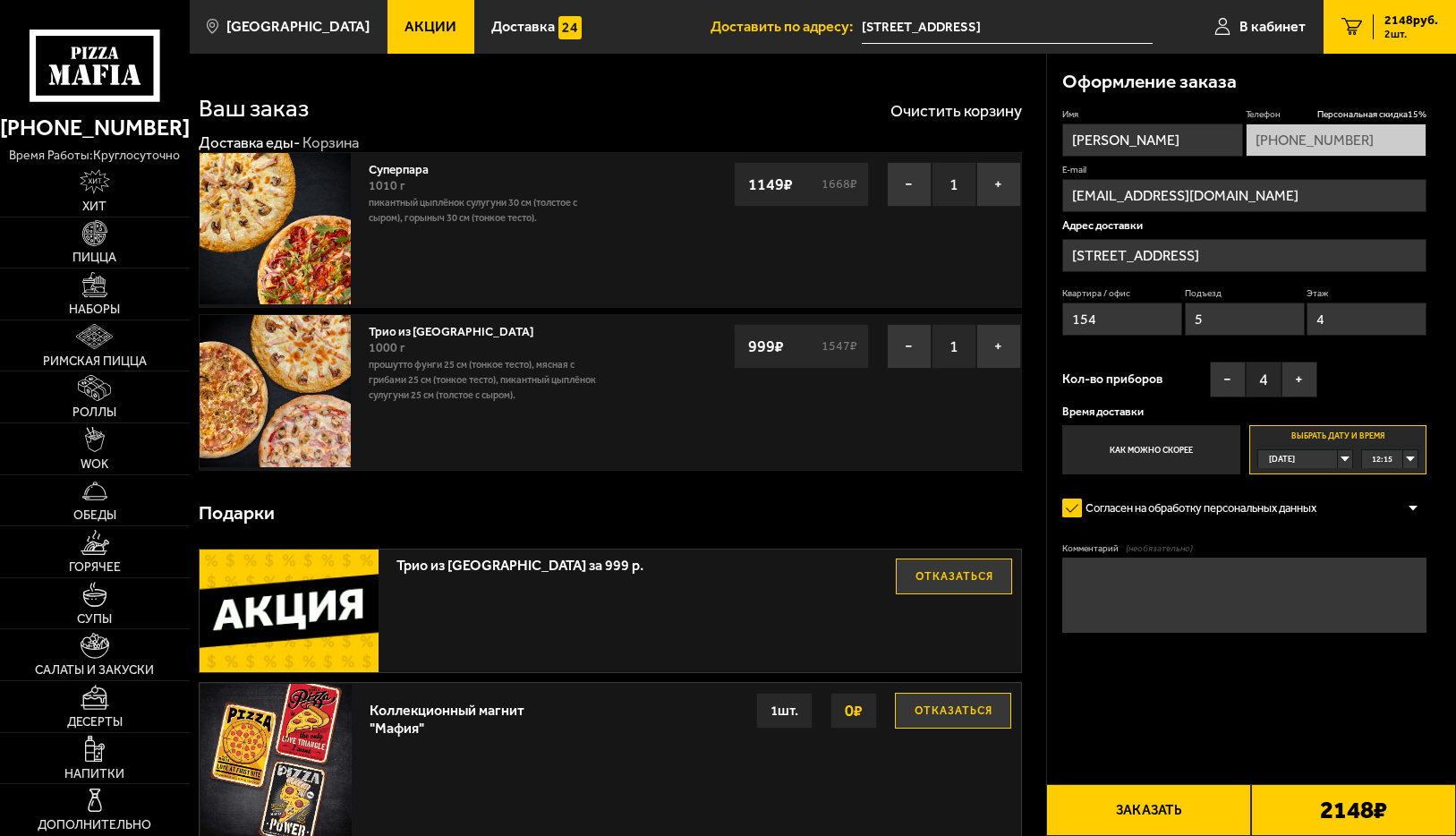
click at [1405, 462] on div "12:15" at bounding box center [1390, 459] width 56 height 17
click at [1389, 546] on span "18:00" at bounding box center [1383, 548] width 20 height 18
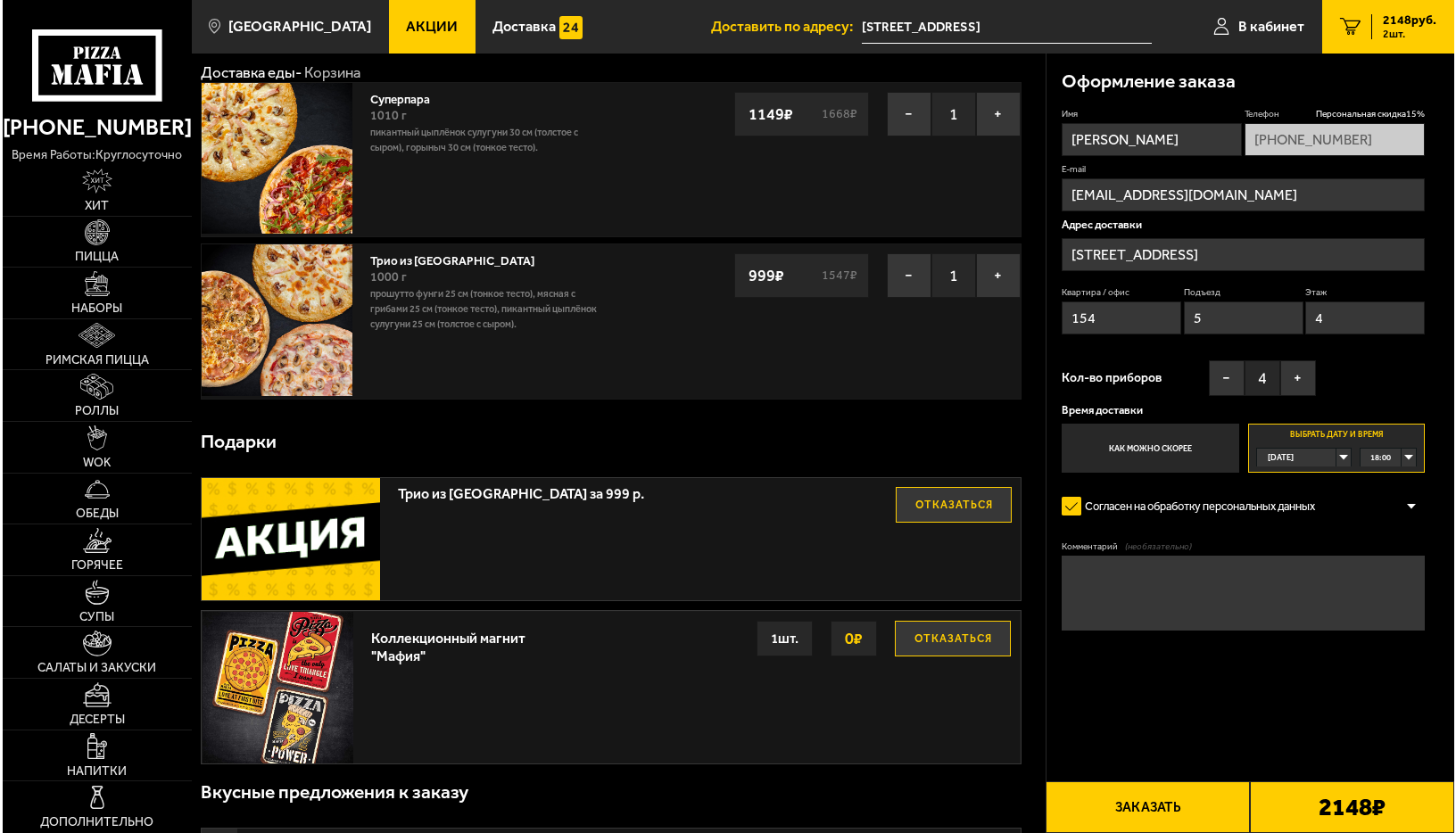
scroll to position [89, 0]
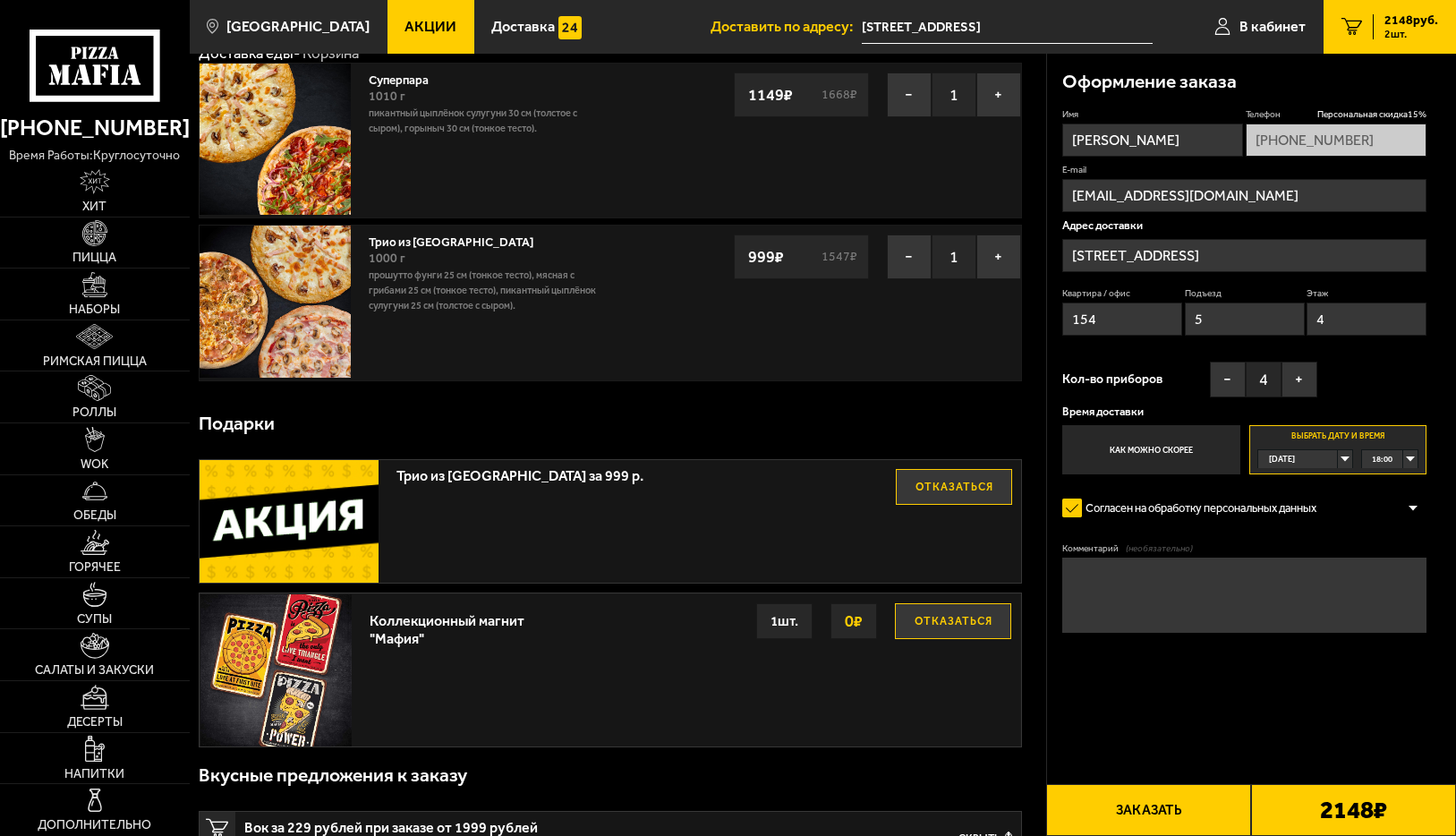
click at [1121, 814] on button "Заказать" at bounding box center [1149, 810] width 205 height 52
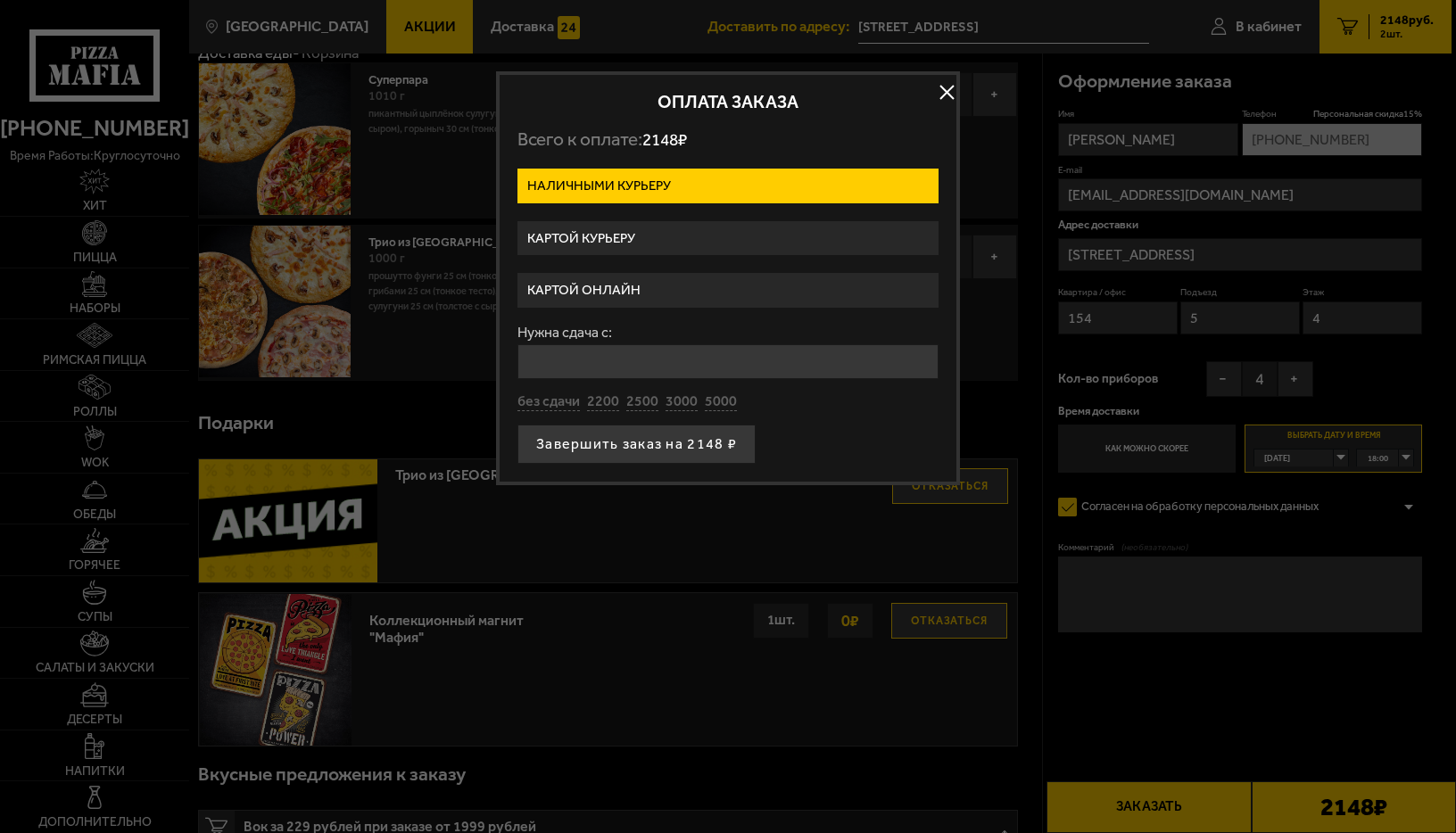
click at [687, 284] on label "Картой онлайн" at bounding box center [728, 291] width 421 height 35
click at [0, 0] on input "Картой онлайн" at bounding box center [0, 0] width 0 height 0
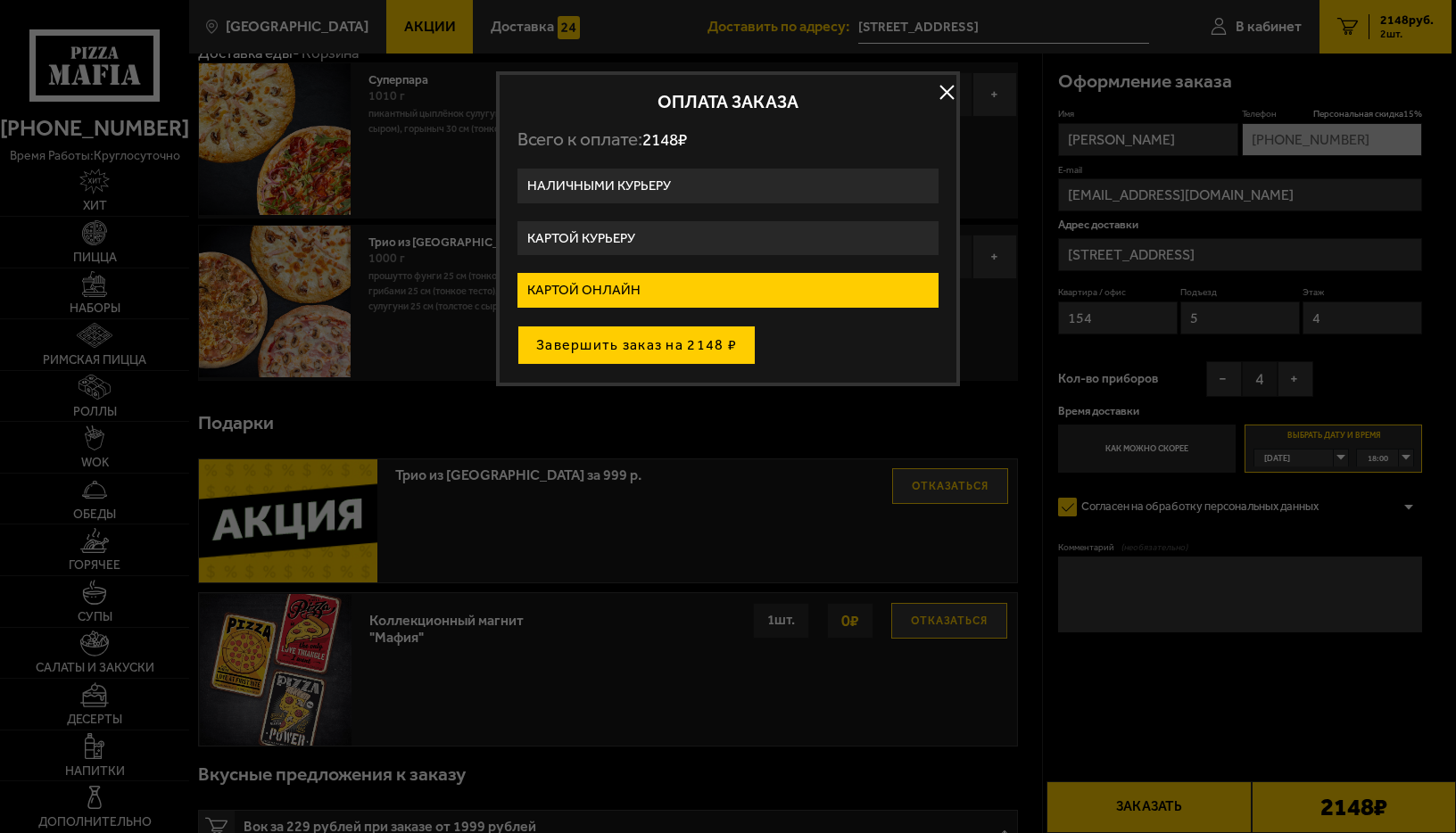
click at [588, 347] on button "Завершить заказ на 2148 ₽" at bounding box center [636, 345] width 238 height 39
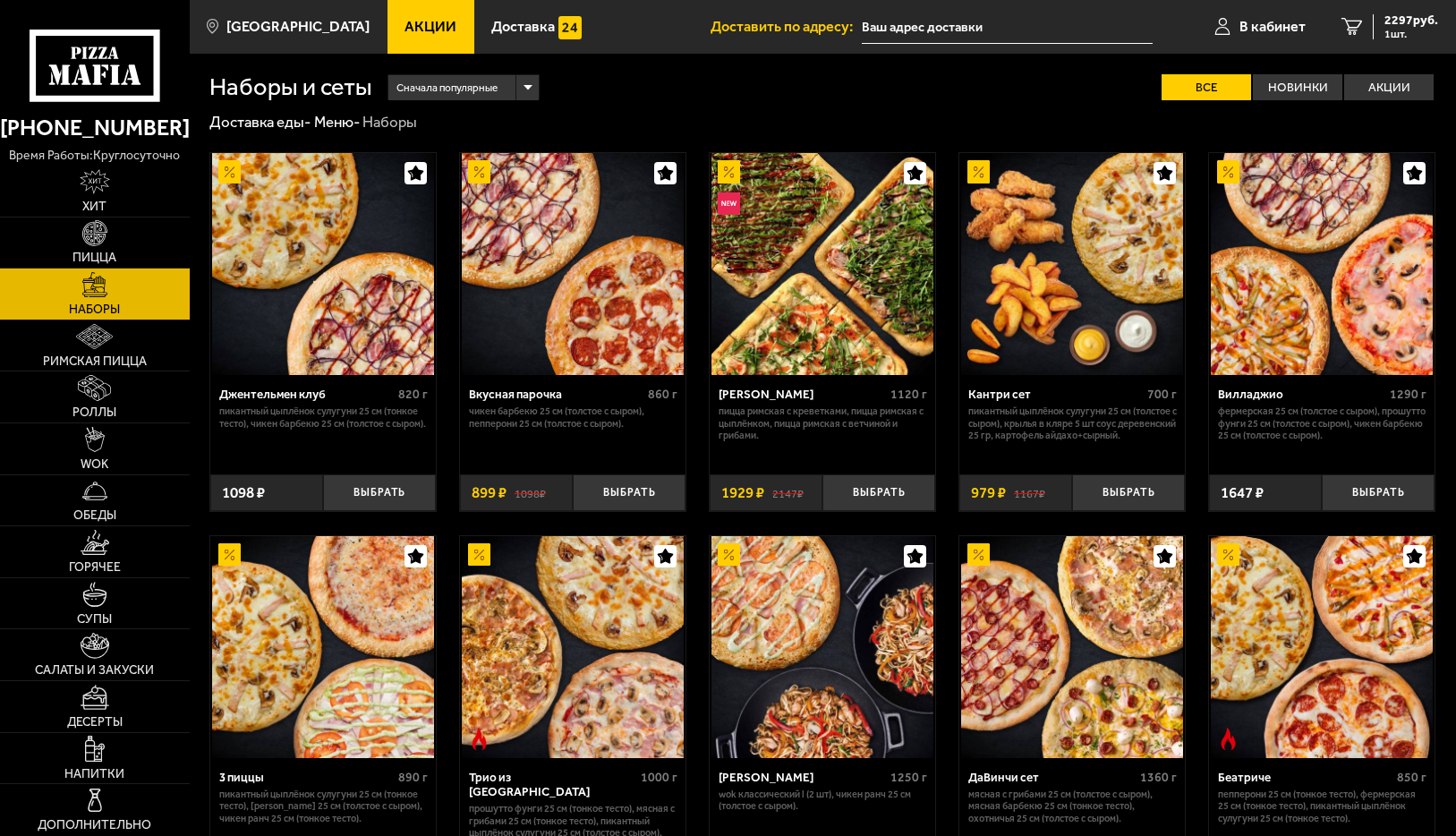
type input "[STREET_ADDRESS]"
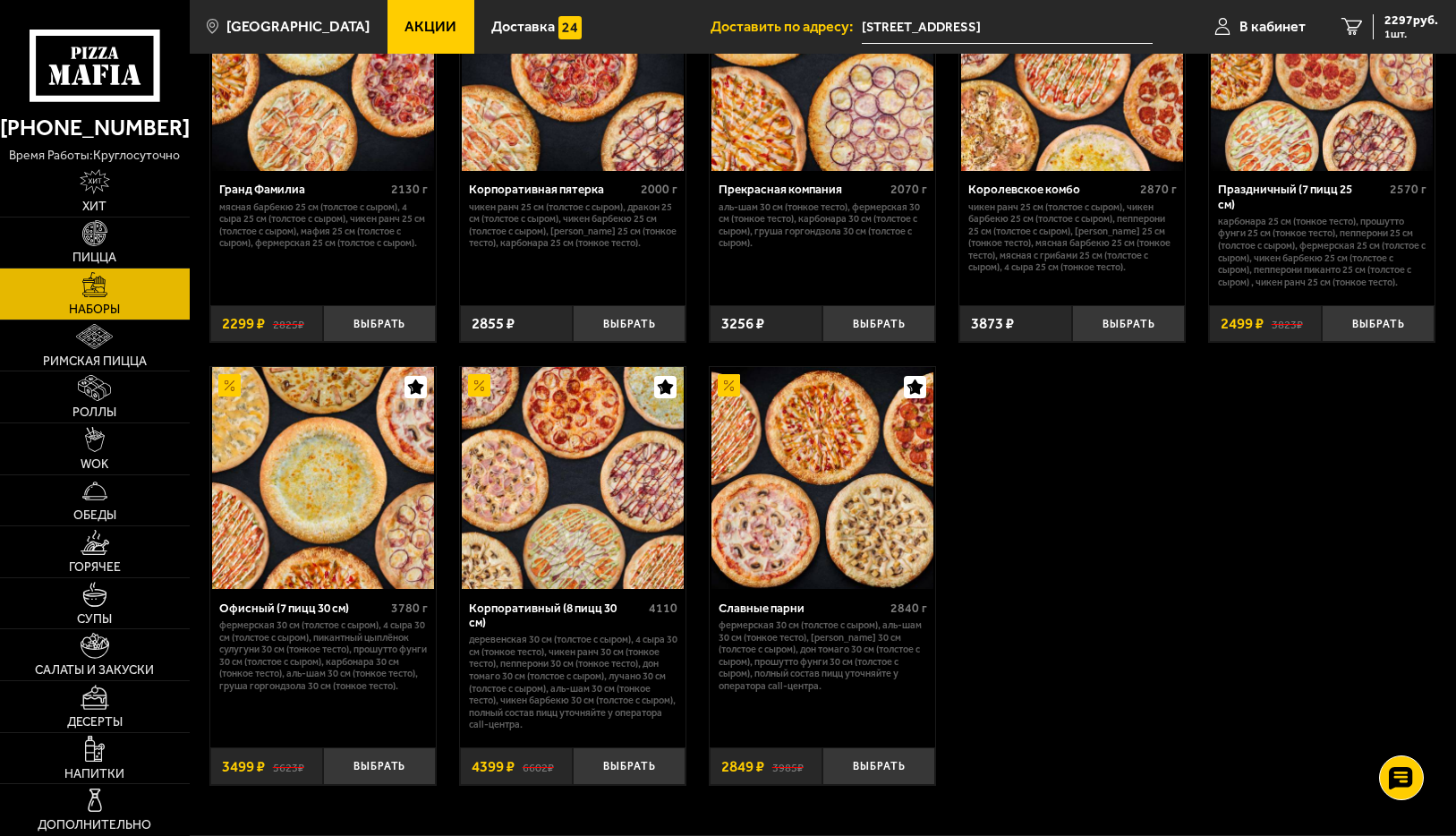
scroll to position [2238, 0]
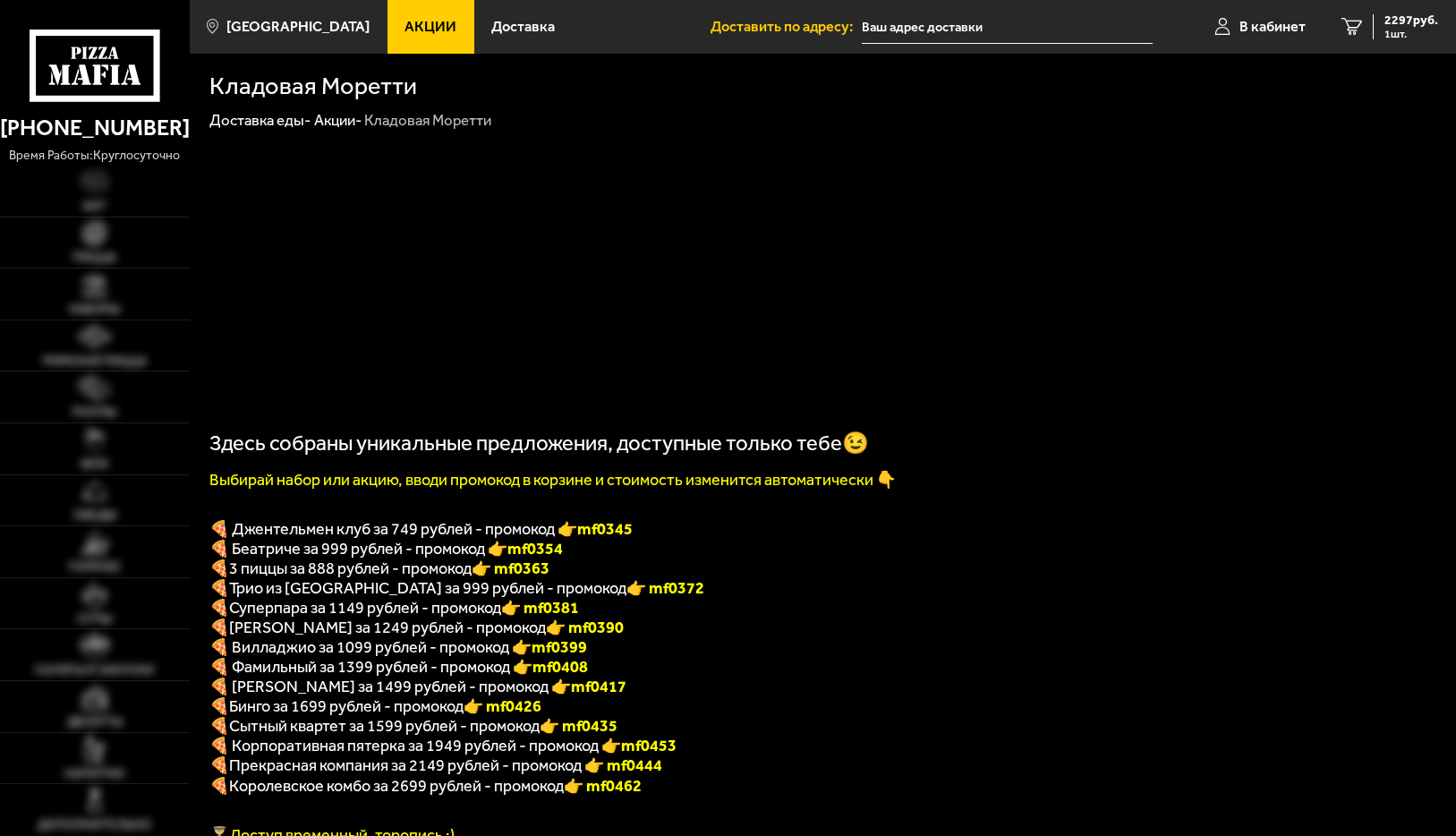
type input "[STREET_ADDRESS]"
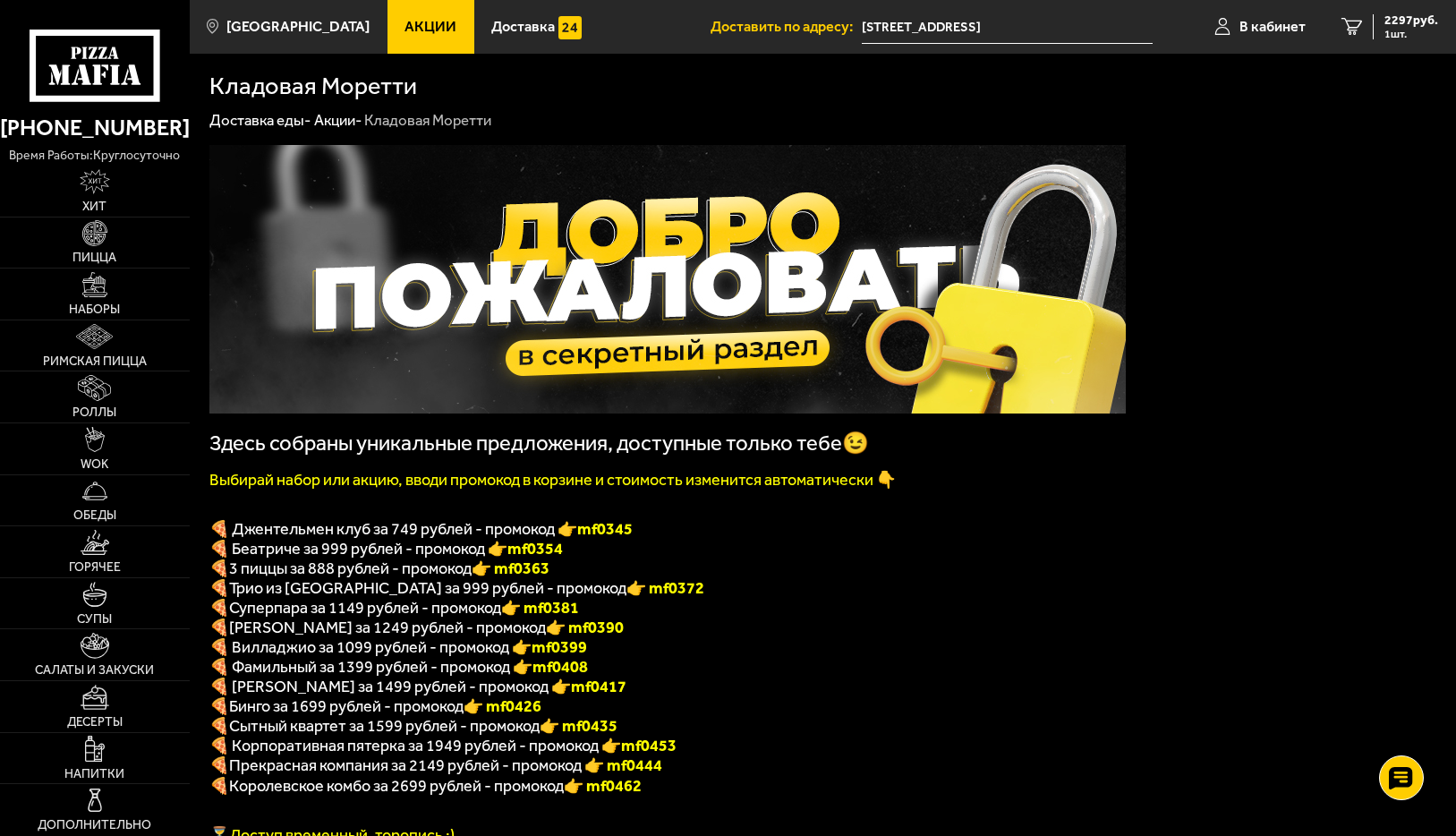
click at [807, 558] on p "🍕 Беатриче за 999 рублей - промокод 👉 mf0354" at bounding box center [668, 548] width 916 height 20
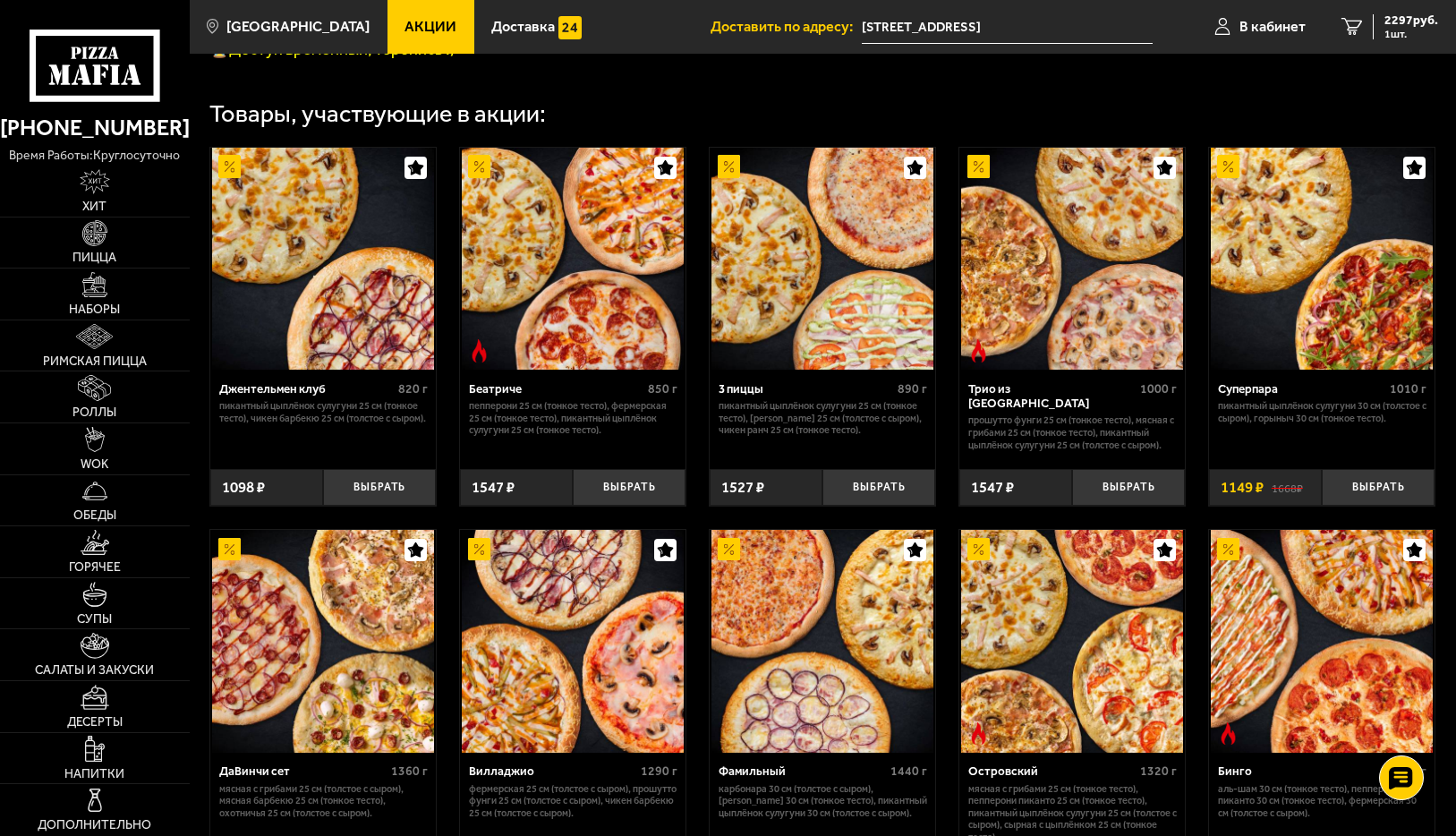
scroll to position [828, 0]
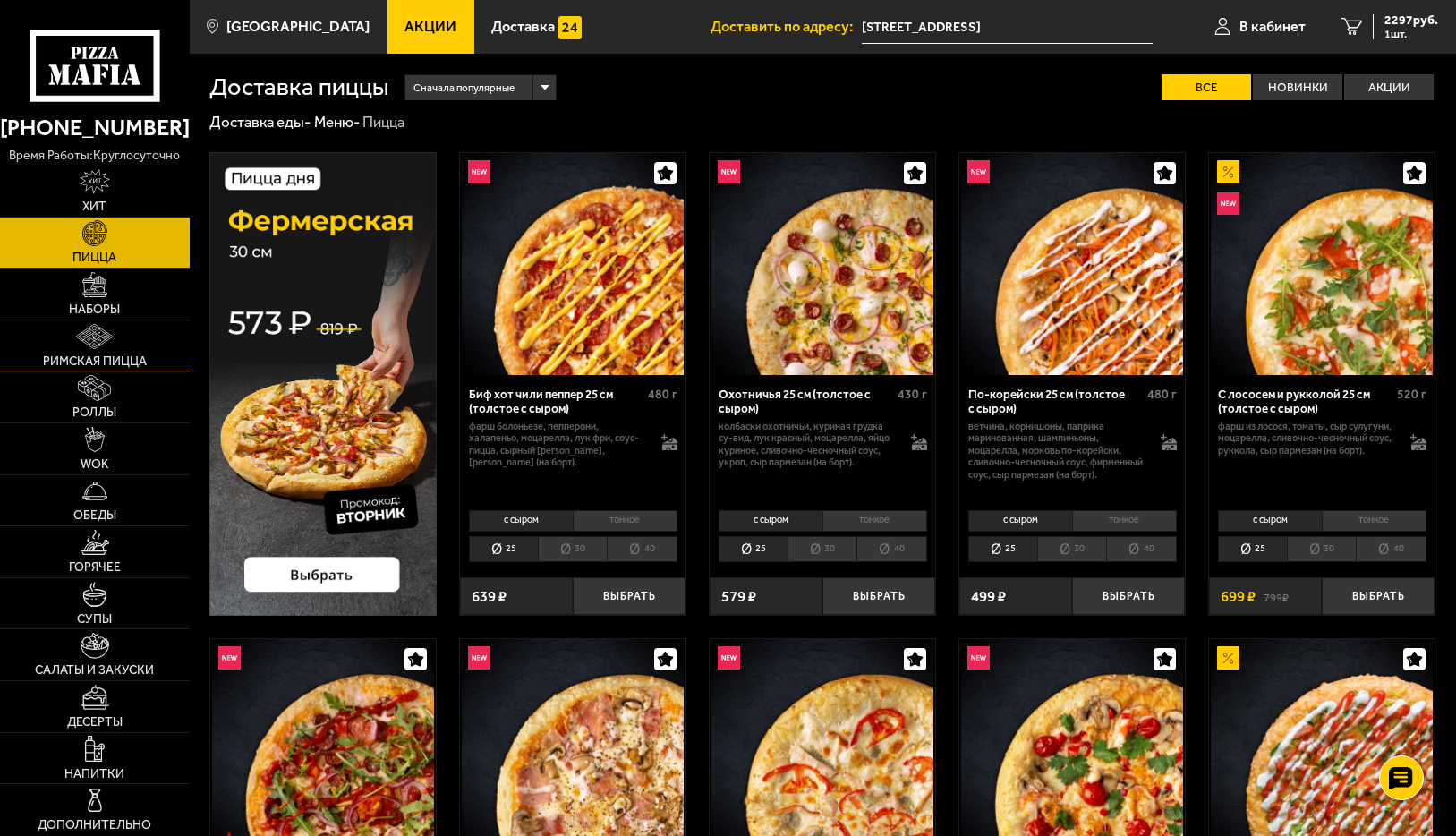
click at [90, 350] on link "Римская пицца" at bounding box center [95, 346] width 189 height 51
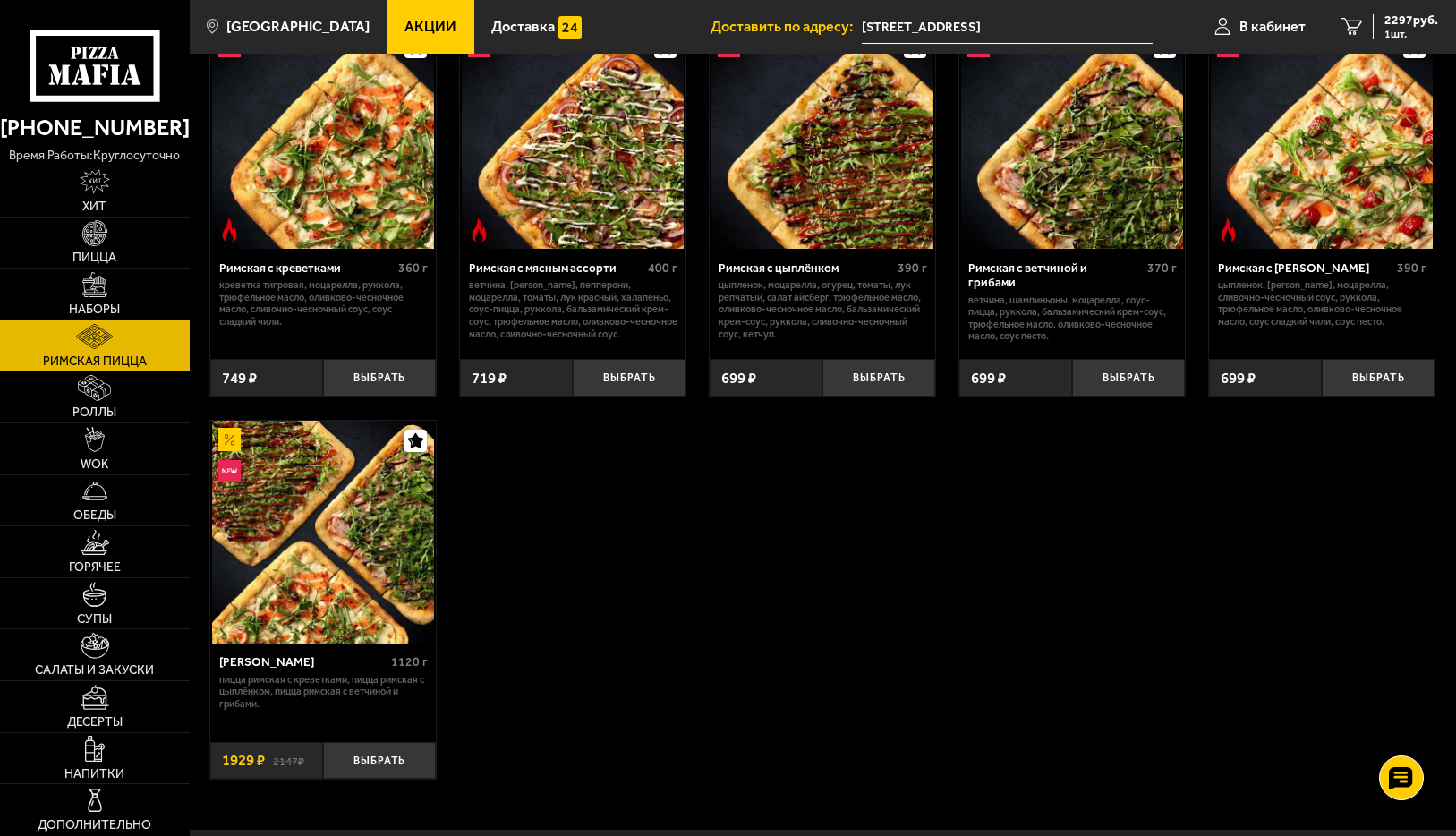
scroll to position [179, 0]
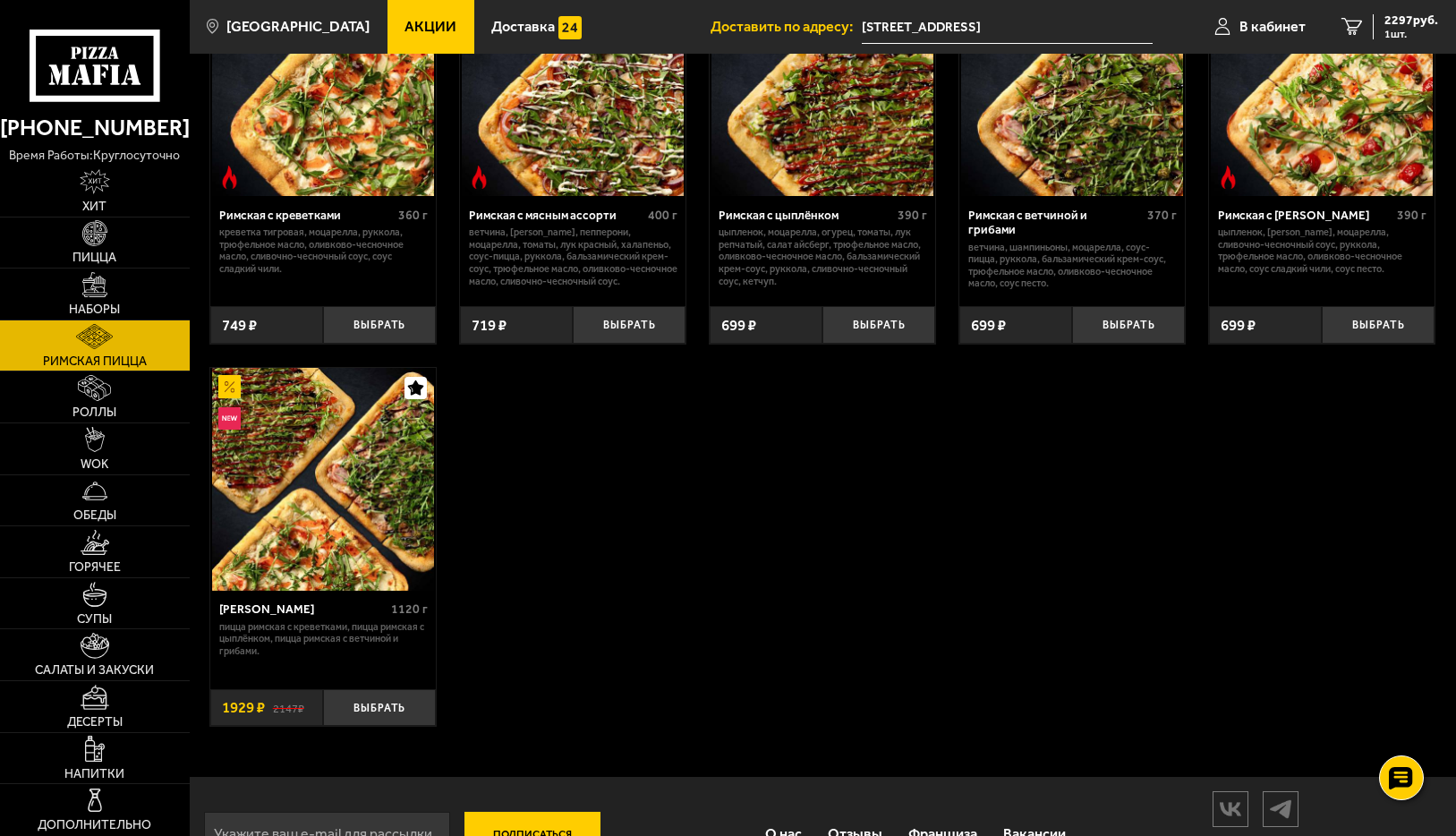
click at [357, 491] on img at bounding box center [322, 478] width 222 height 222
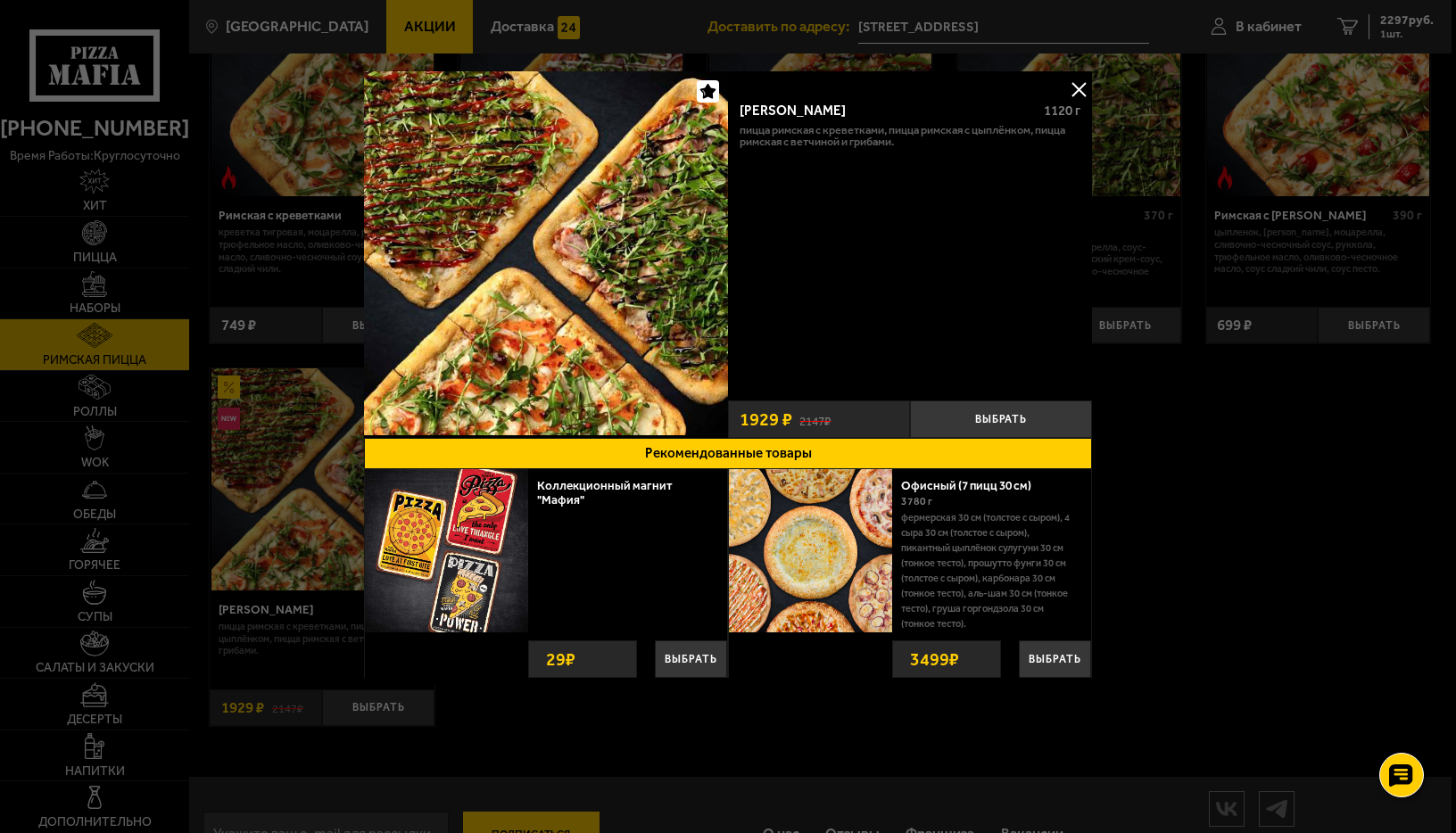
click at [1076, 84] on button at bounding box center [1078, 89] width 27 height 27
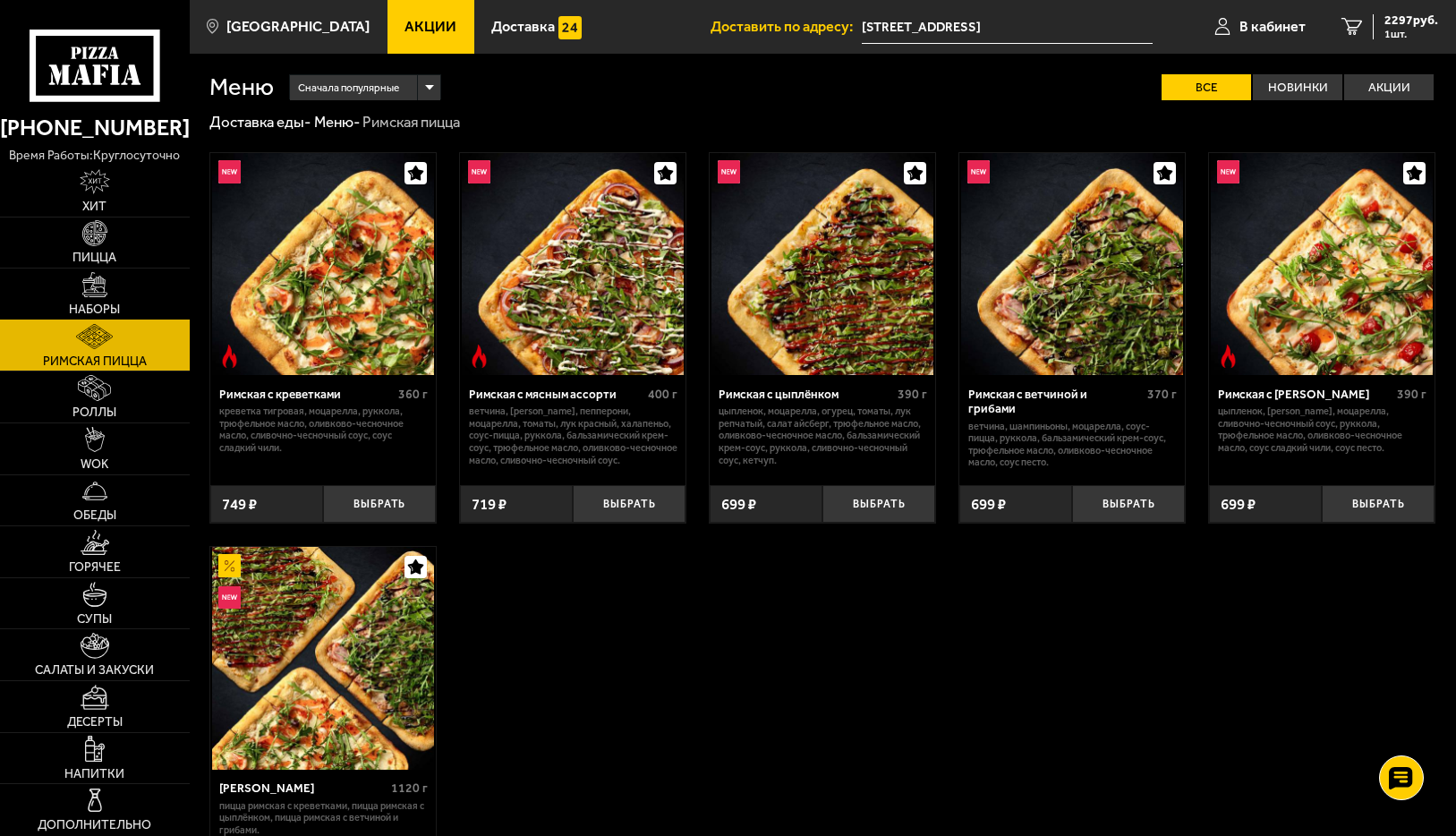
click at [101, 287] on img at bounding box center [95, 284] width 25 height 25
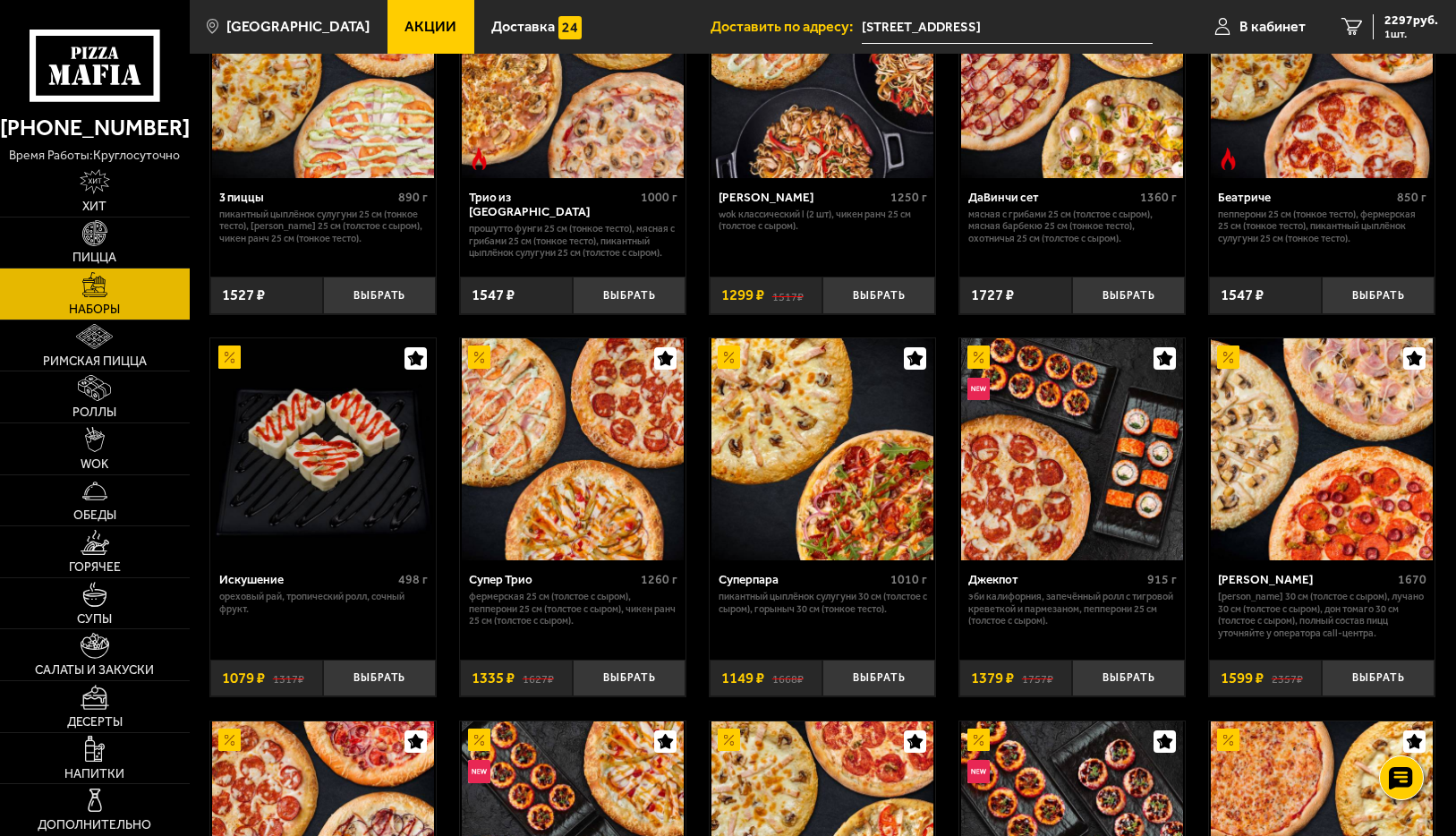
scroll to position [627, 0]
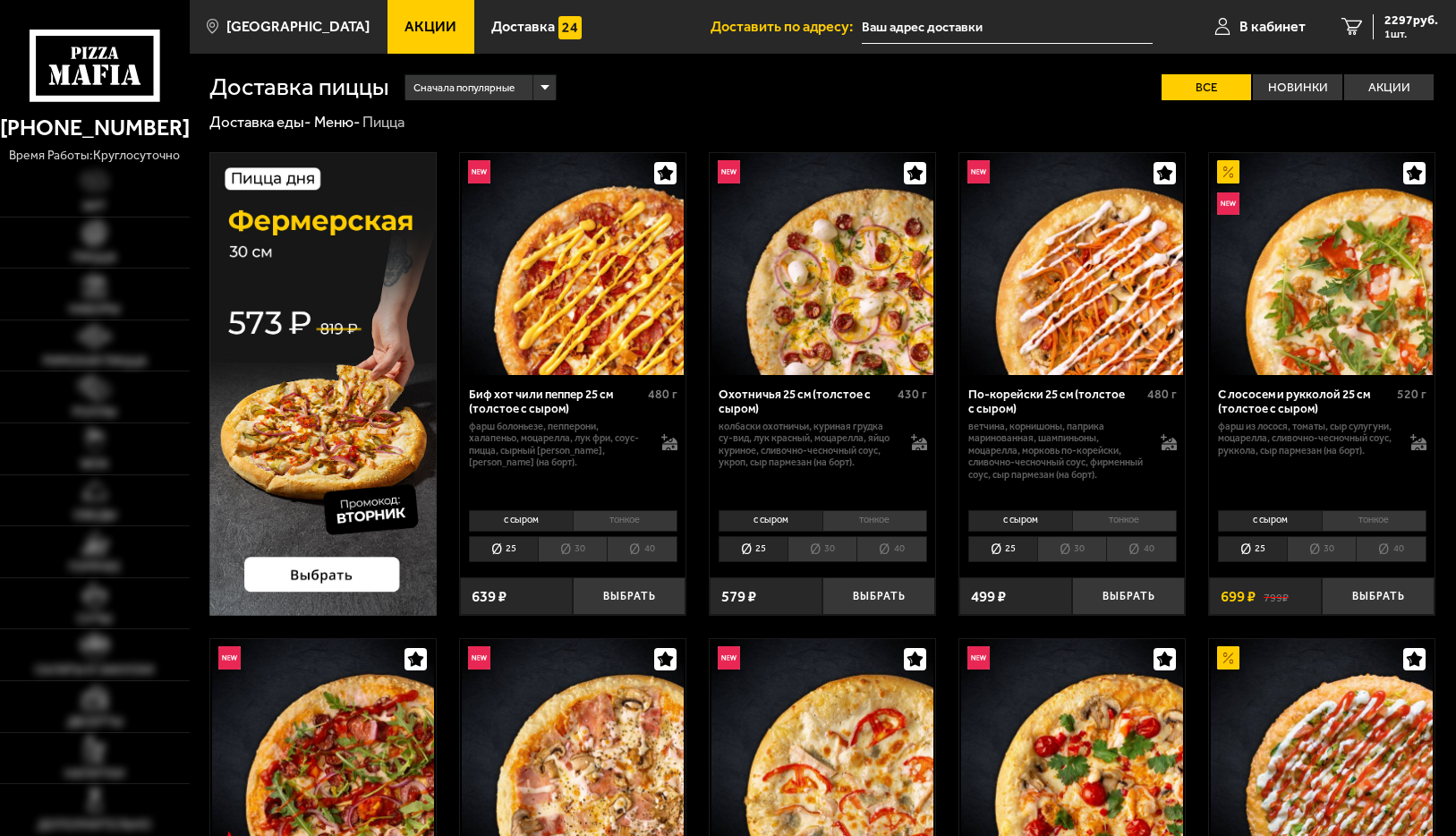
type input "[STREET_ADDRESS]"
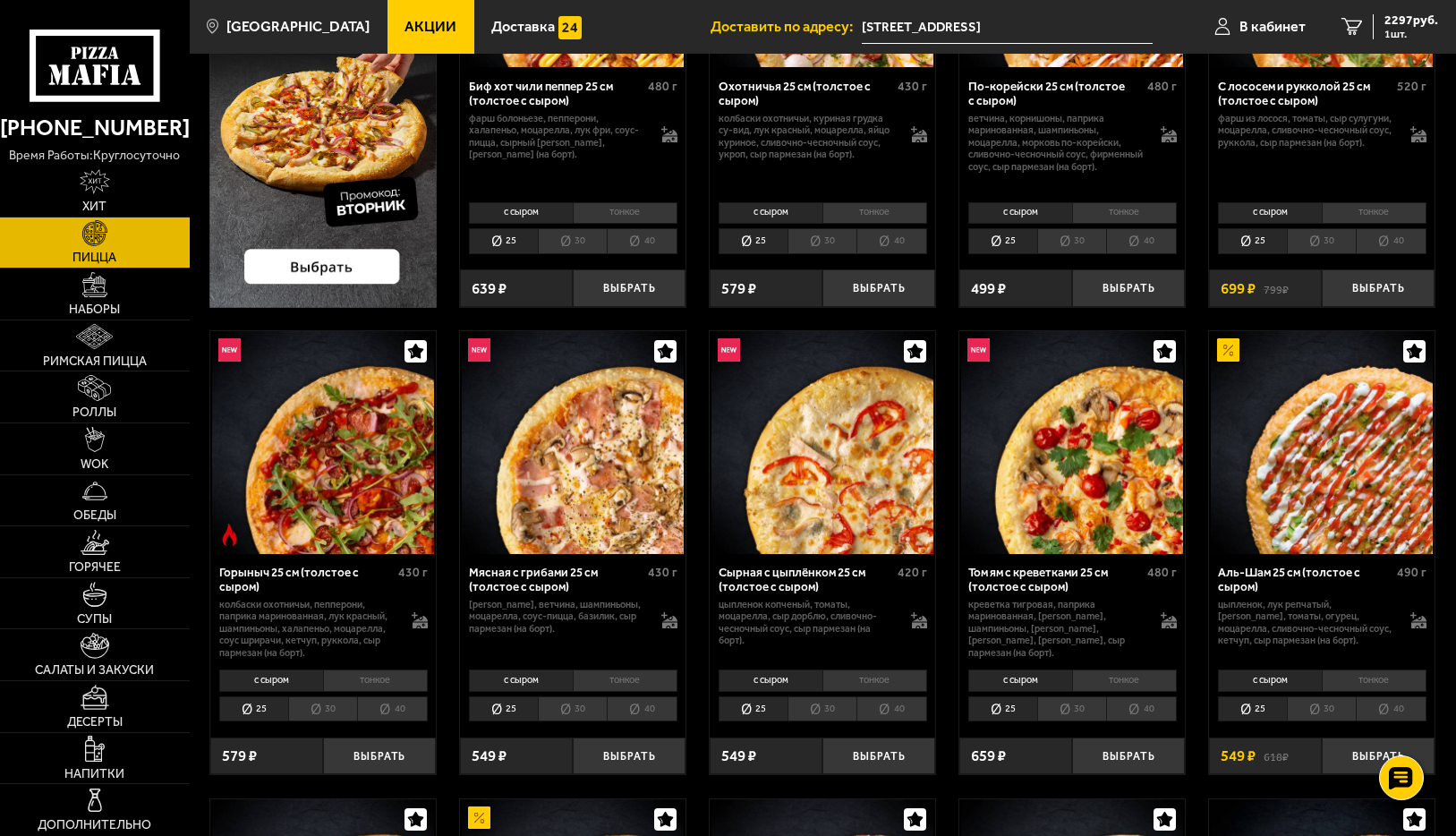
scroll to position [358, 0]
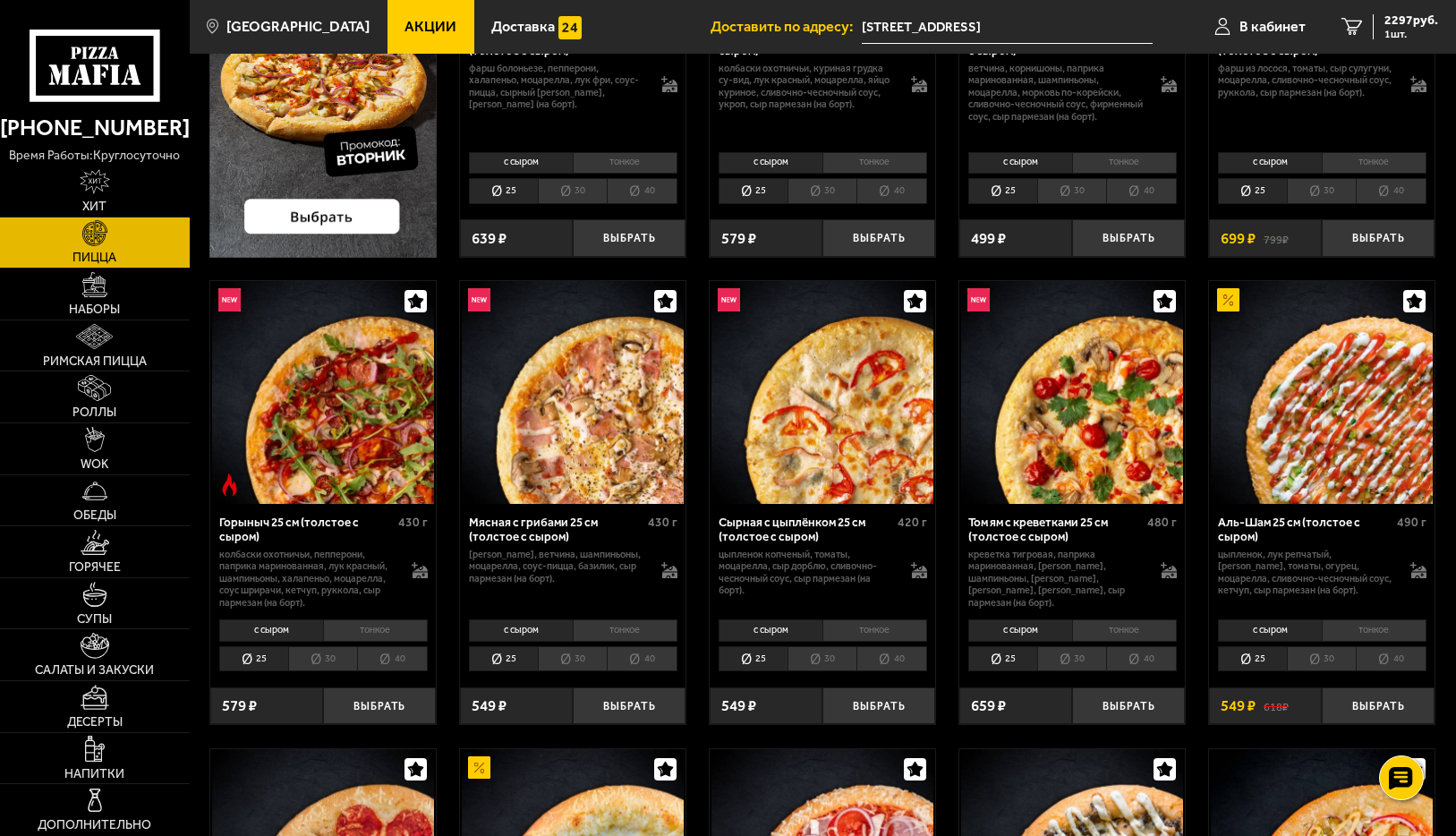
click at [330, 660] on li "30" at bounding box center [322, 660] width 69 height 26
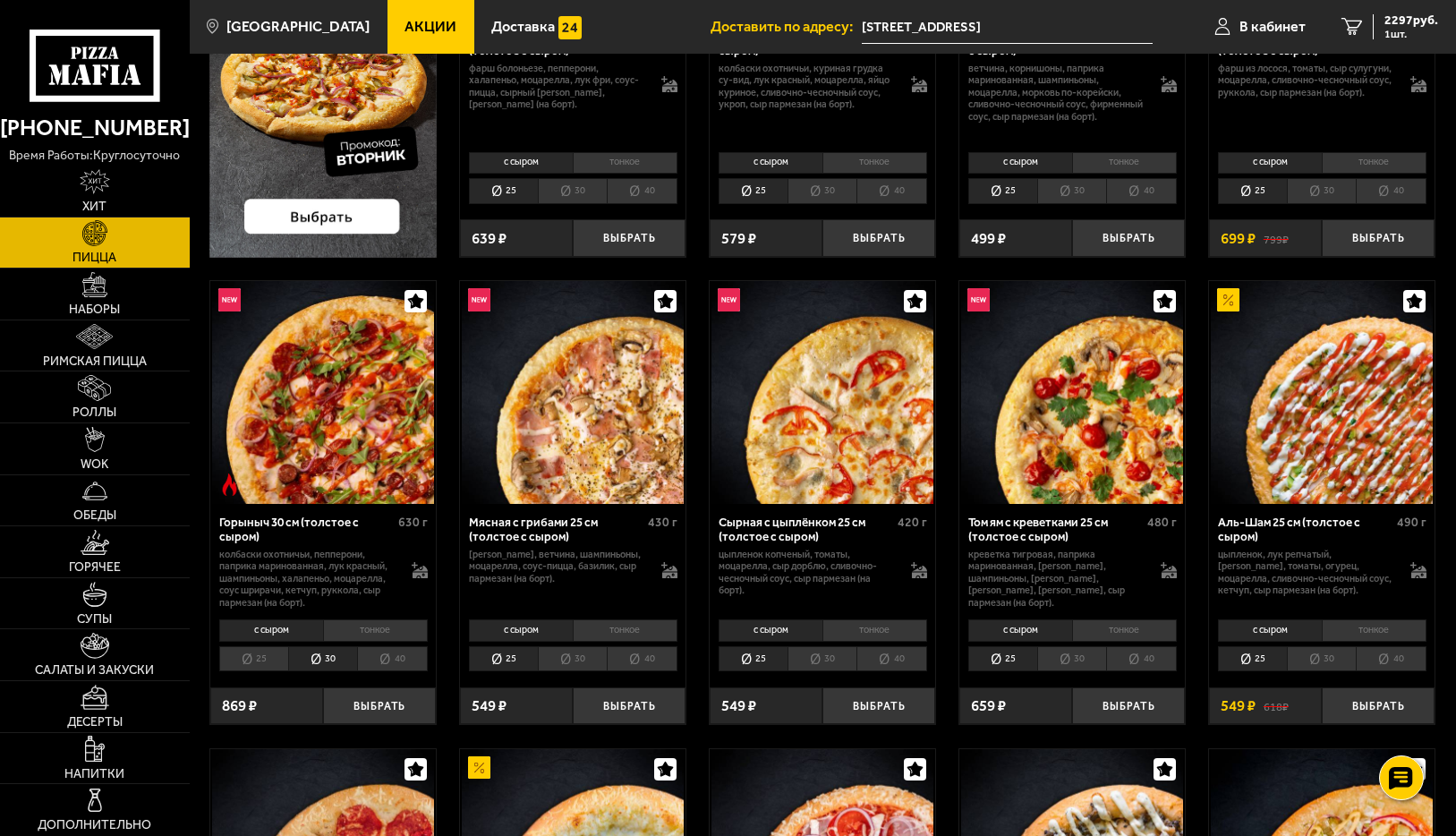
click at [390, 661] on li "40" at bounding box center [392, 660] width 70 height 26
click at [260, 659] on li "25" at bounding box center [254, 660] width 69 height 26
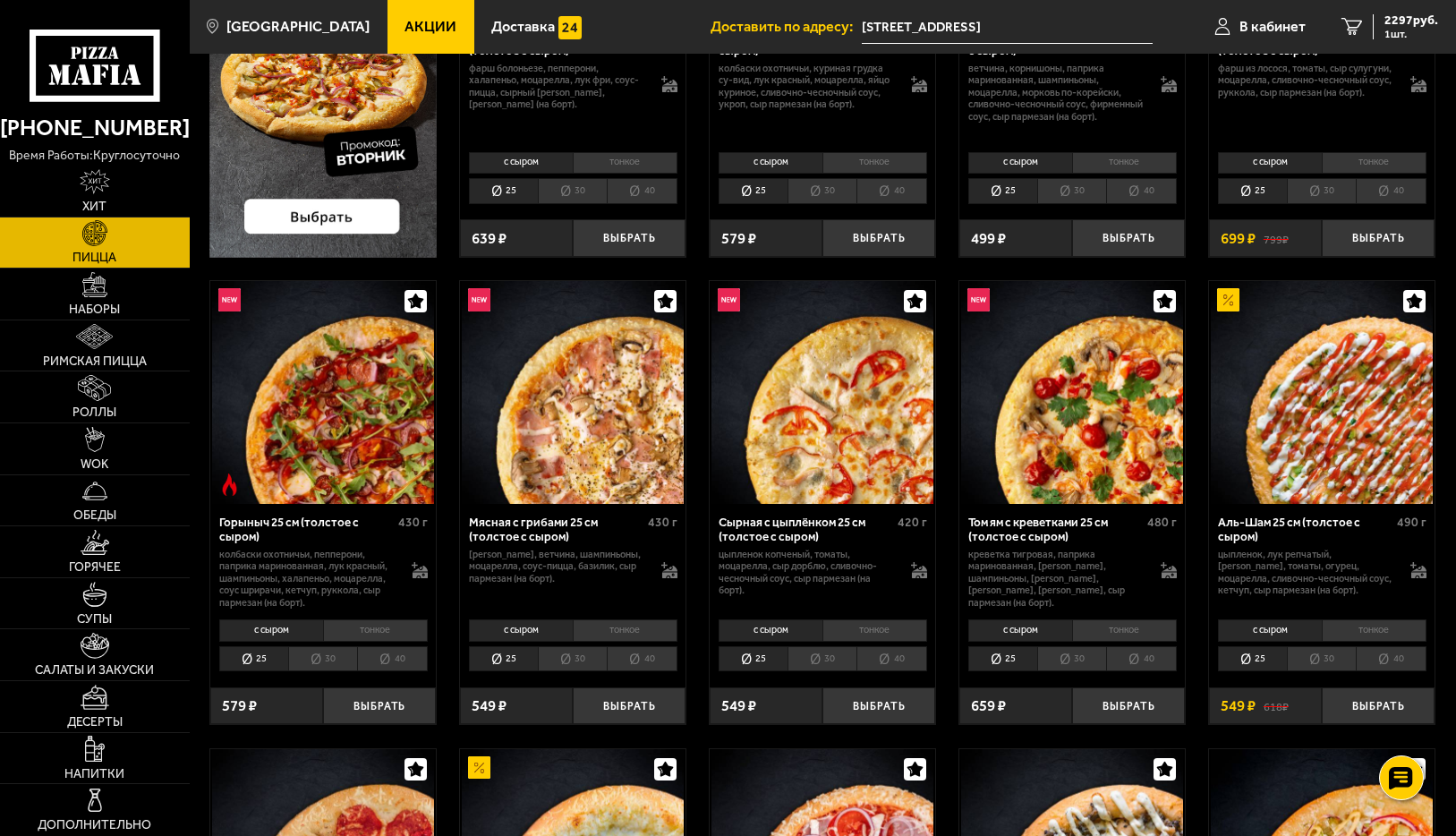
click at [377, 650] on li "40" at bounding box center [392, 660] width 70 height 26
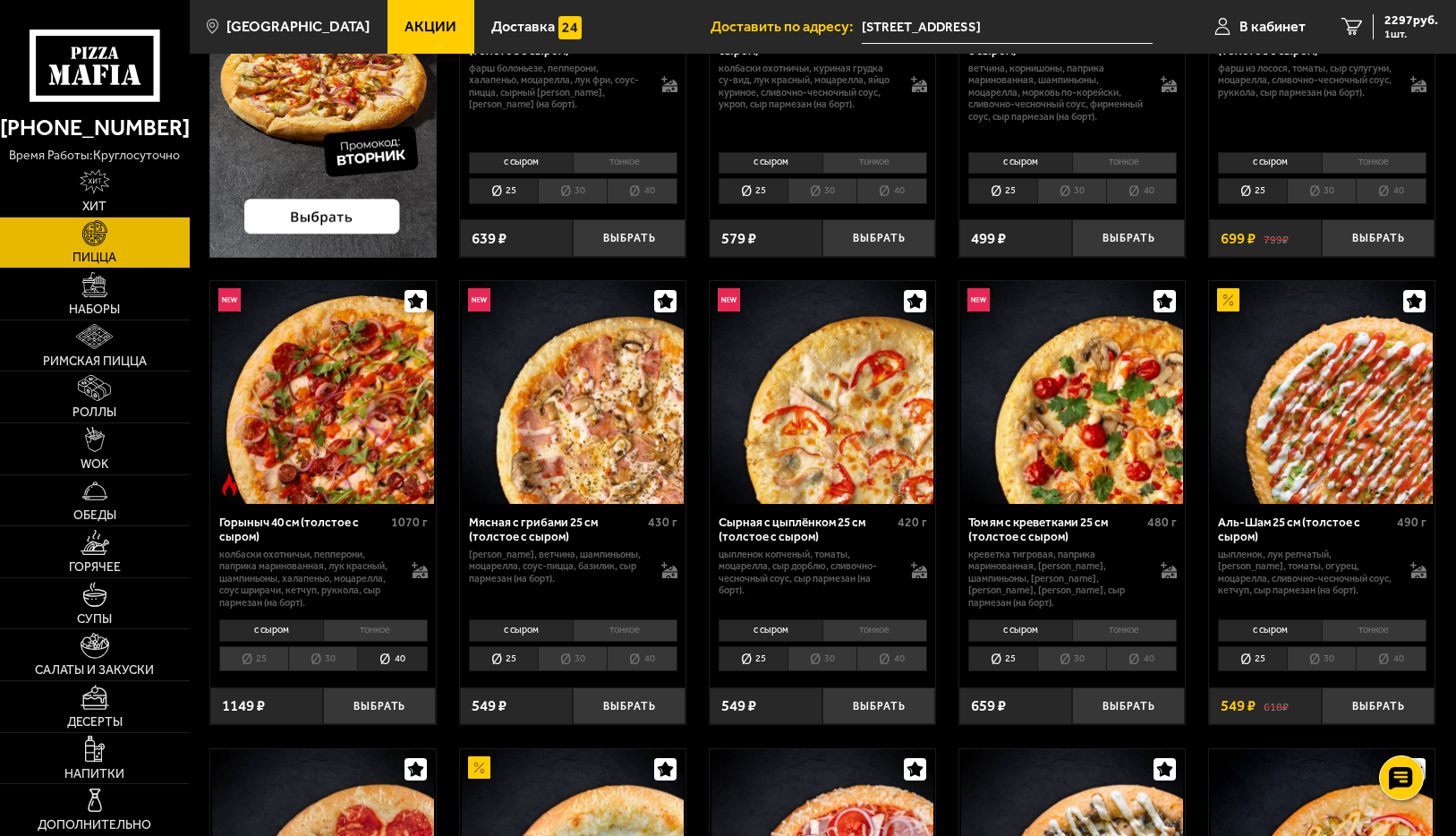
click at [319, 661] on li "30" at bounding box center [322, 660] width 69 height 26
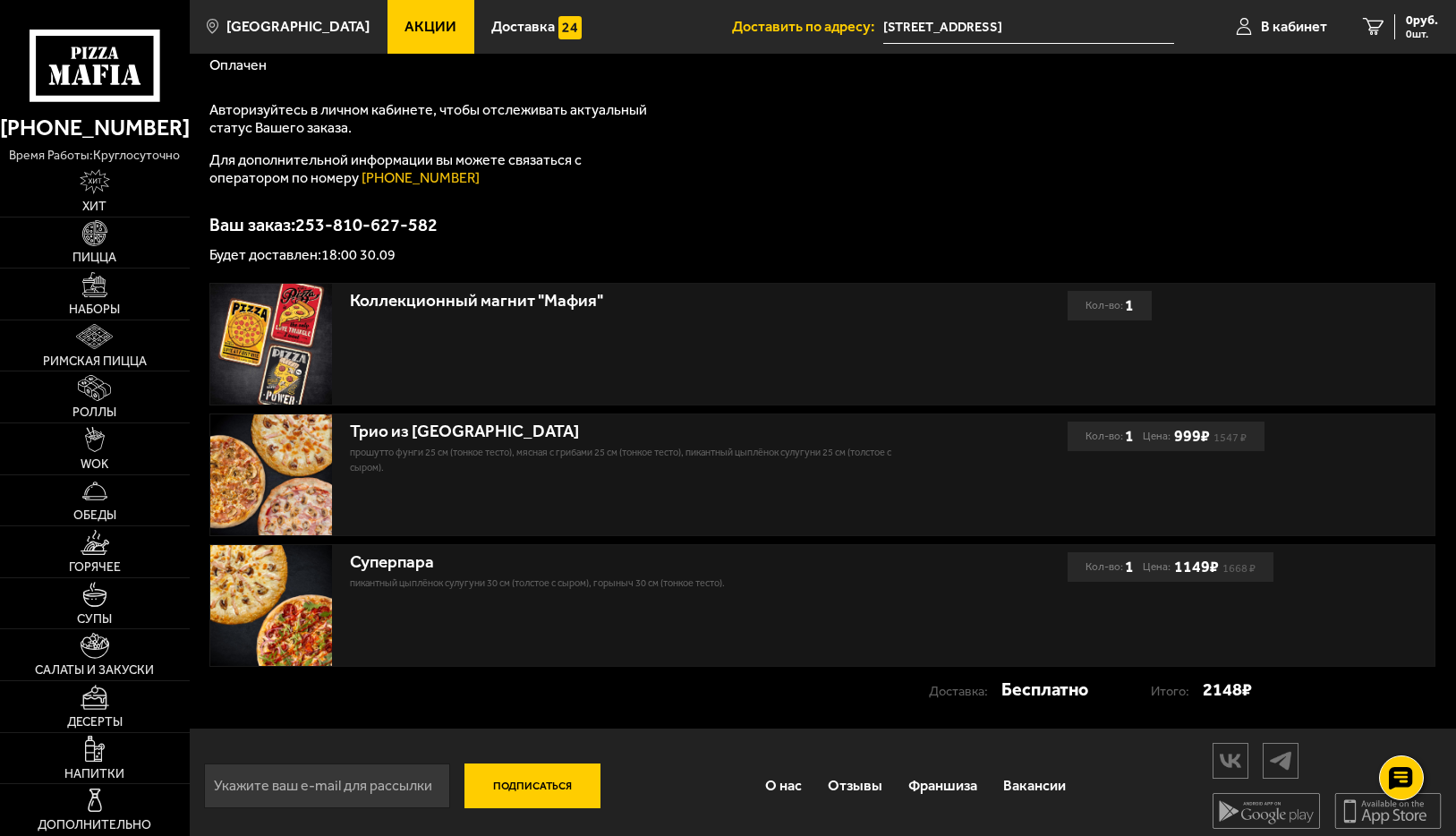
scroll to position [195, 0]
